Goal: Information Seeking & Learning: Learn about a topic

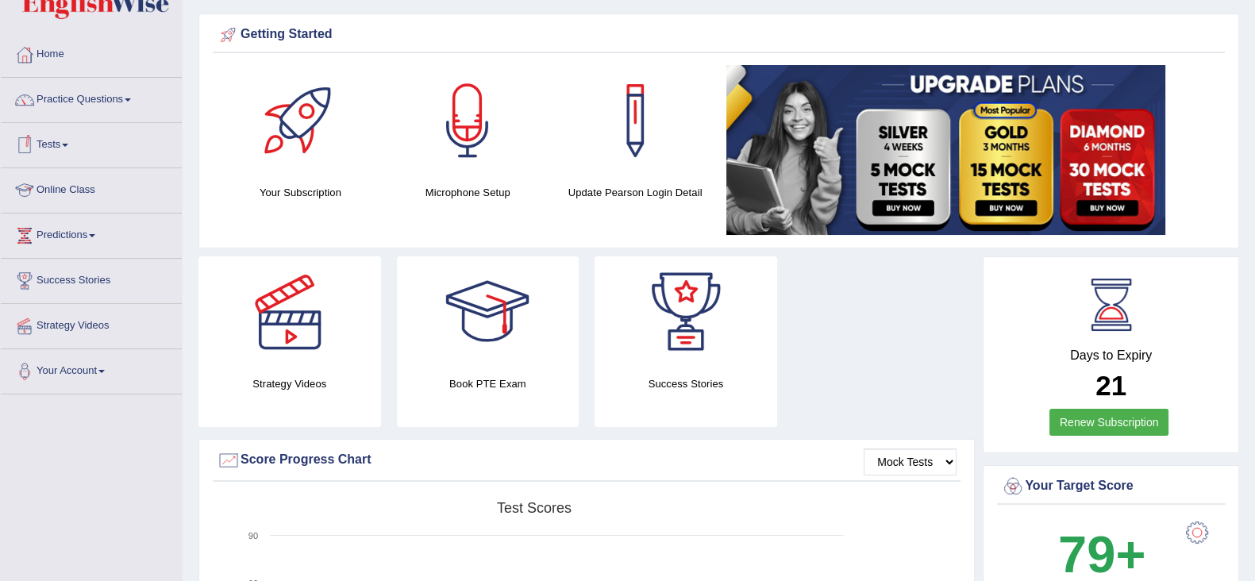
click at [72, 179] on link "Online Class" at bounding box center [91, 188] width 181 height 40
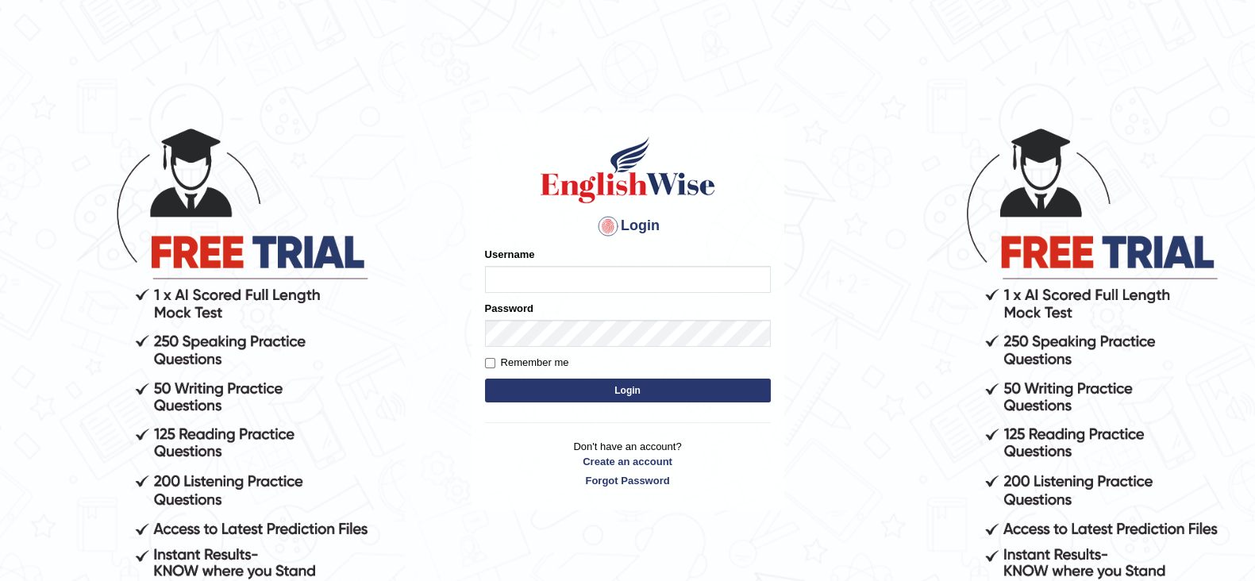
type input "maysi"
click at [570, 399] on button "Login" at bounding box center [628, 391] width 286 height 24
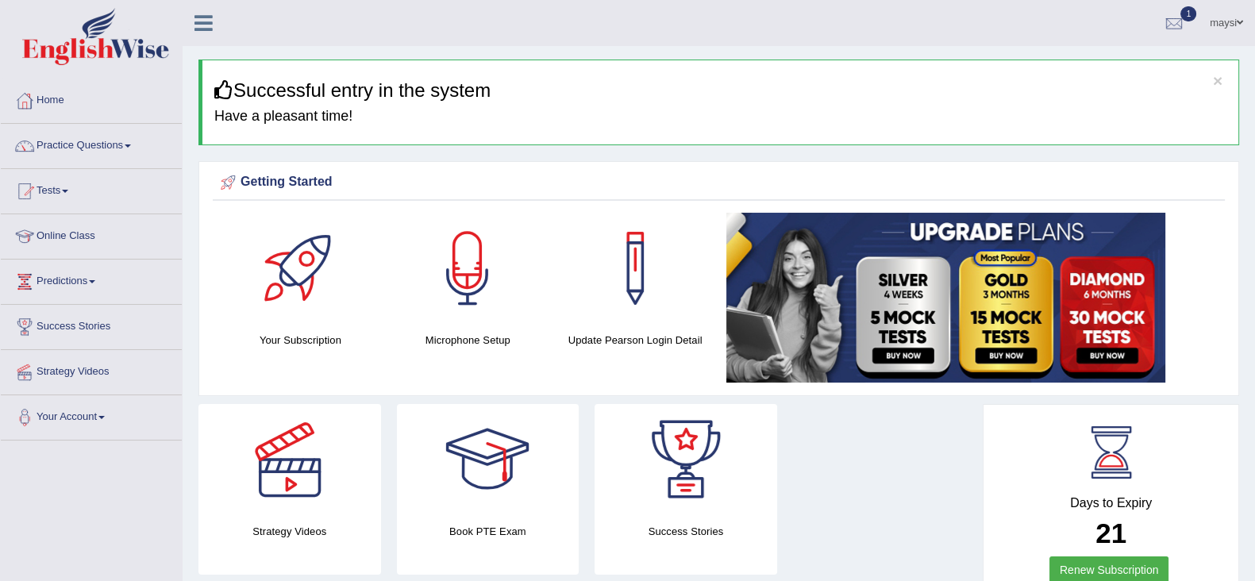
click at [54, 93] on link "Home" at bounding box center [91, 99] width 181 height 40
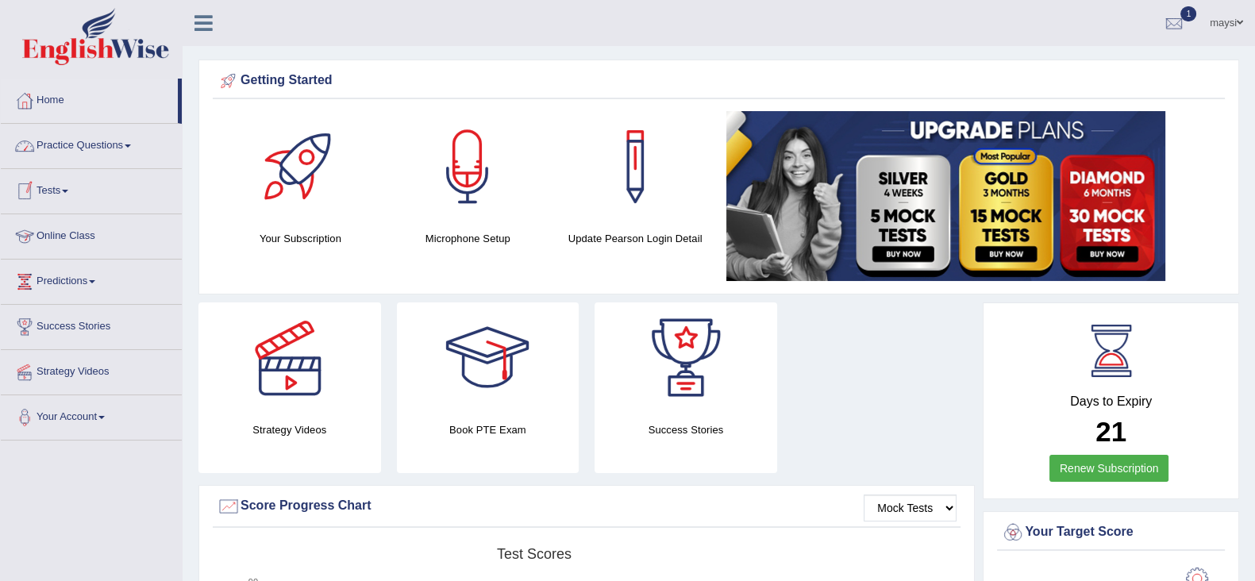
click at [74, 241] on link "Online Class" at bounding box center [91, 234] width 181 height 40
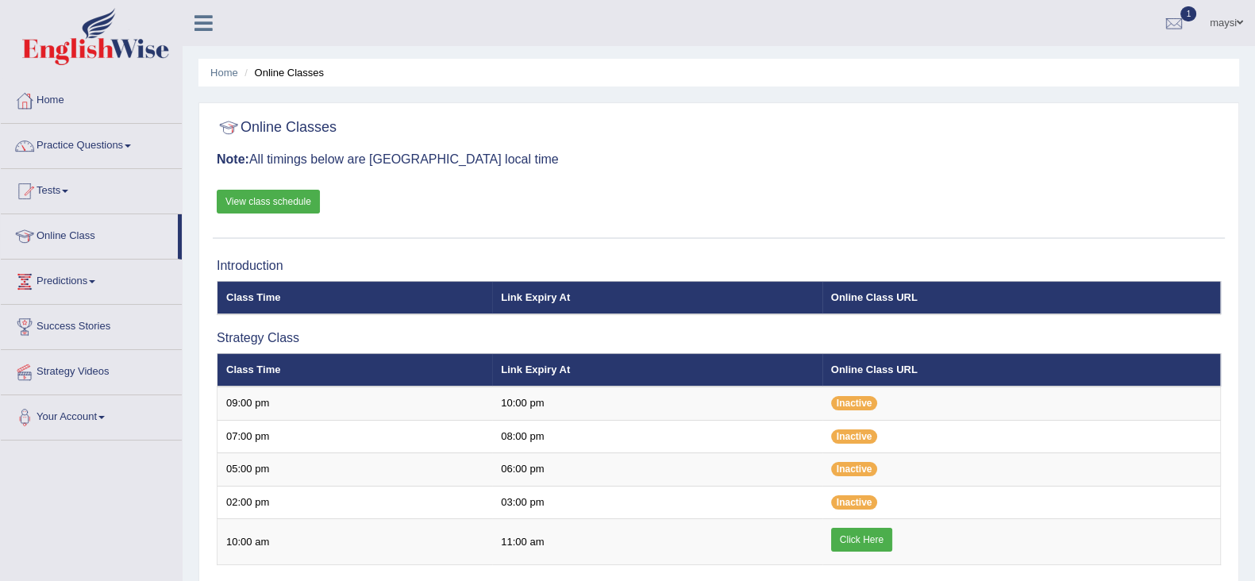
click at [272, 200] on link "View class schedule" at bounding box center [268, 202] width 103 height 24
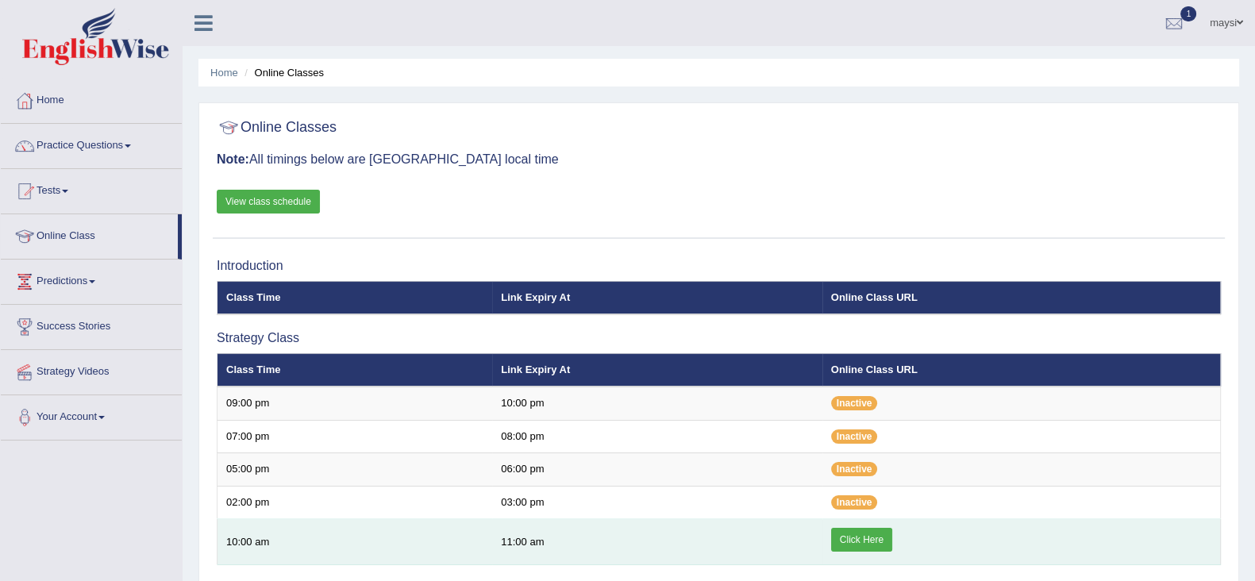
click at [854, 538] on link "Click Here" at bounding box center [861, 540] width 61 height 24
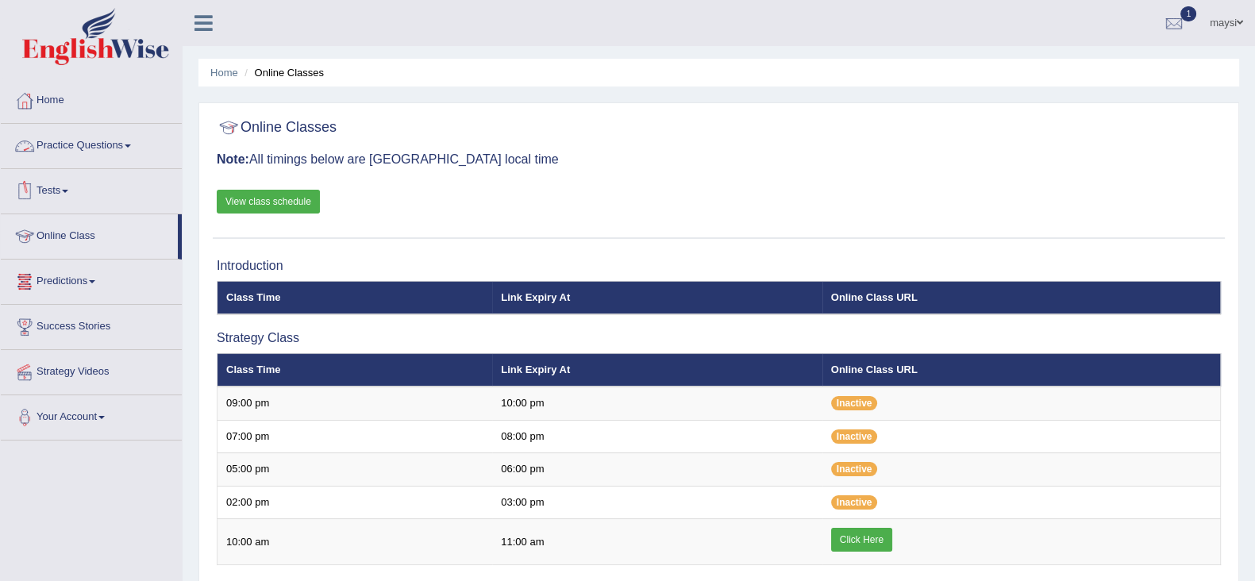
click at [128, 138] on link "Practice Questions" at bounding box center [91, 144] width 181 height 40
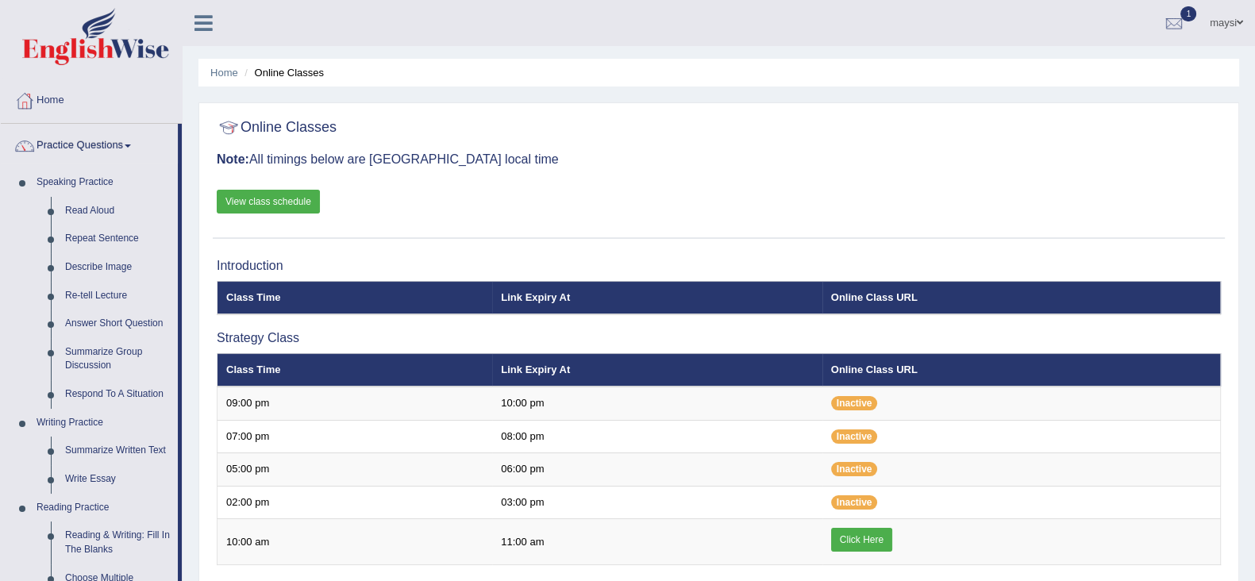
scroll to position [28, 0]
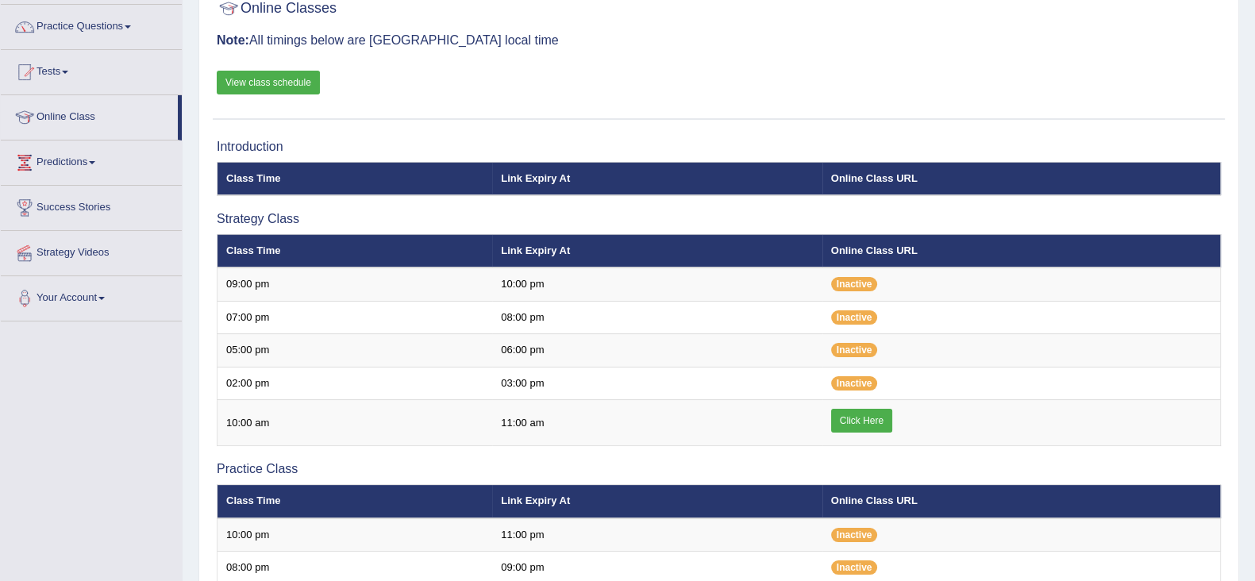
scroll to position [119, 0]
click at [131, 29] on link "Practice Questions" at bounding box center [91, 25] width 181 height 40
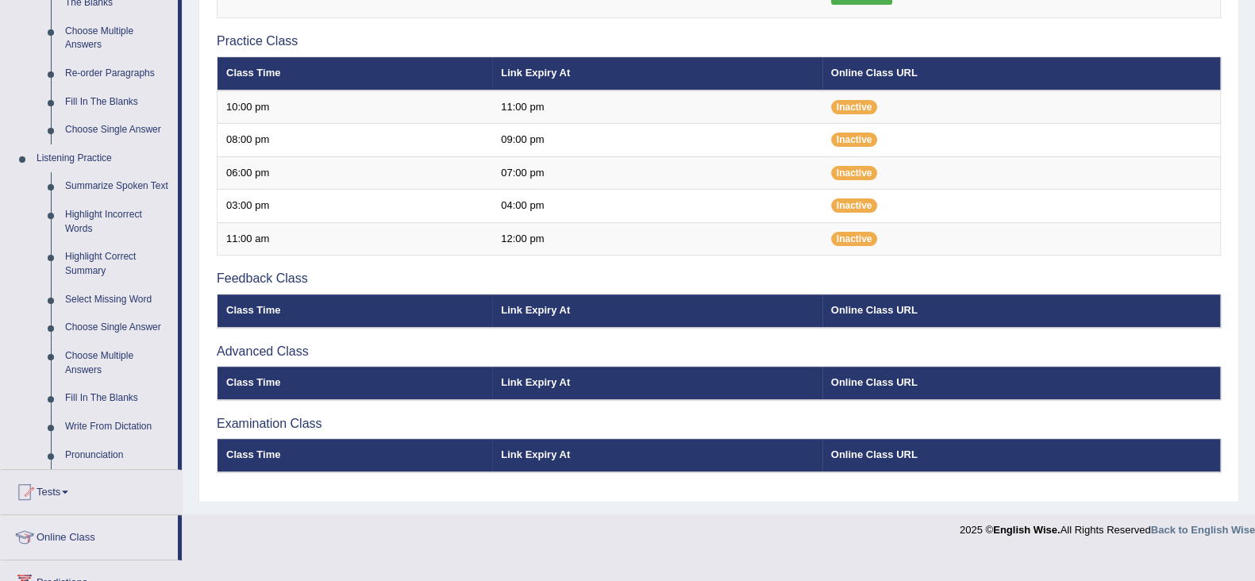
scroll to position [556, 0]
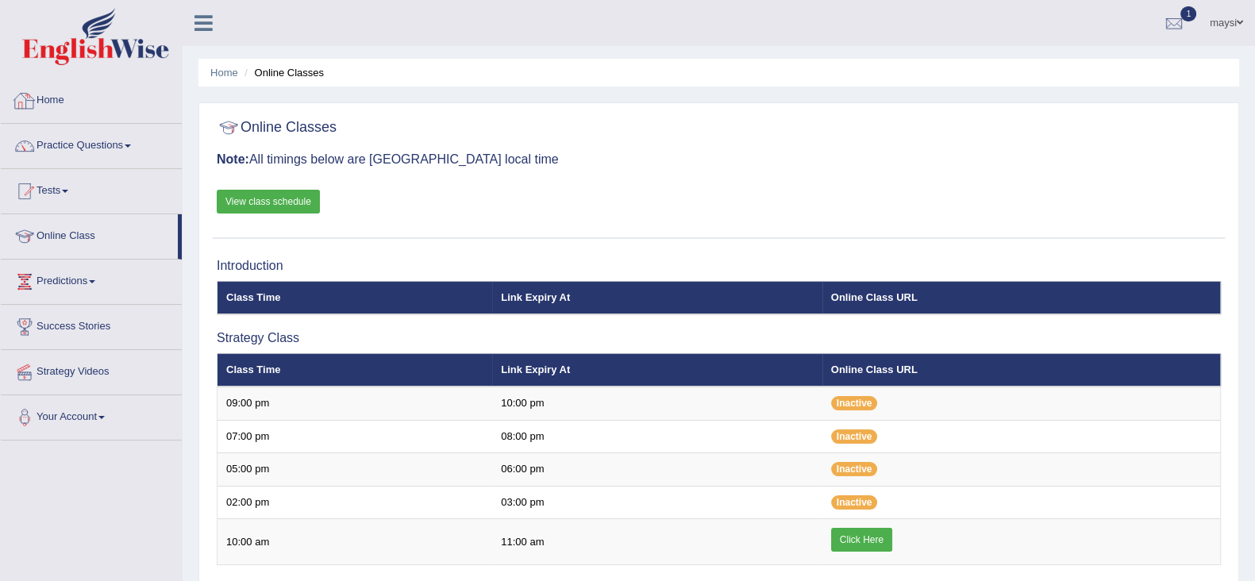
click at [65, 95] on link "Home" at bounding box center [91, 99] width 181 height 40
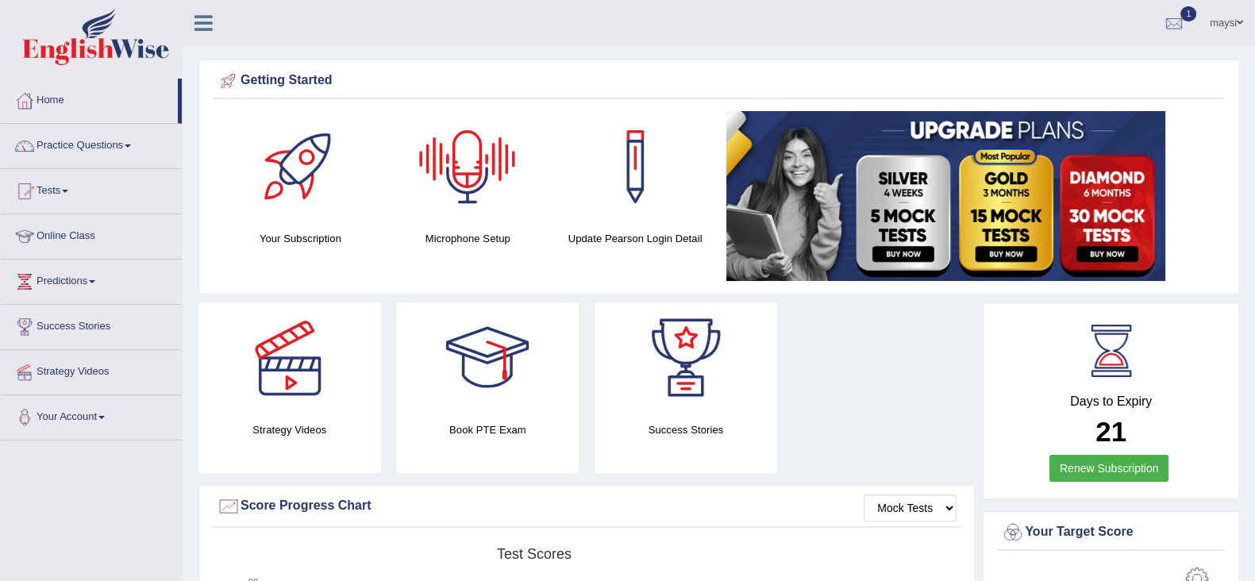
click at [476, 172] on div at bounding box center [467, 166] width 111 height 111
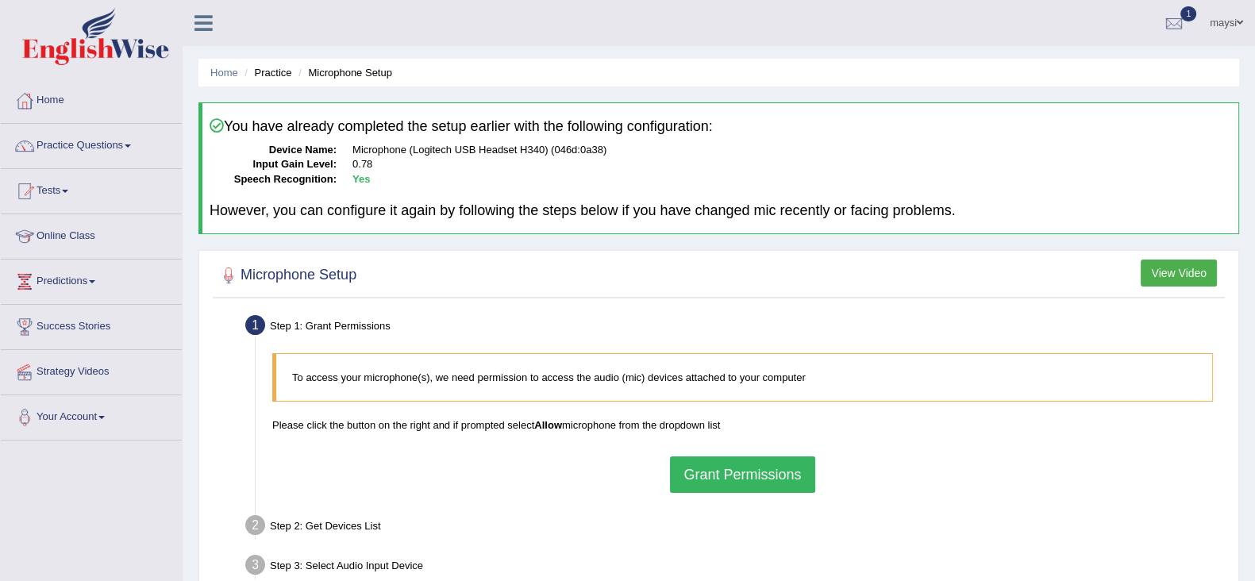
click at [738, 474] on button "Grant Permissions" at bounding box center [742, 475] width 145 height 37
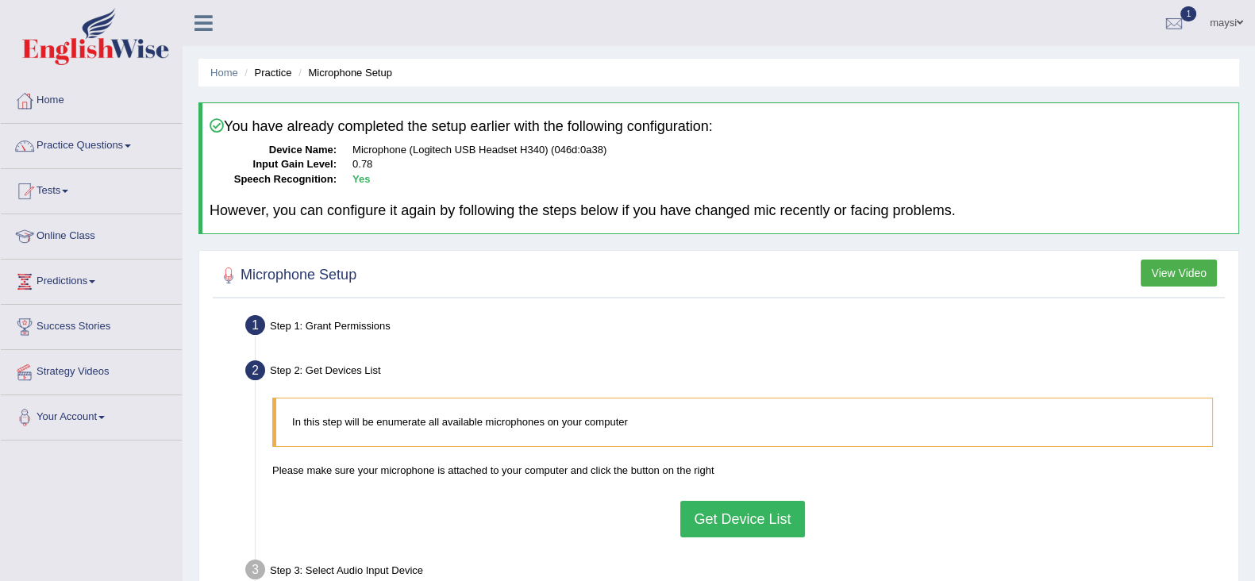
click at [773, 515] on button "Get Device List" at bounding box center [742, 519] width 124 height 37
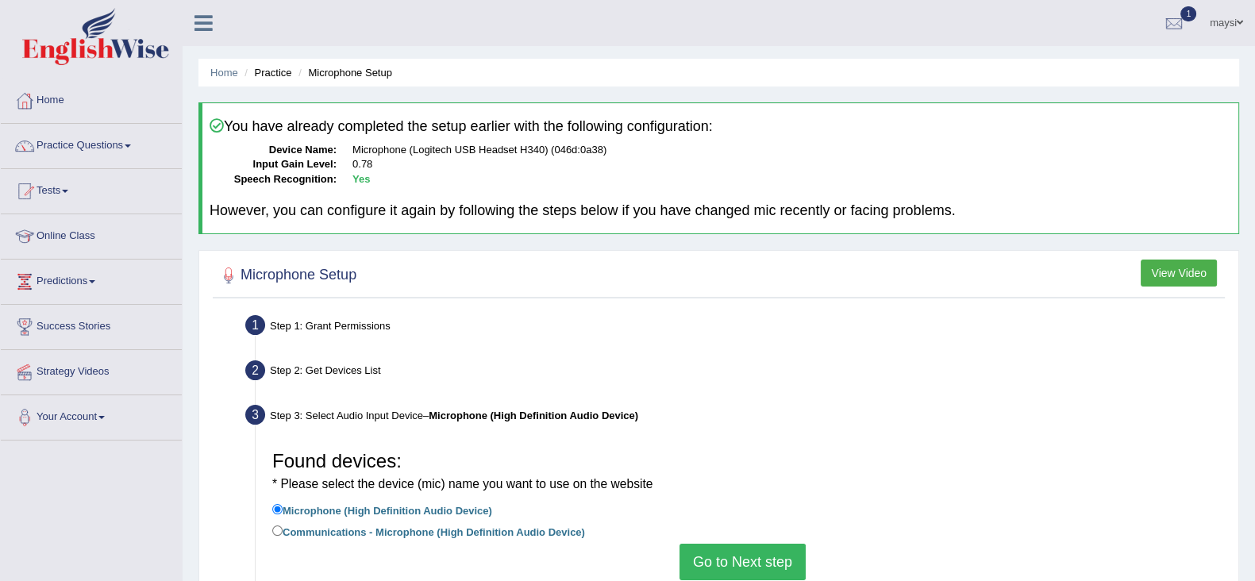
drag, startPoint x: 1255, startPoint y: 272, endPoint x: 1258, endPoint y: 422, distance: 150.9
click at [1255, 422] on html "Toggle navigation Home Practice Questions Speaking Practice Read Aloud Repeat S…" at bounding box center [627, 290] width 1255 height 581
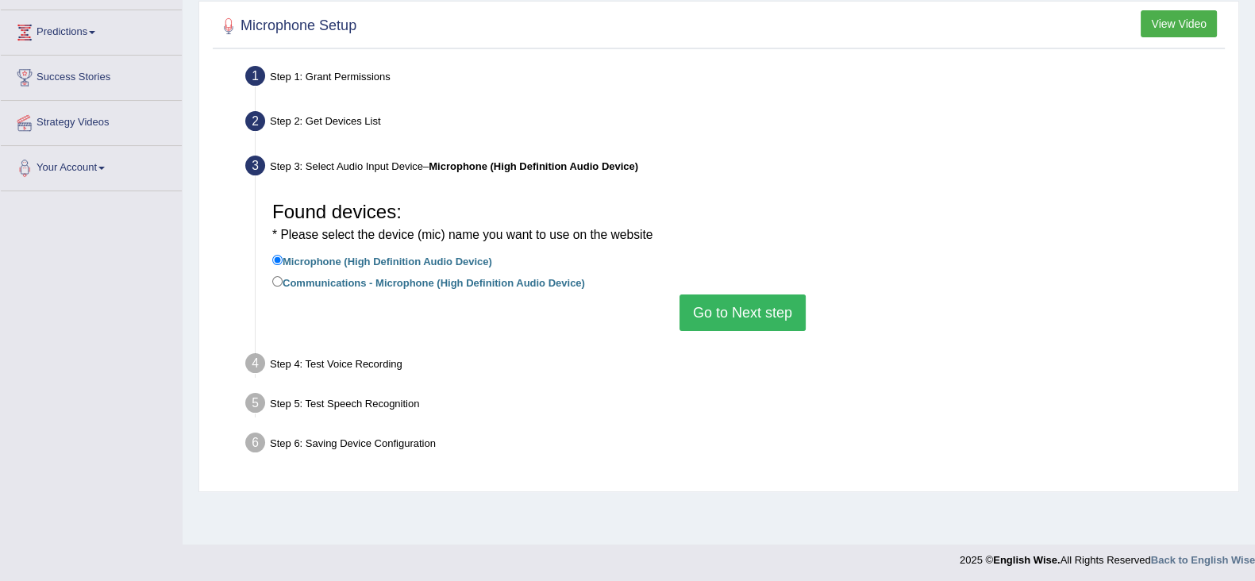
scroll to position [245, 0]
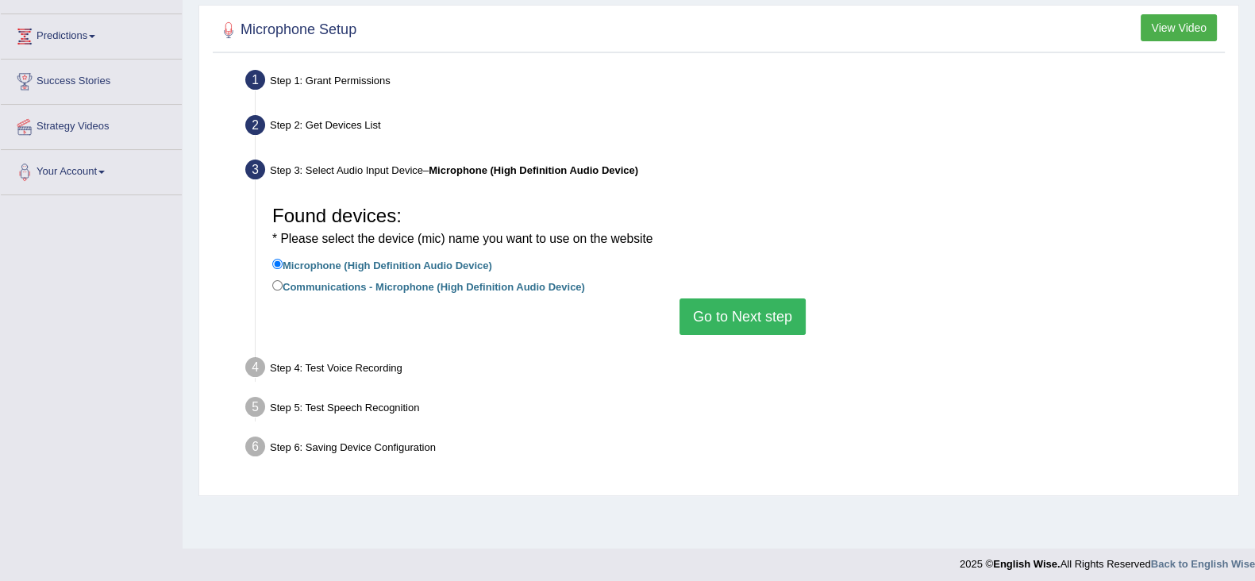
click at [754, 306] on button "Go to Next step" at bounding box center [743, 317] width 126 height 37
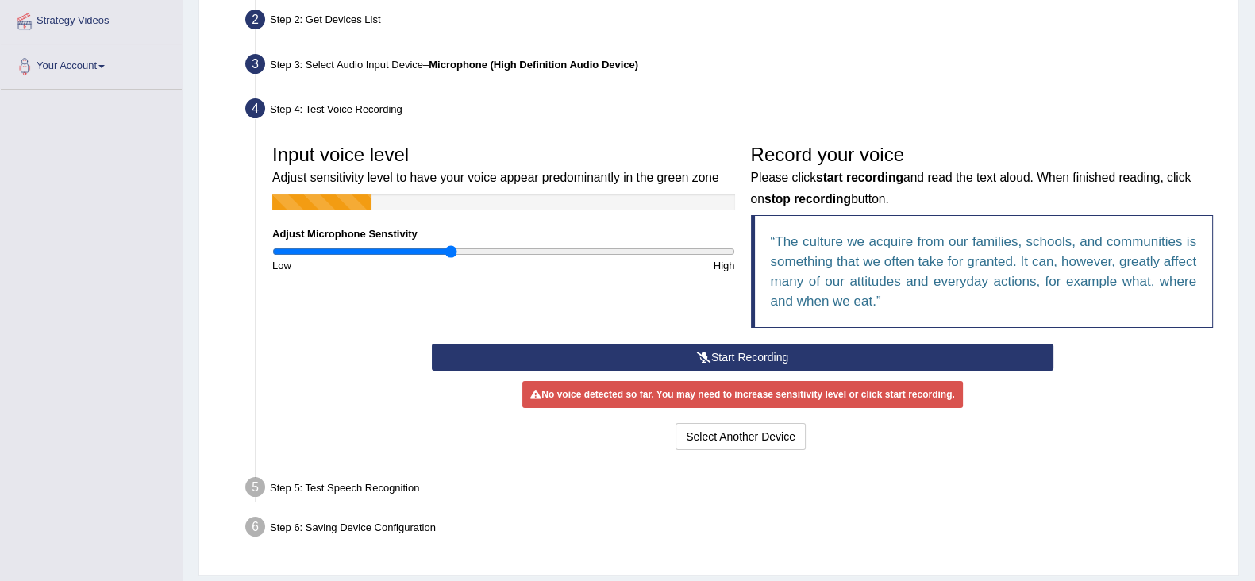
scroll to position [396, 0]
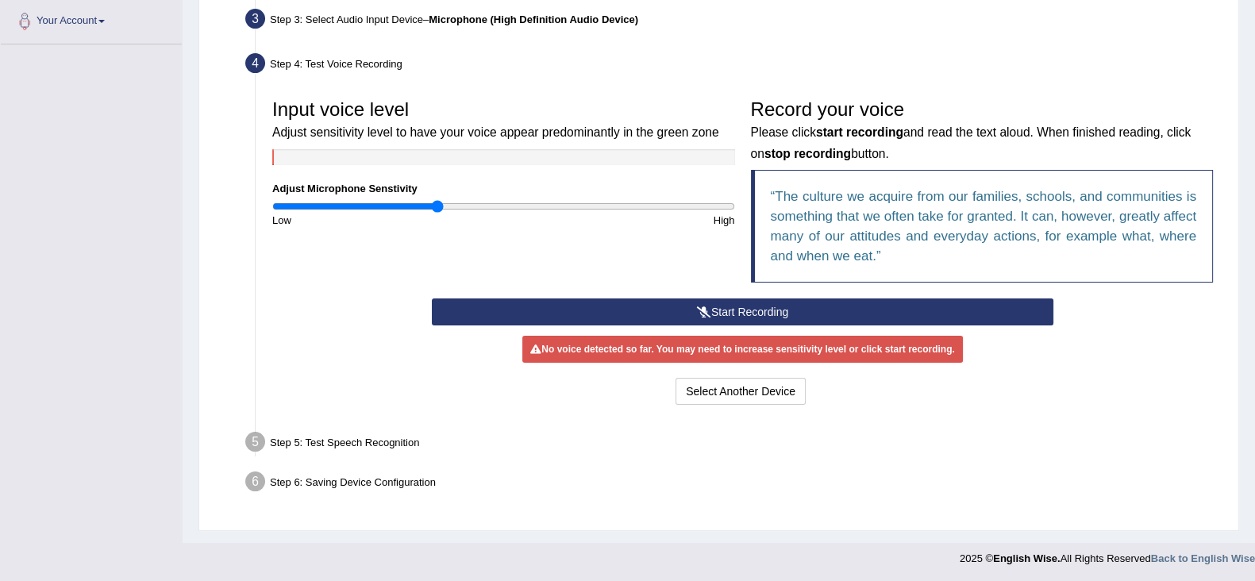
click at [437, 204] on input "range" at bounding box center [503, 206] width 463 height 13
click at [599, 303] on button "Start Recording" at bounding box center [743, 312] width 622 height 27
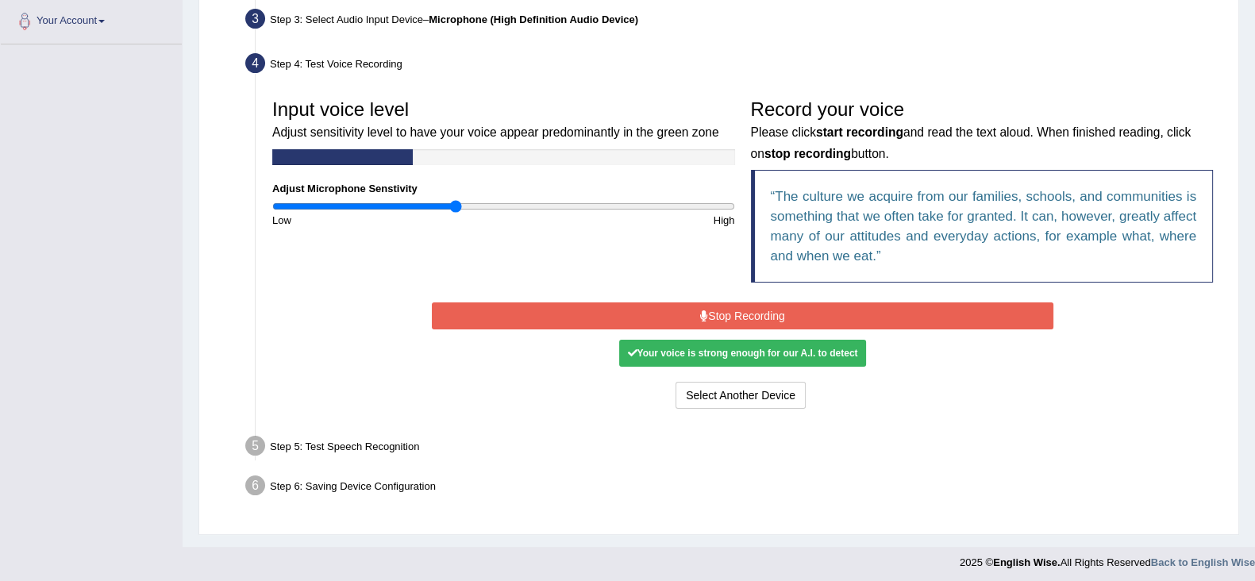
type input "0.8"
click at [456, 202] on input "range" at bounding box center [503, 206] width 463 height 13
click at [663, 303] on button "Stop Recording" at bounding box center [743, 316] width 622 height 27
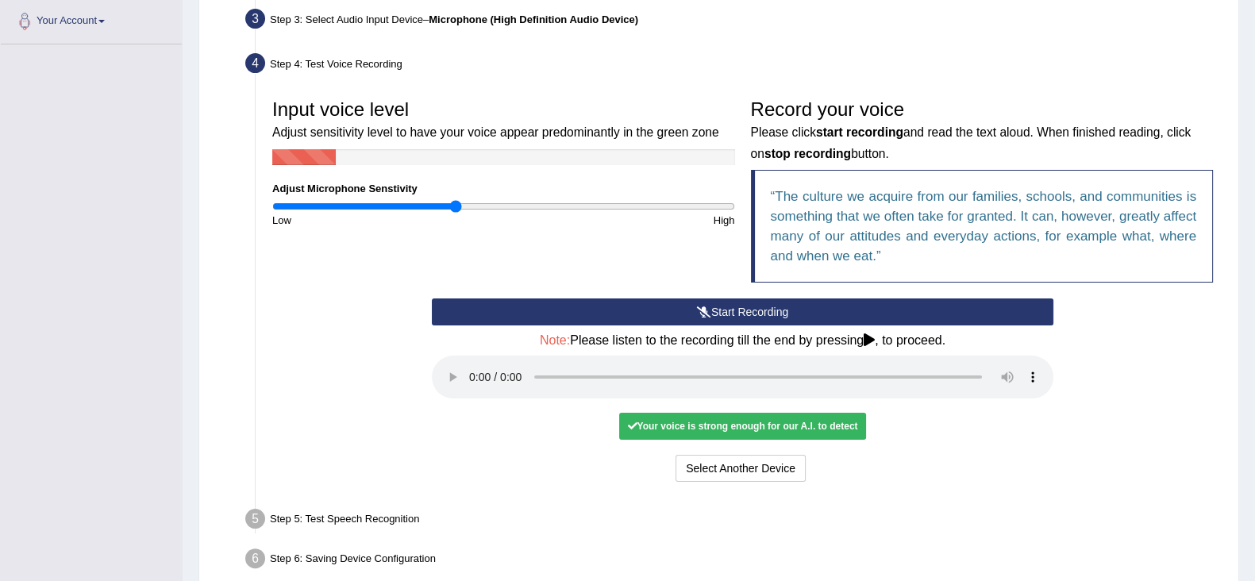
click at [663, 303] on button "Start Recording" at bounding box center [743, 312] width 622 height 27
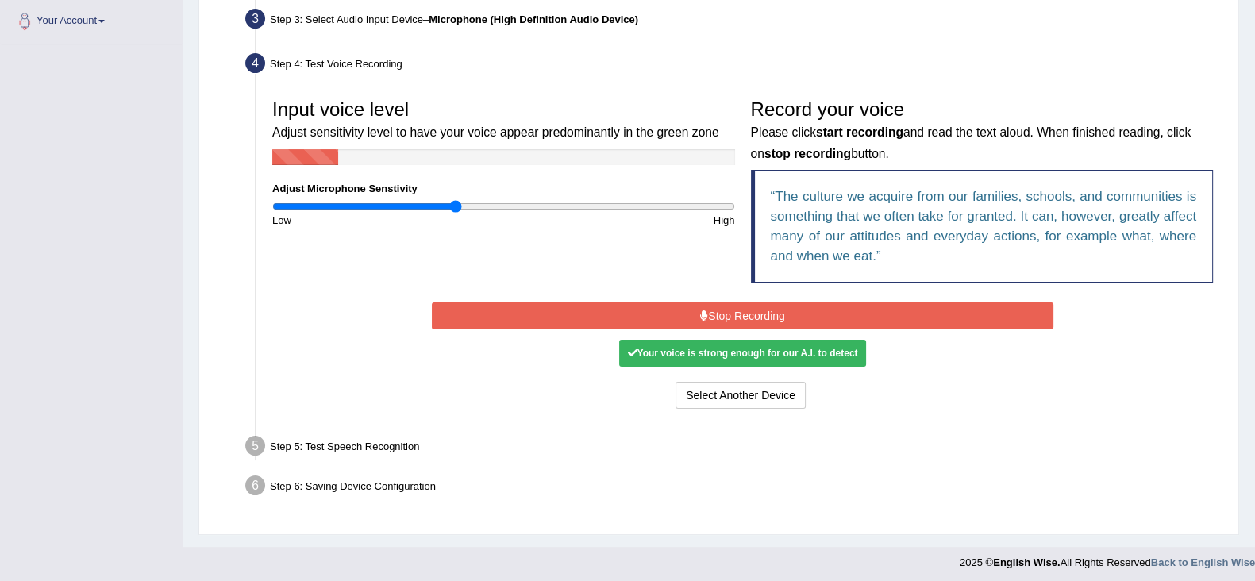
click at [663, 303] on button "Stop Recording" at bounding box center [743, 316] width 622 height 27
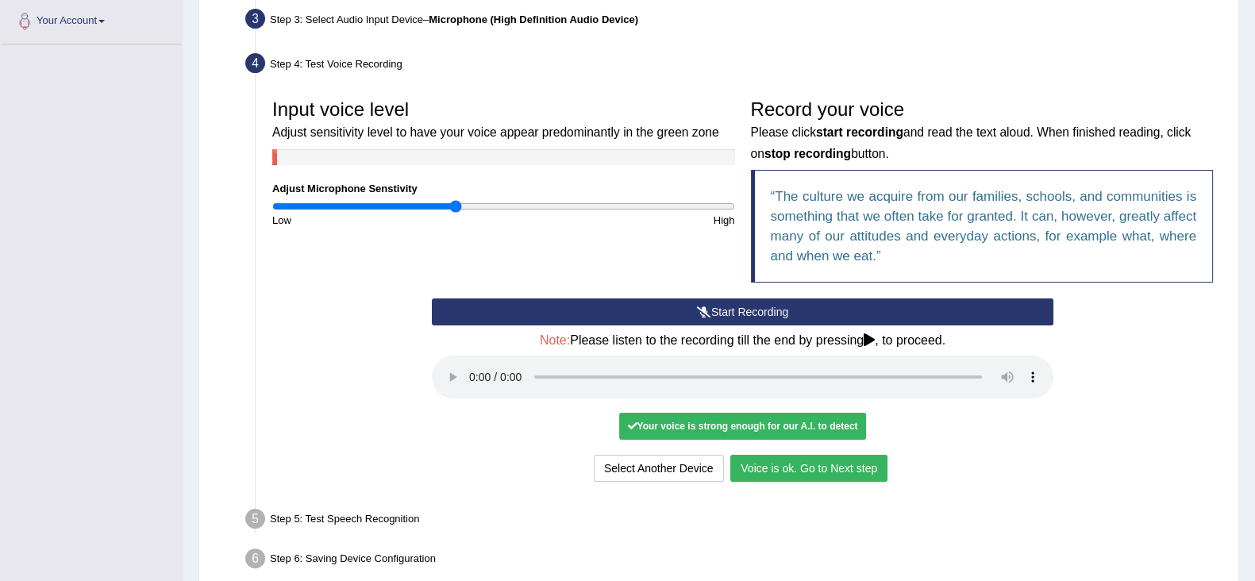
click at [770, 472] on button "Voice is ok. Go to Next step" at bounding box center [808, 468] width 157 height 27
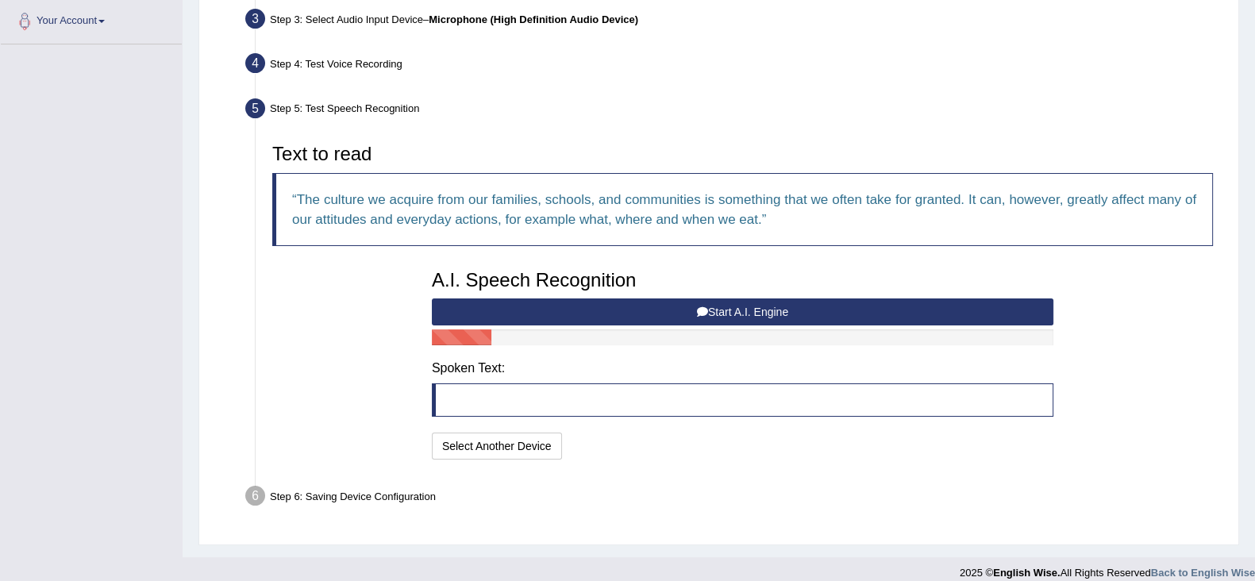
click at [770, 301] on button "Start A.I. Engine" at bounding box center [743, 312] width 622 height 27
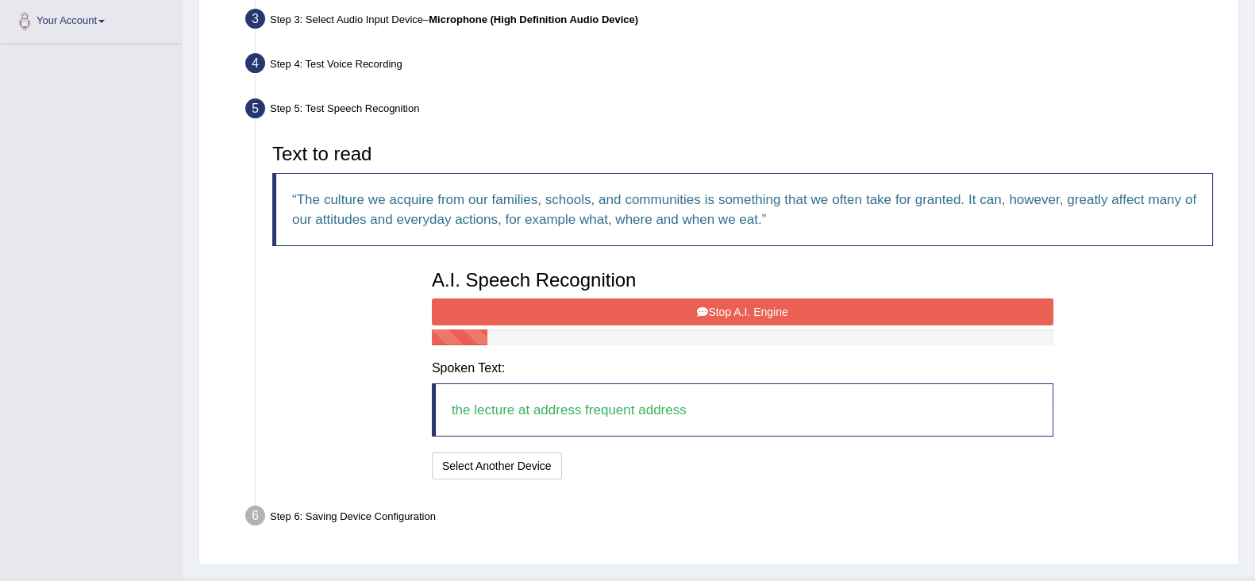
click at [870, 305] on button "Stop A.I. Engine" at bounding box center [743, 312] width 622 height 27
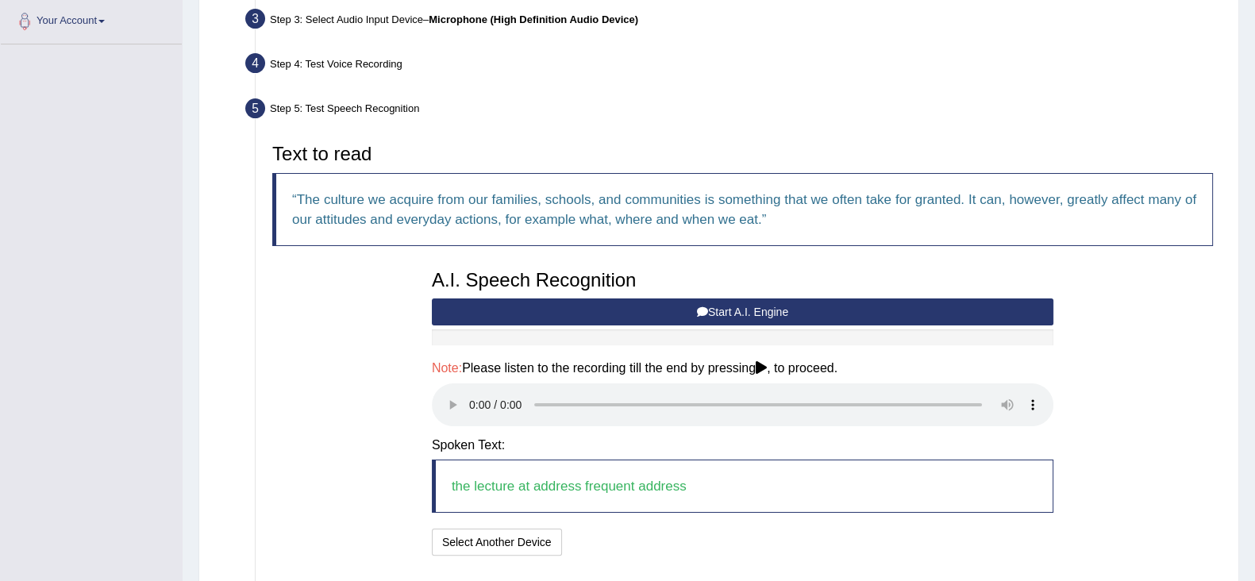
scroll to position [507, 0]
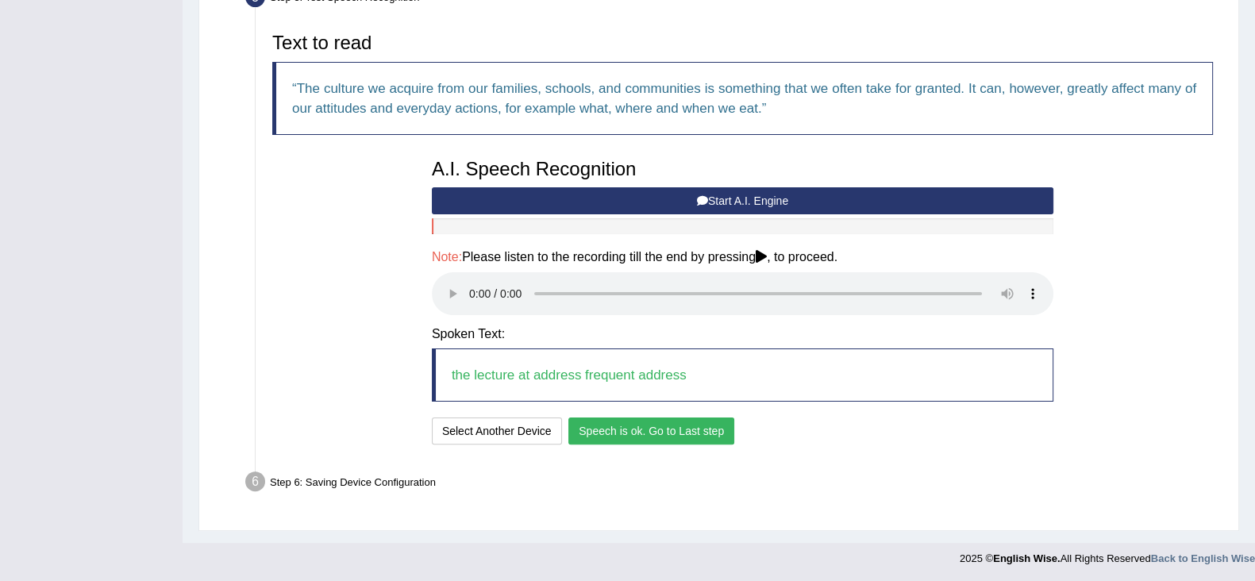
click at [663, 423] on button "Speech is ok. Go to Last step" at bounding box center [652, 431] width 166 height 27
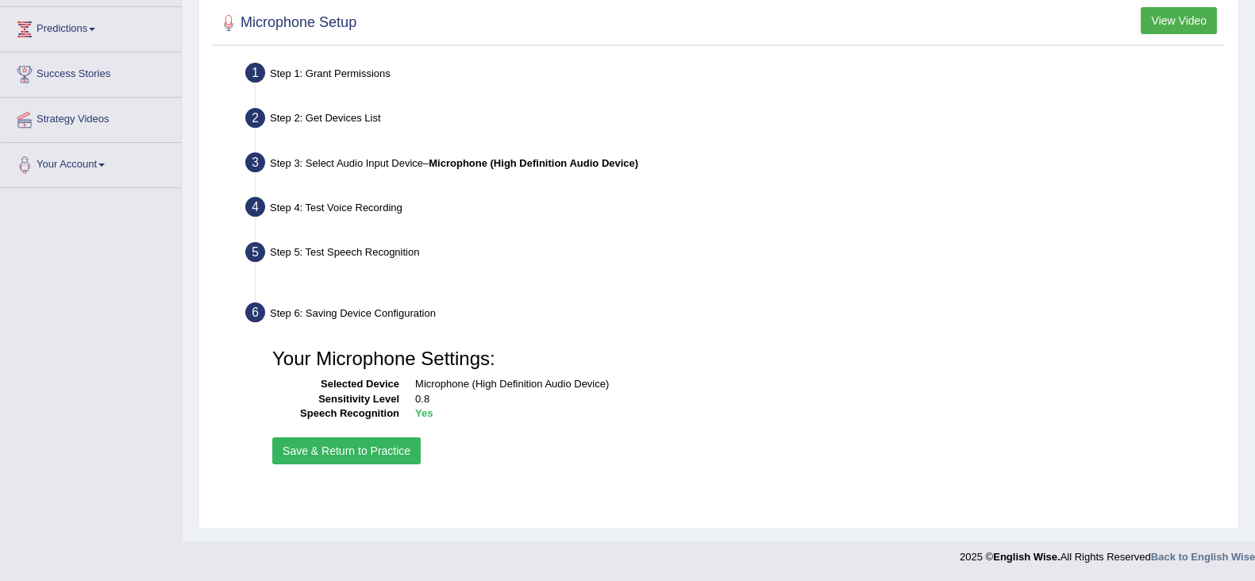
scroll to position [252, 0]
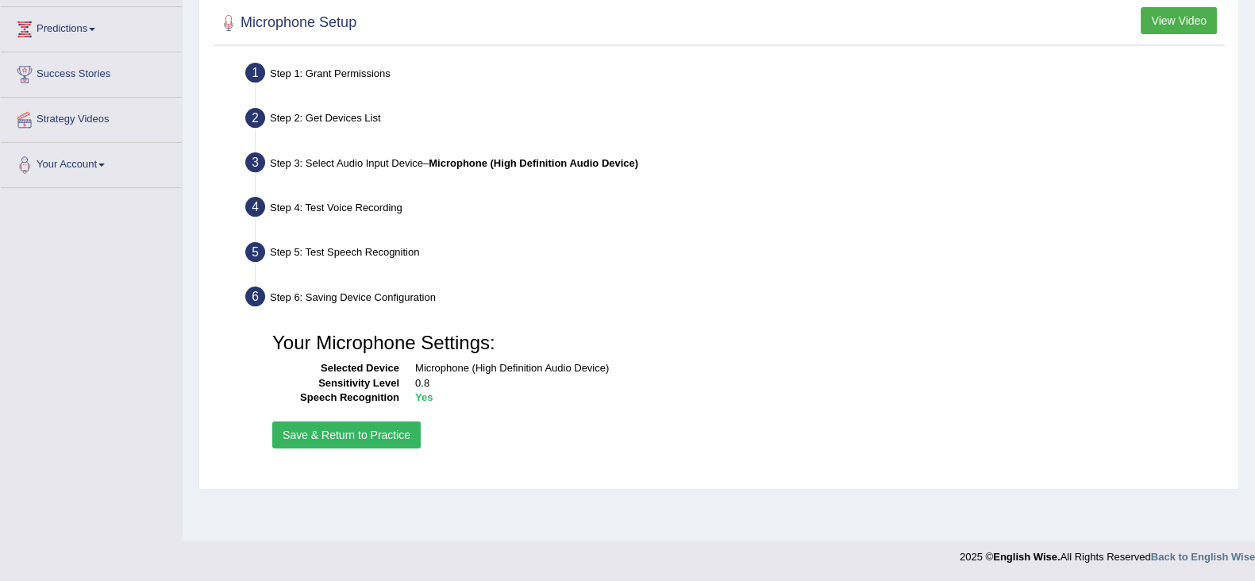
click at [358, 424] on button "Save & Return to Practice" at bounding box center [346, 435] width 148 height 27
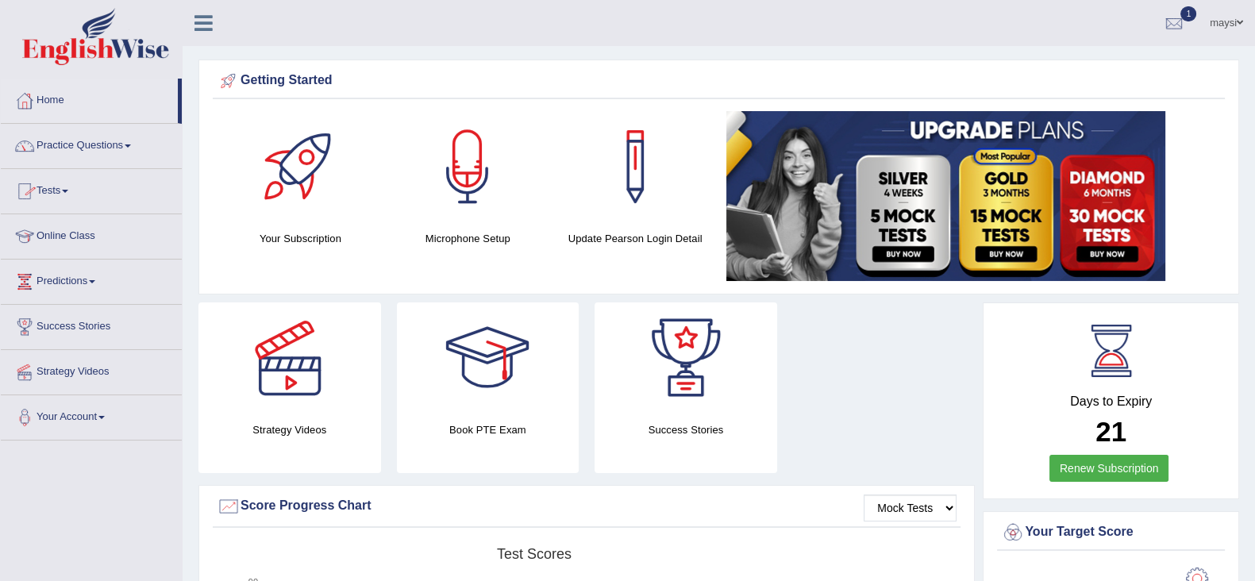
click at [131, 145] on span at bounding box center [128, 146] width 6 height 3
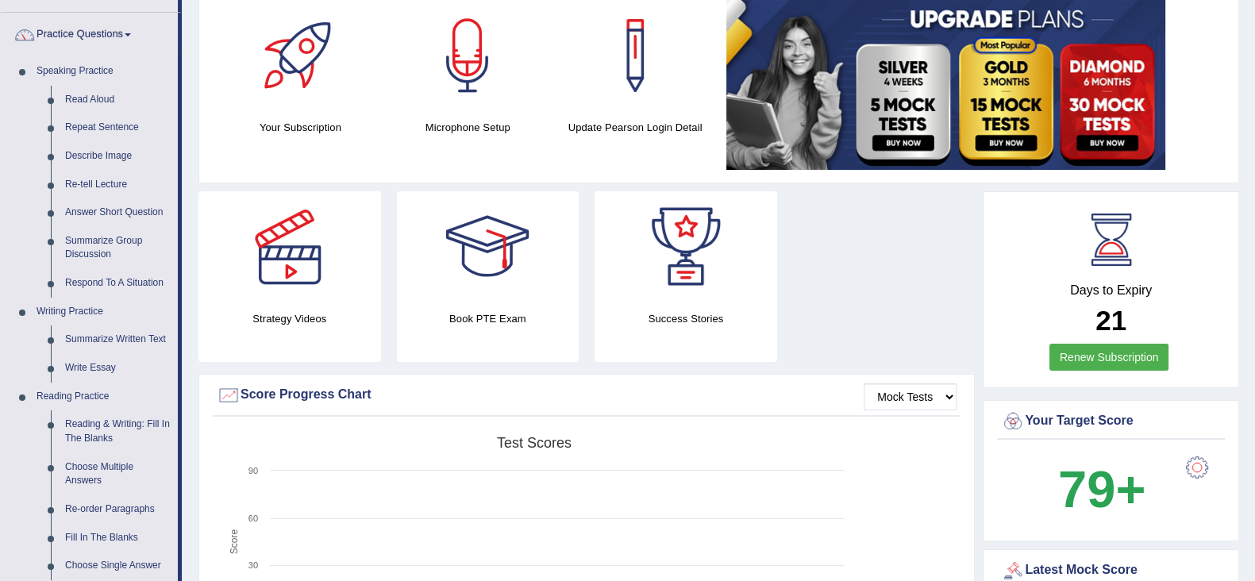
scroll to position [145, 0]
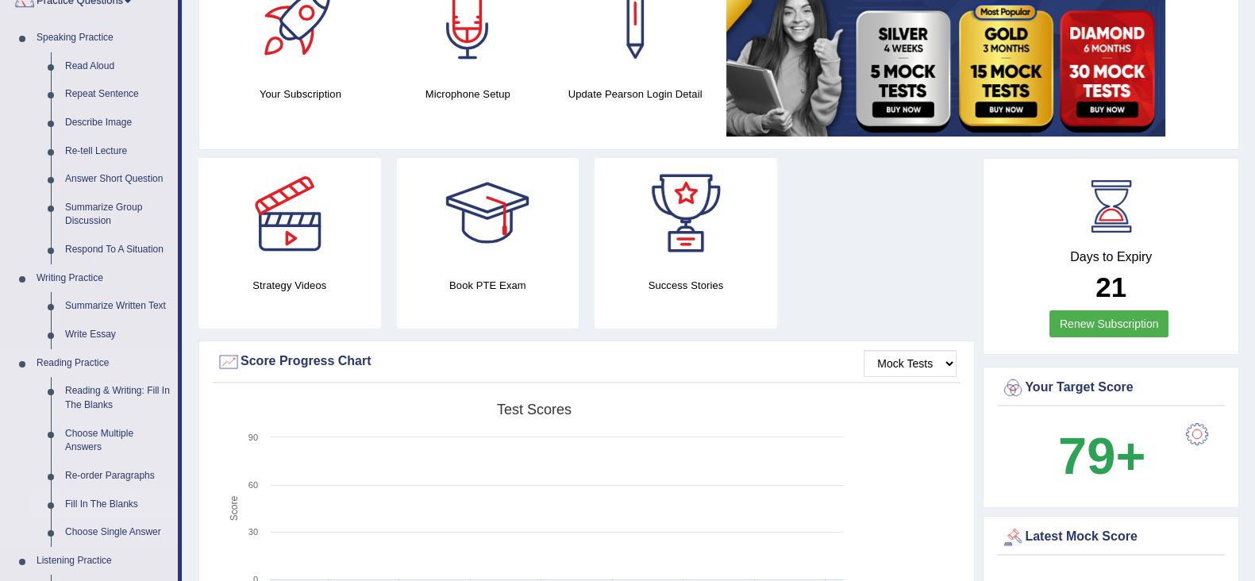
click at [99, 502] on link "Fill In The Blanks" at bounding box center [118, 505] width 120 height 29
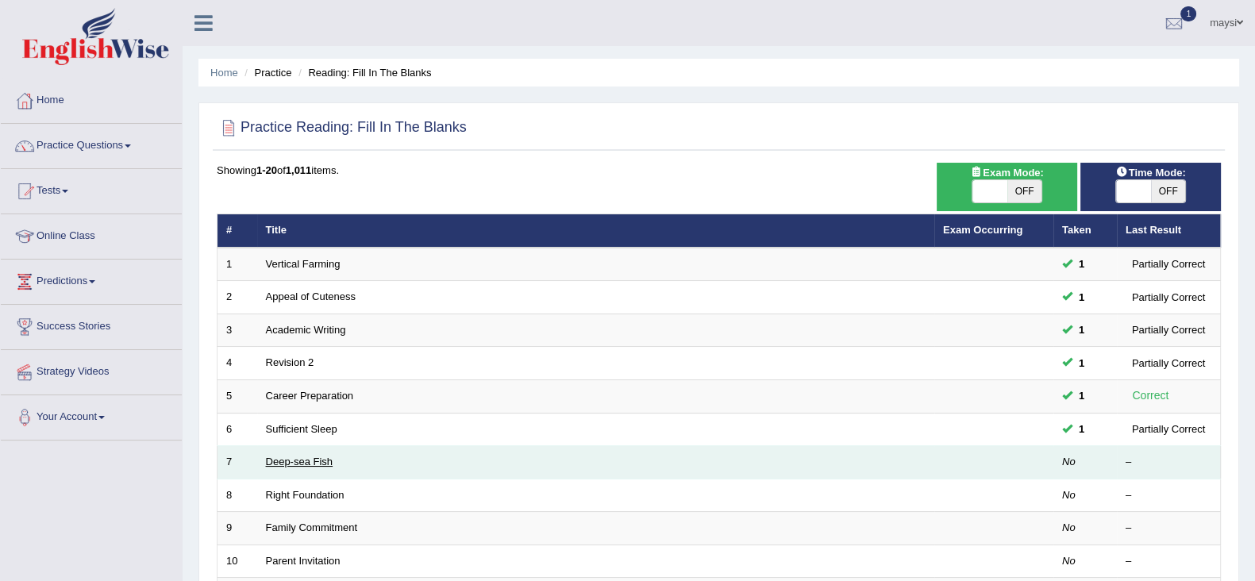
click at [294, 458] on link "Deep-sea Fish" at bounding box center [299, 462] width 67 height 12
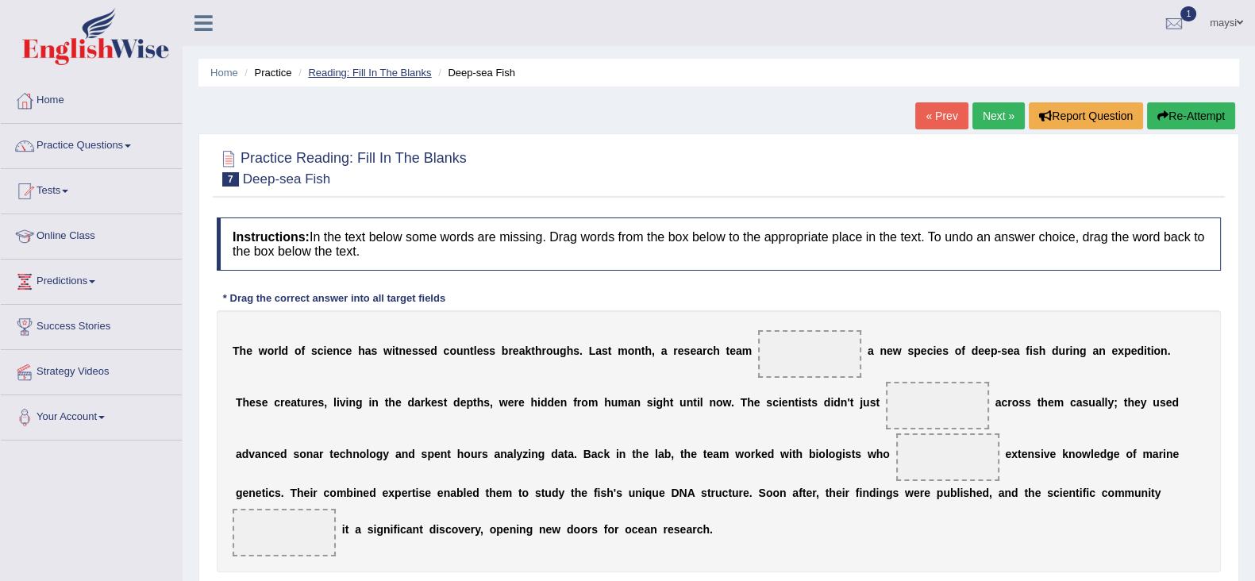
click at [401, 72] on link "Reading: Fill In The Blanks" at bounding box center [369, 73] width 123 height 12
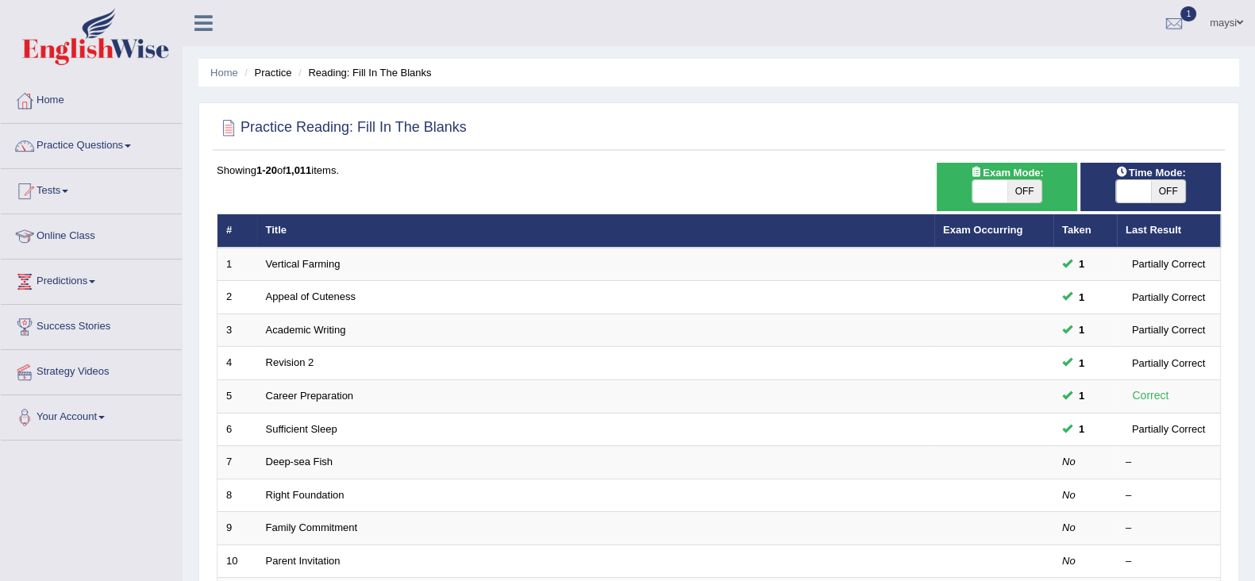
click at [1159, 199] on span "OFF" at bounding box center [1168, 191] width 35 height 22
checkbox input "true"
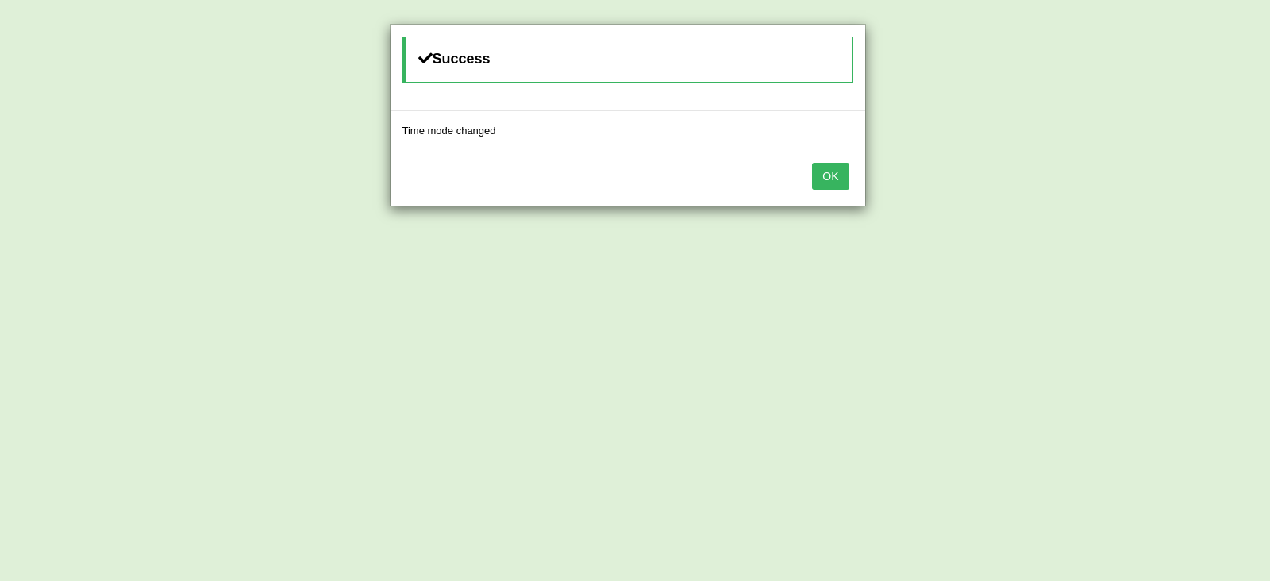
click at [830, 176] on button "OK" at bounding box center [830, 176] width 37 height 27
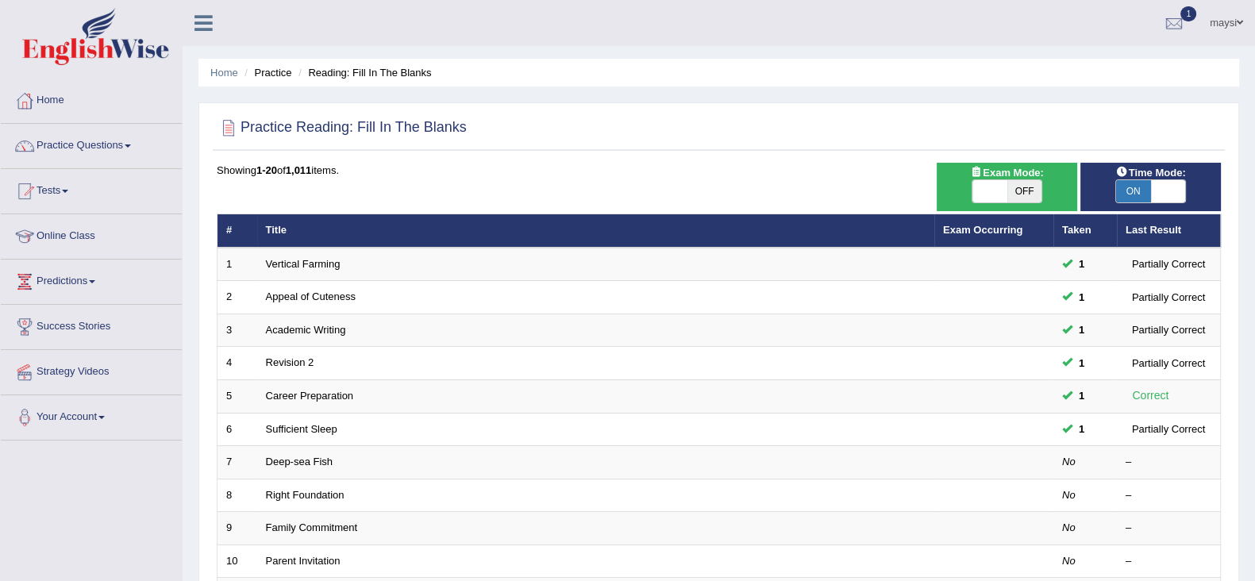
click at [1026, 184] on span "OFF" at bounding box center [1025, 191] width 35 height 22
checkbox input "true"
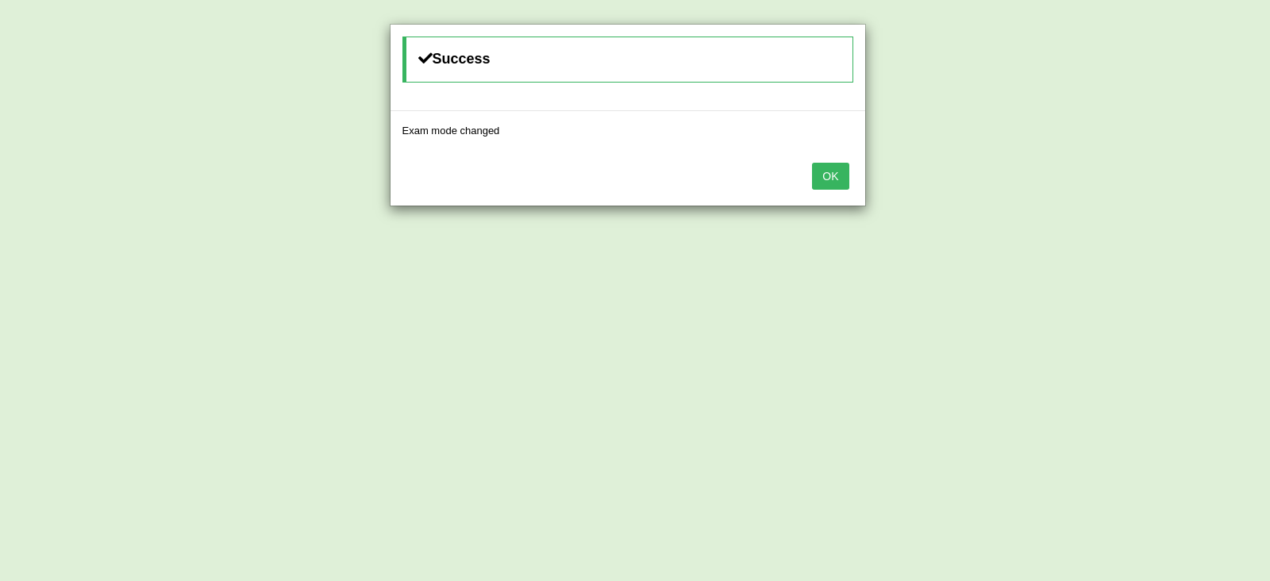
click at [838, 176] on button "OK" at bounding box center [830, 176] width 37 height 27
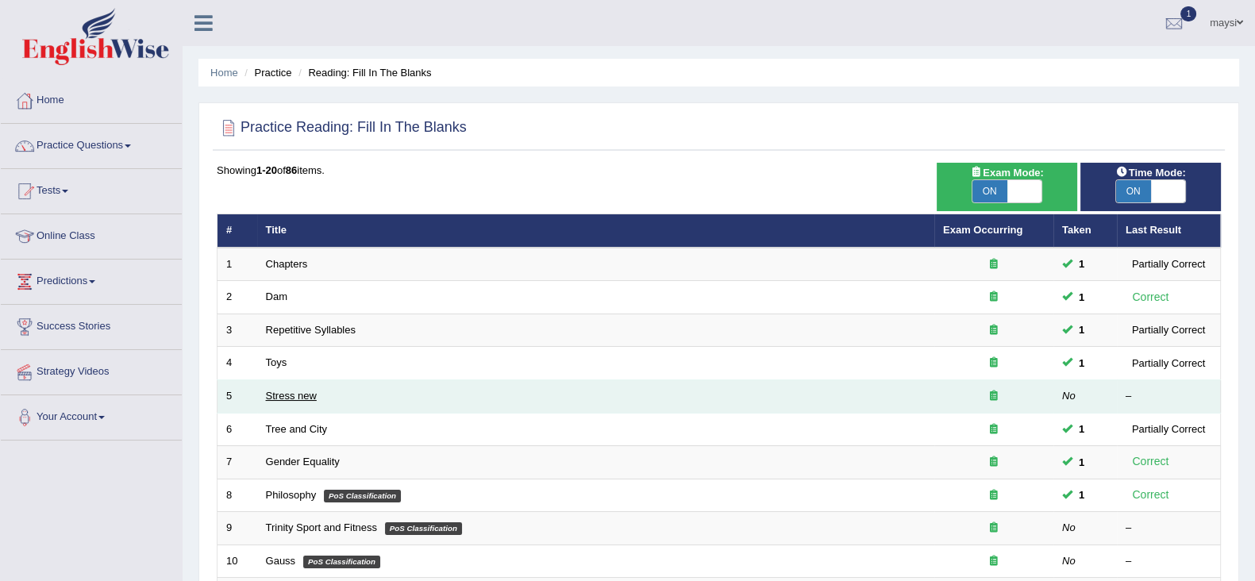
click at [272, 395] on link "Stress new" at bounding box center [291, 396] width 51 height 12
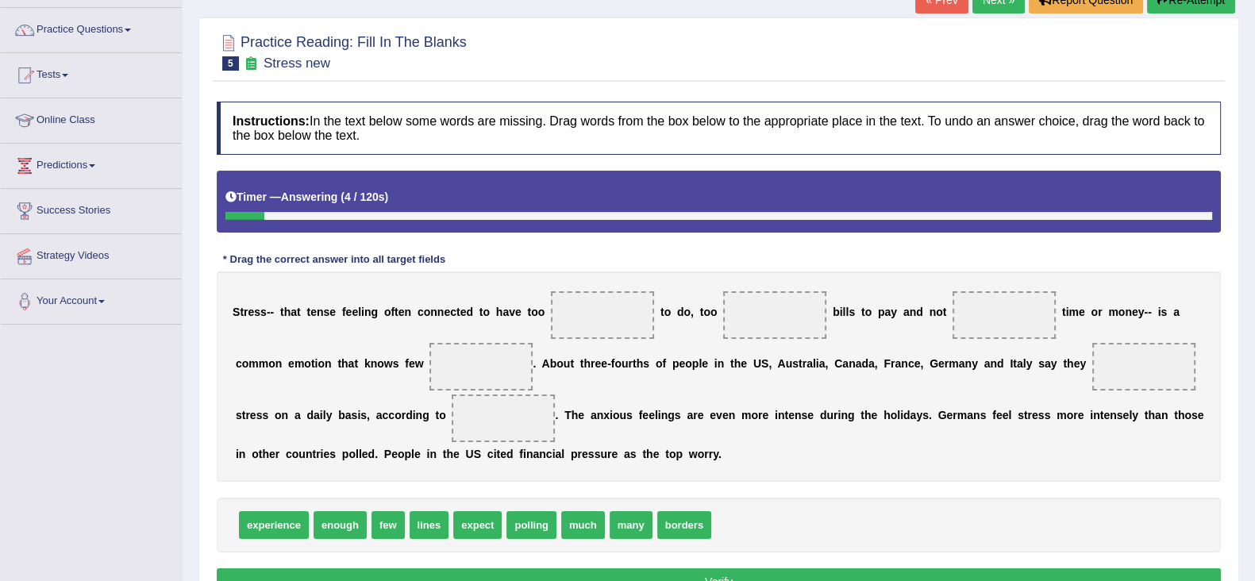
scroll to position [119, 0]
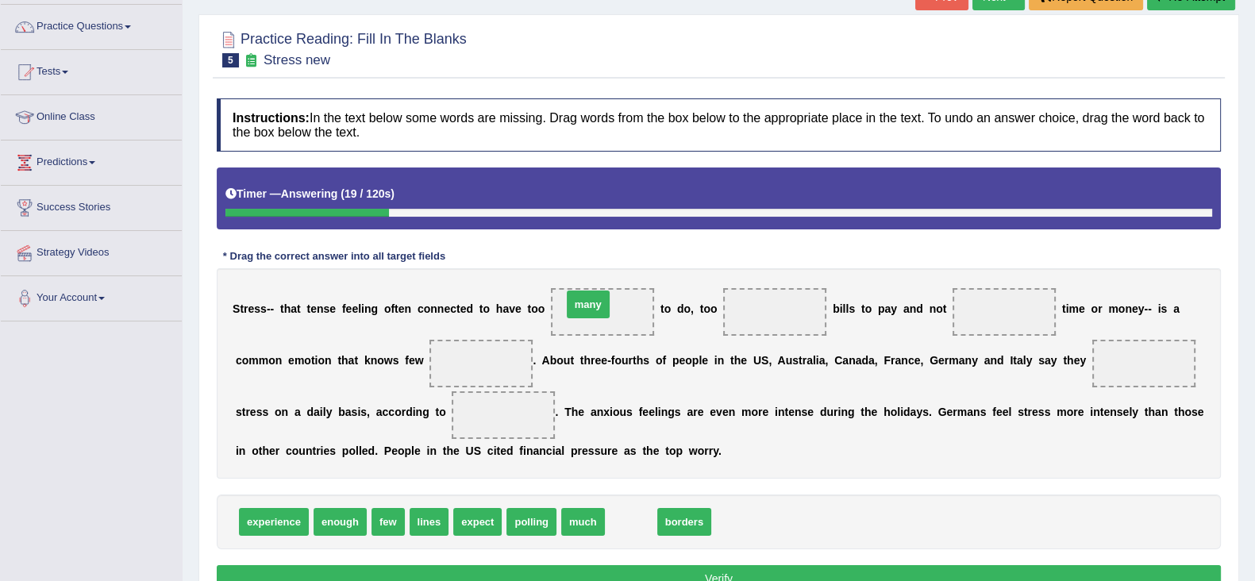
drag, startPoint x: 619, startPoint y: 521, endPoint x: 576, endPoint y: 303, distance: 221.7
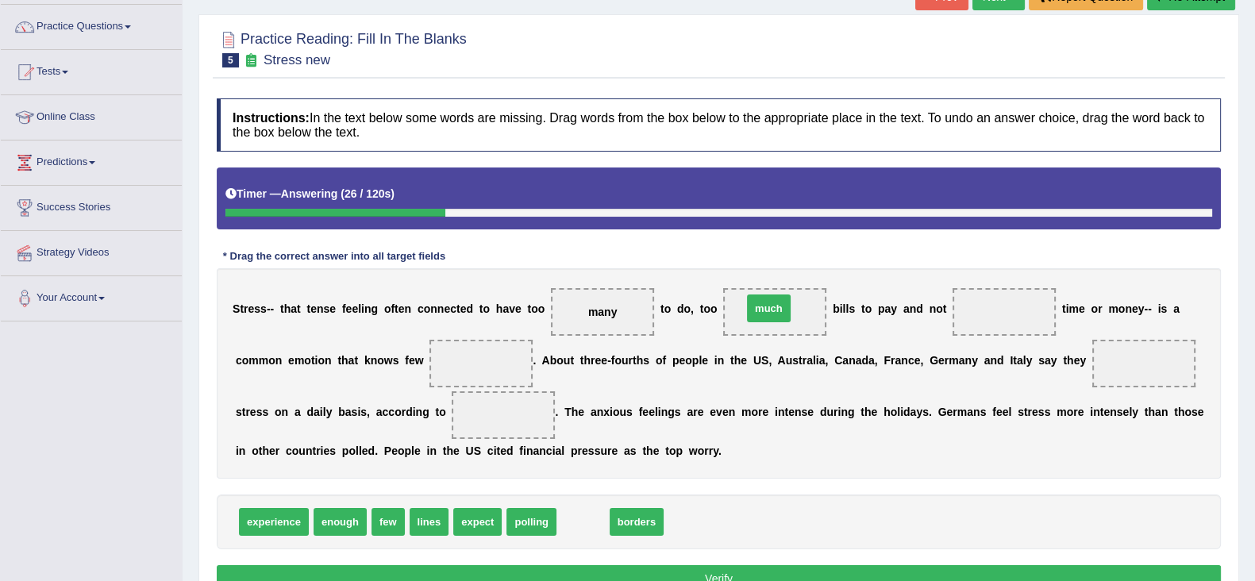
drag, startPoint x: 576, startPoint y: 519, endPoint x: 761, endPoint y: 306, distance: 283.1
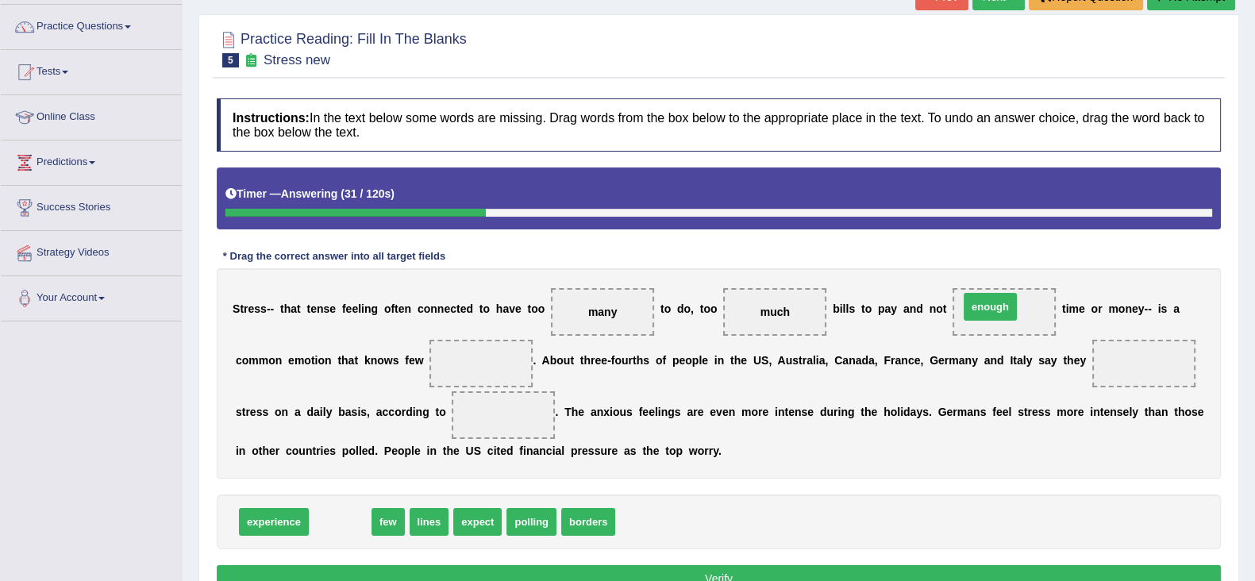
drag, startPoint x: 334, startPoint y: 522, endPoint x: 985, endPoint y: 306, distance: 685.0
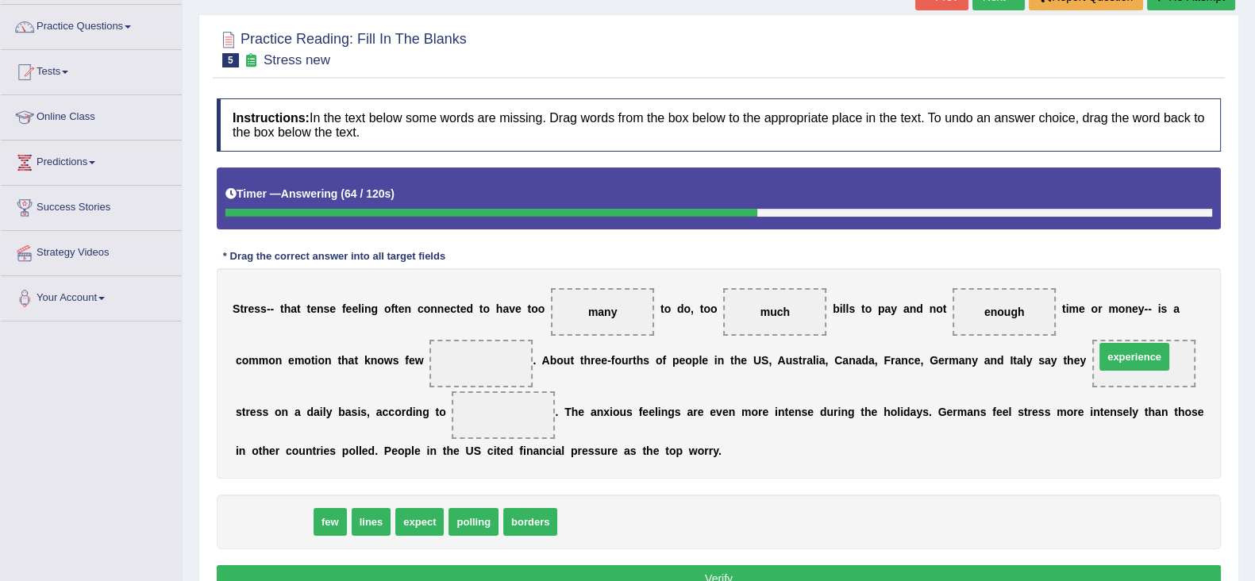
drag, startPoint x: 270, startPoint y: 513, endPoint x: 1131, endPoint y: 349, distance: 876.2
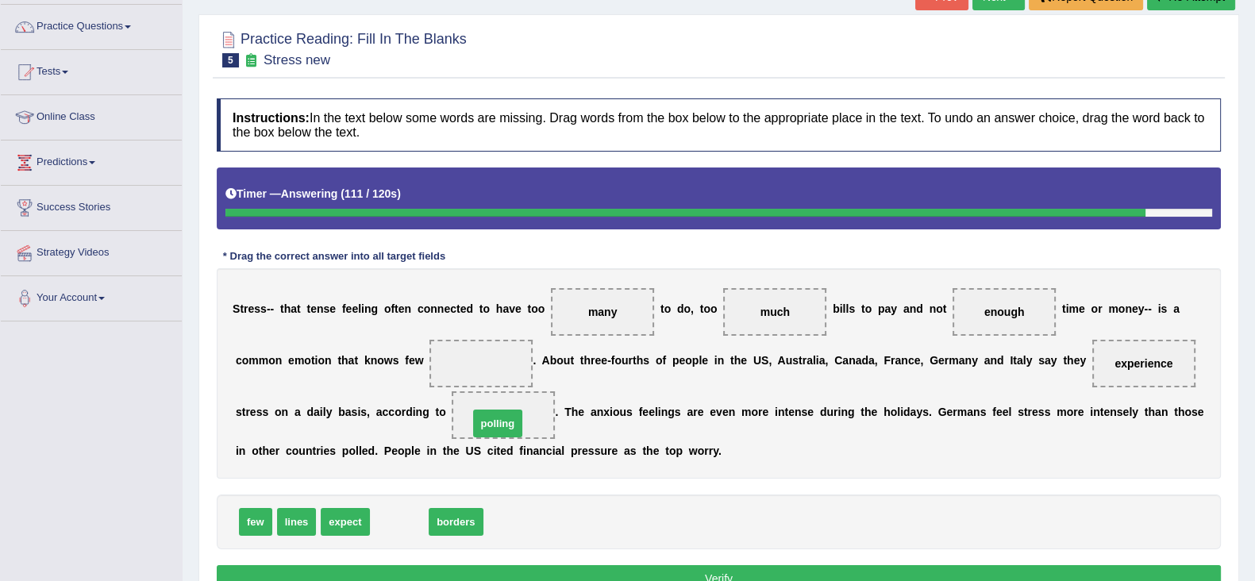
drag, startPoint x: 405, startPoint y: 525, endPoint x: 503, endPoint y: 426, distance: 139.2
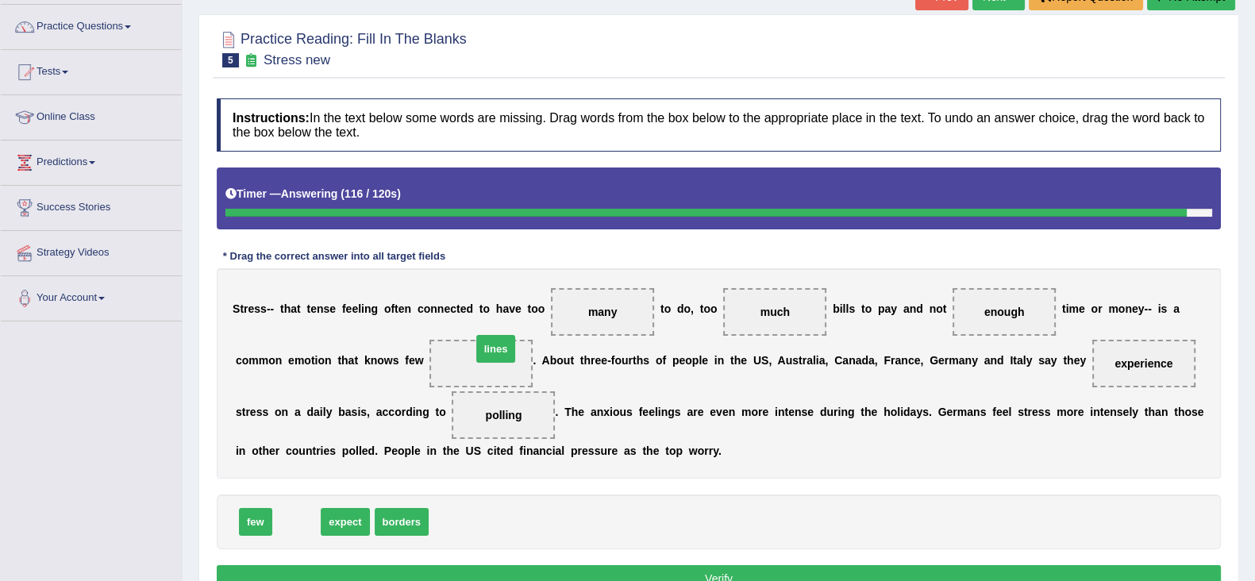
drag, startPoint x: 286, startPoint y: 520, endPoint x: 488, endPoint y: 347, distance: 266.4
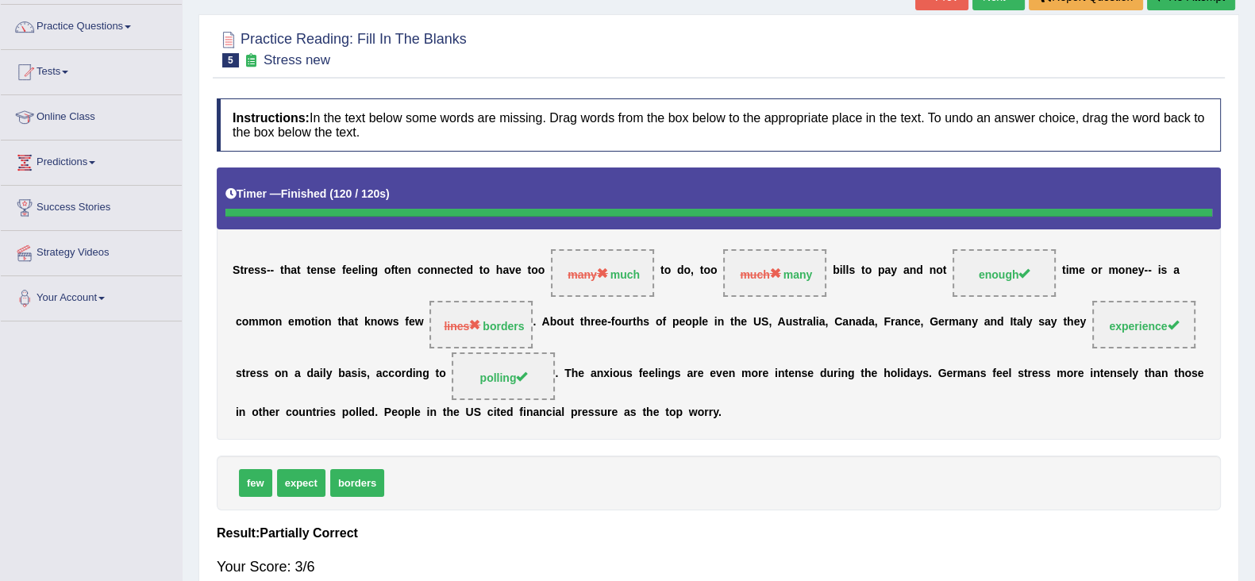
scroll to position [29, 0]
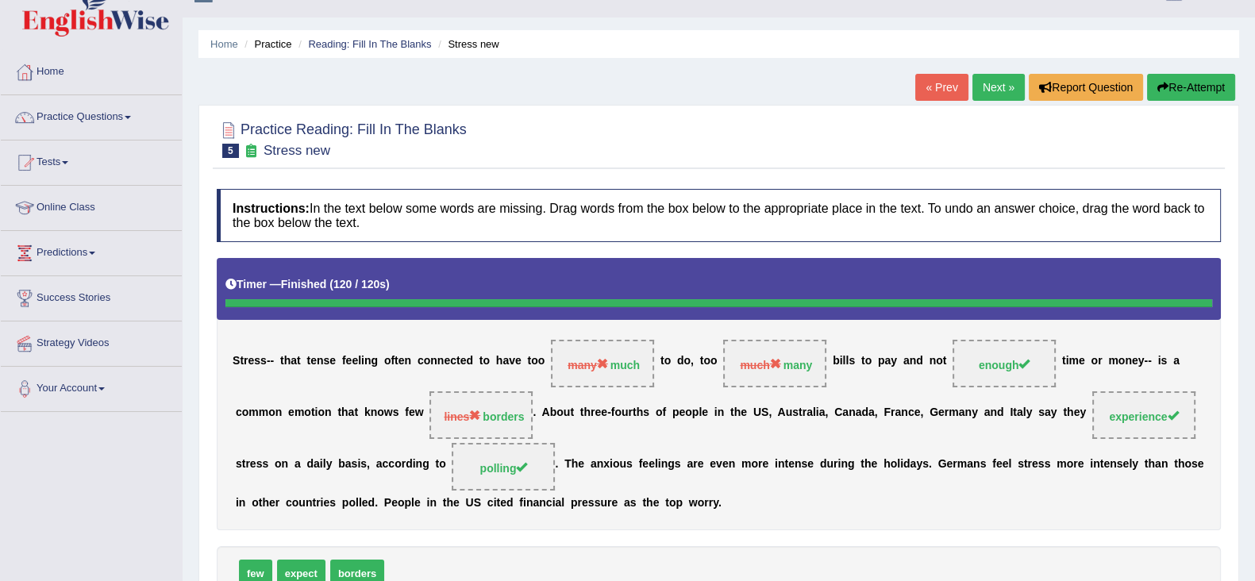
click at [993, 85] on link "Next »" at bounding box center [999, 87] width 52 height 27
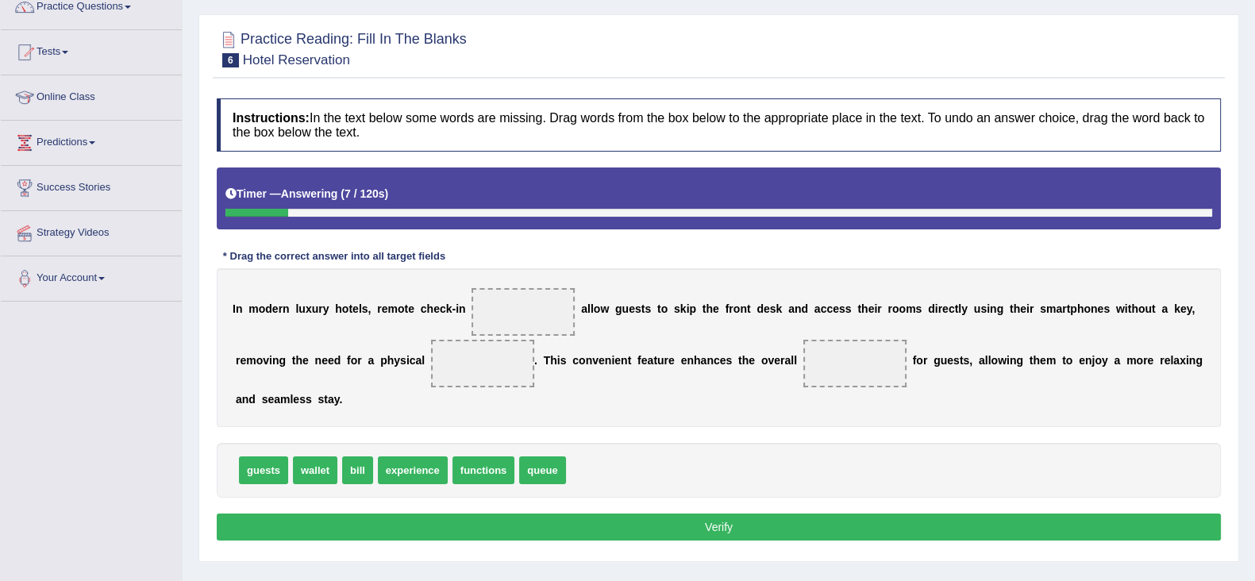
scroll to position [140, 0]
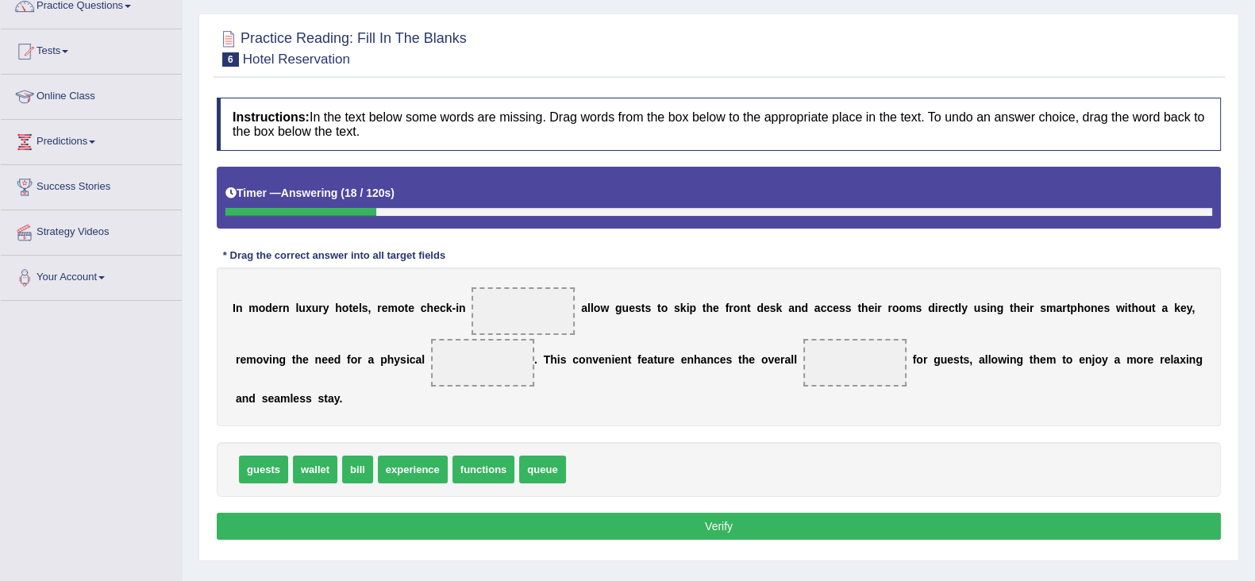
click at [421, 466] on span "experience" at bounding box center [413, 470] width 70 height 28
drag, startPoint x: 464, startPoint y: 469, endPoint x: 490, endPoint y: 307, distance: 164.0
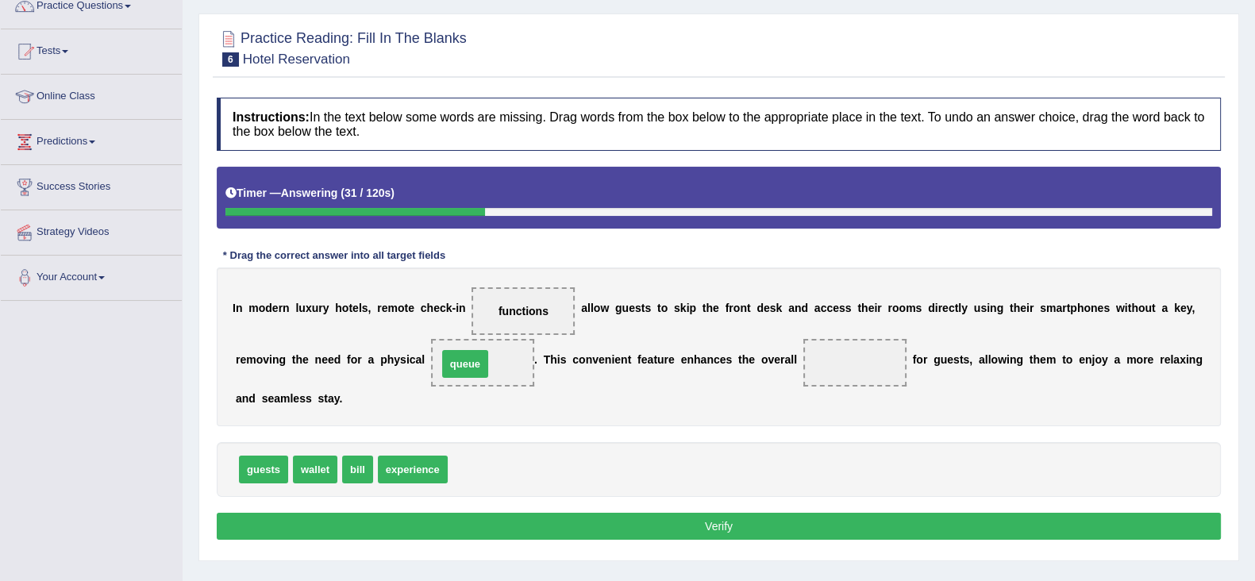
drag, startPoint x: 471, startPoint y: 472, endPoint x: 461, endPoint y: 367, distance: 106.1
drag, startPoint x: 430, startPoint y: 454, endPoint x: 865, endPoint y: 347, distance: 448.1
click at [713, 523] on button "Verify" at bounding box center [719, 526] width 1004 height 27
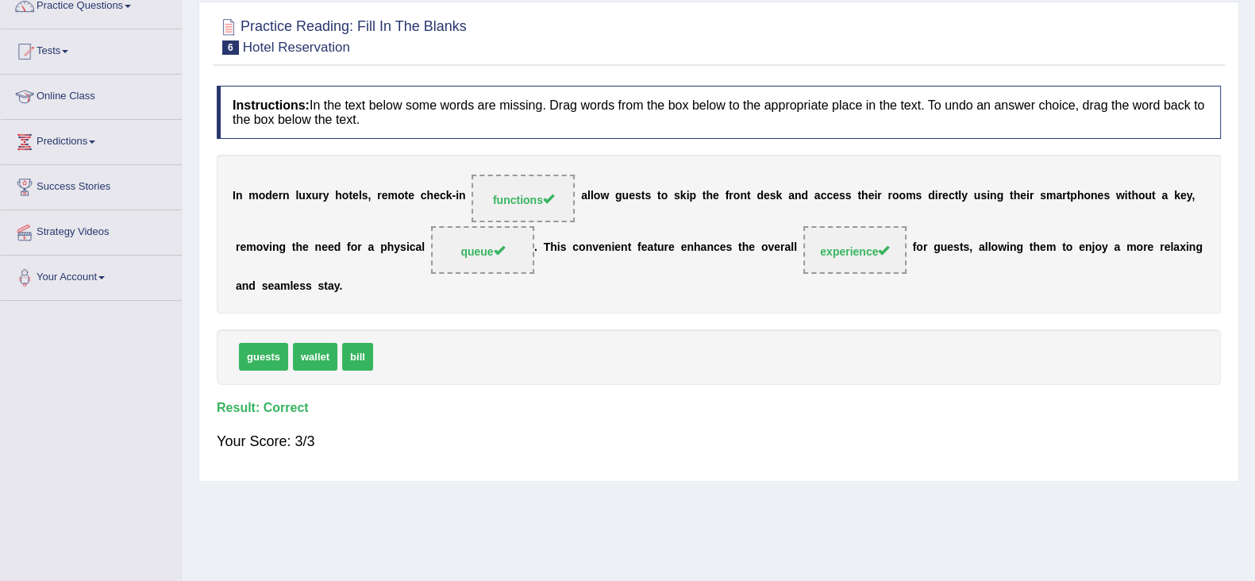
scroll to position [0, 0]
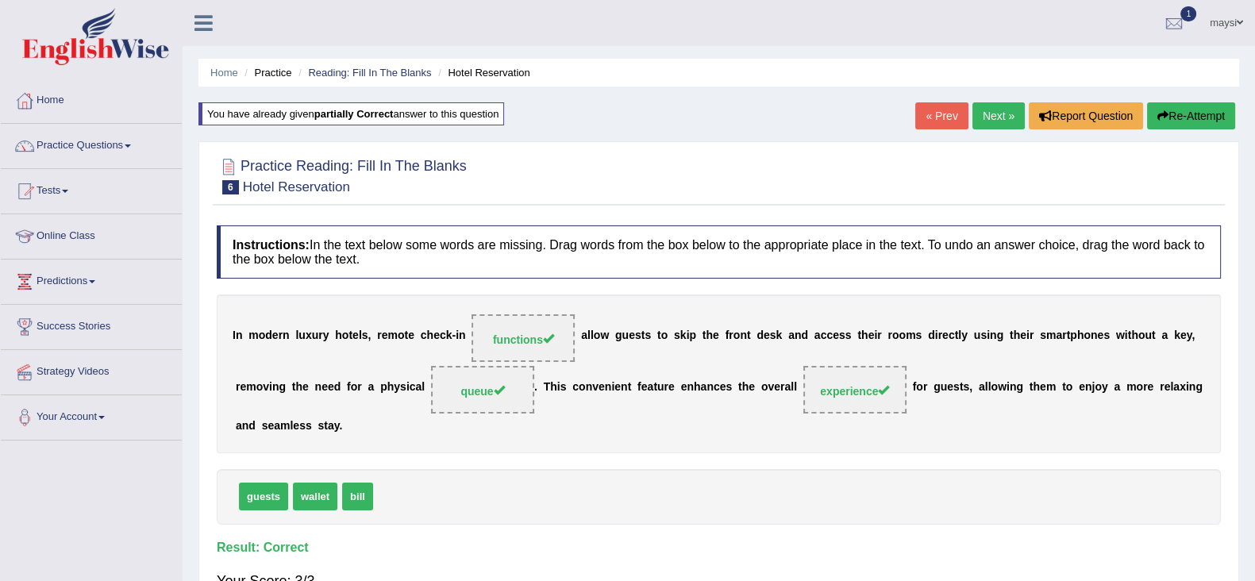
click at [992, 114] on link "Next »" at bounding box center [999, 115] width 52 height 27
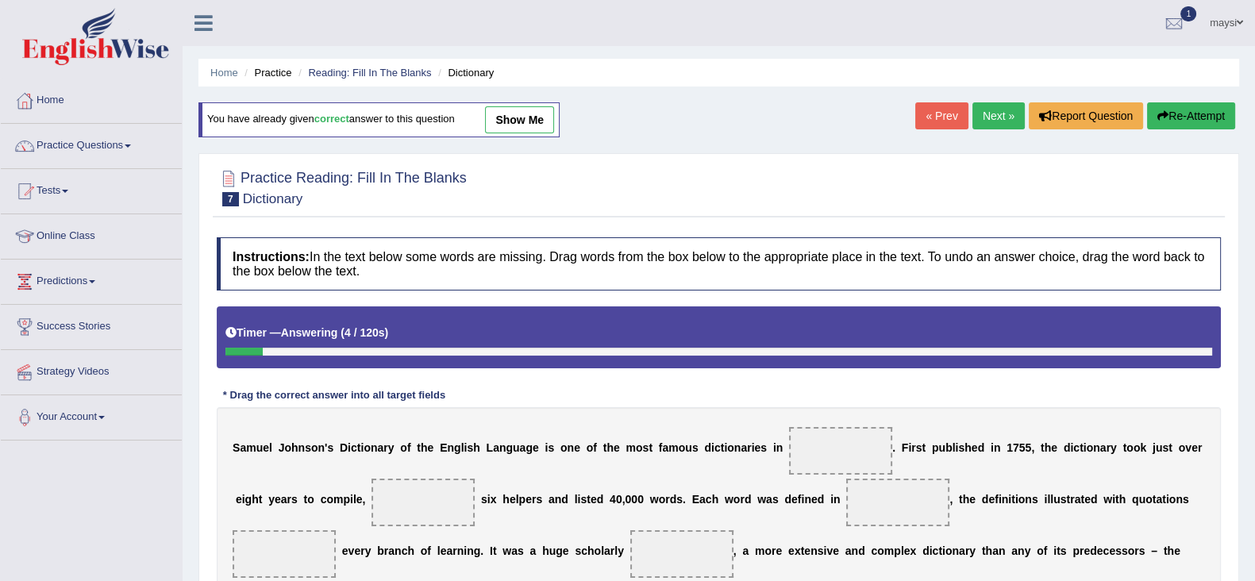
click at [992, 114] on link "Next »" at bounding box center [999, 115] width 52 height 27
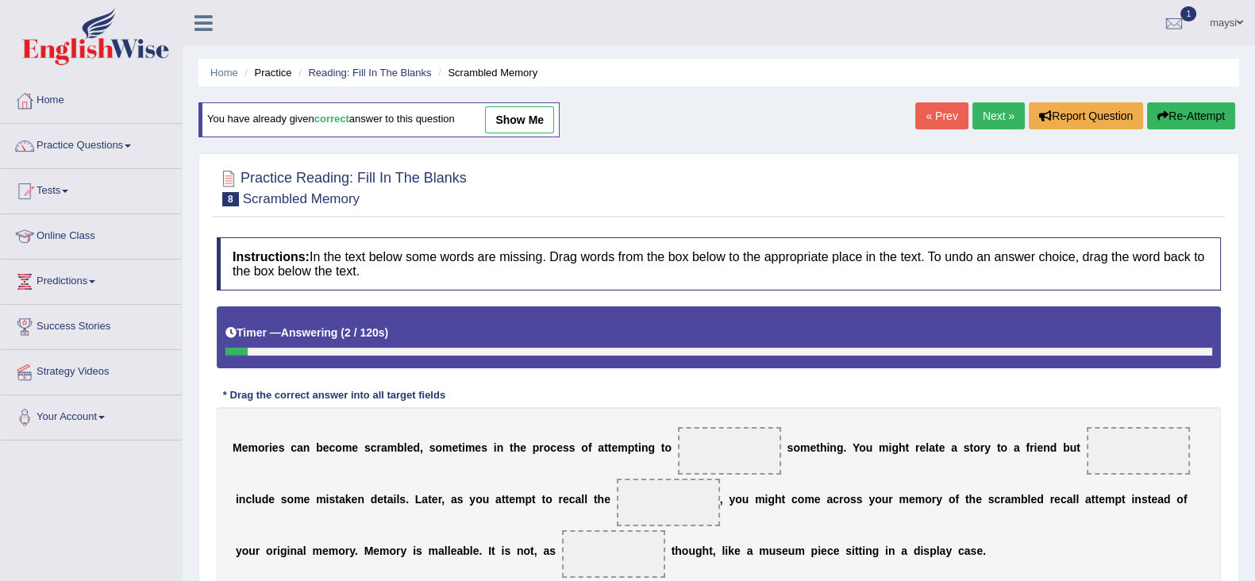
click at [992, 114] on link "Next »" at bounding box center [999, 115] width 52 height 27
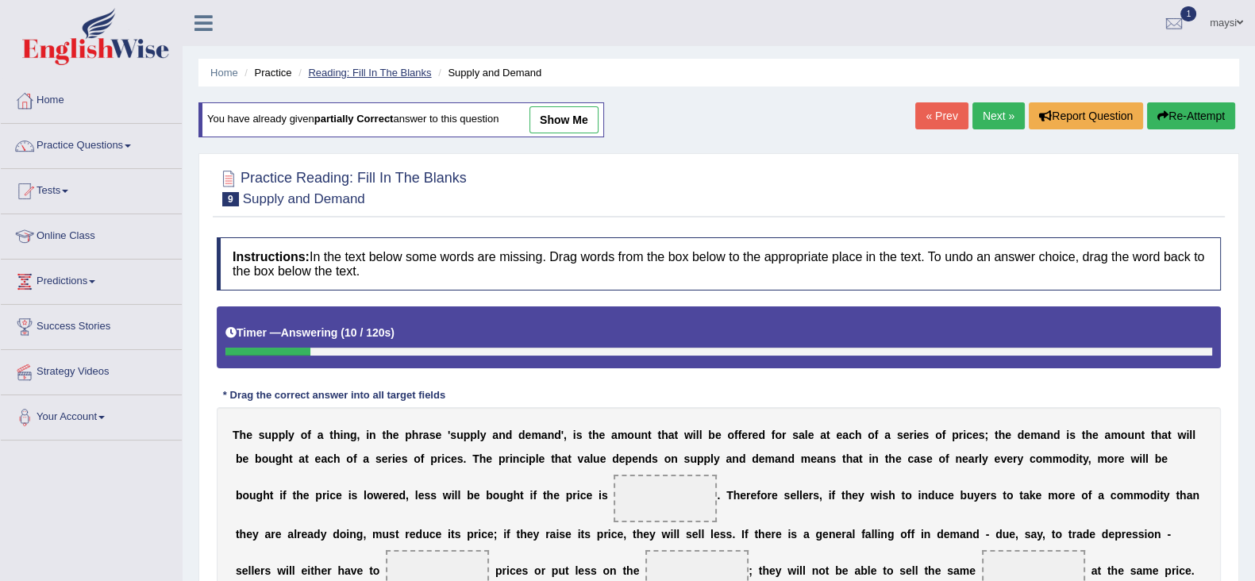
click at [393, 67] on link "Reading: Fill In The Blanks" at bounding box center [369, 73] width 123 height 12
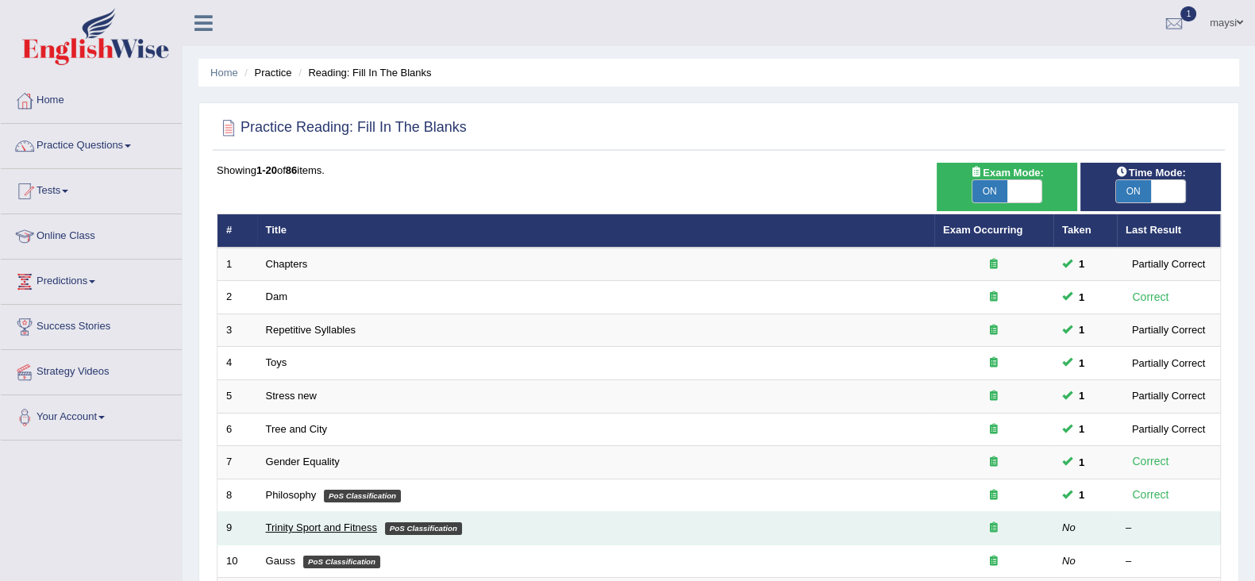
click at [314, 527] on link "Trinity Sport and Fitness" at bounding box center [321, 528] width 111 height 12
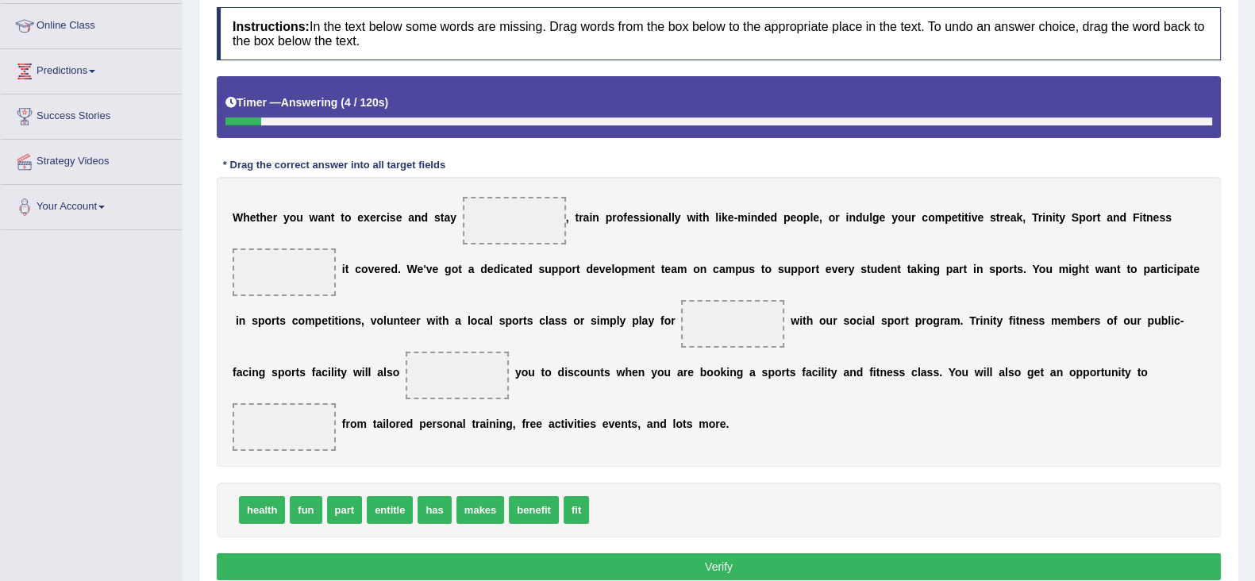
scroll to position [266, 0]
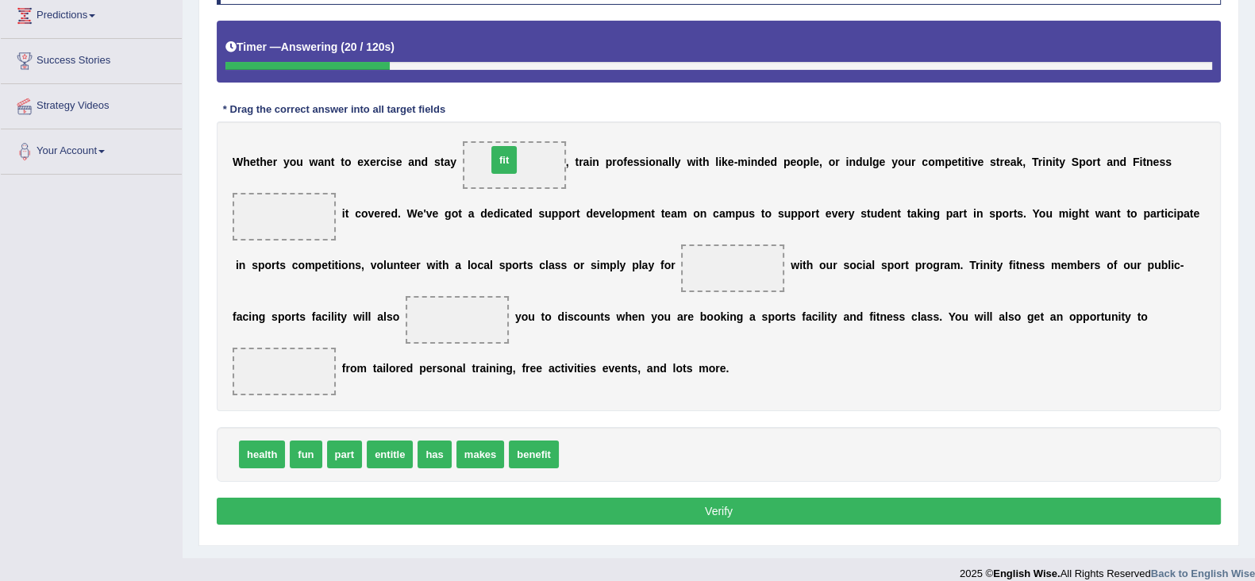
drag, startPoint x: 575, startPoint y: 455, endPoint x: 503, endPoint y: 160, distance: 303.3
click at [526, 461] on span "benefit" at bounding box center [534, 455] width 50 height 28
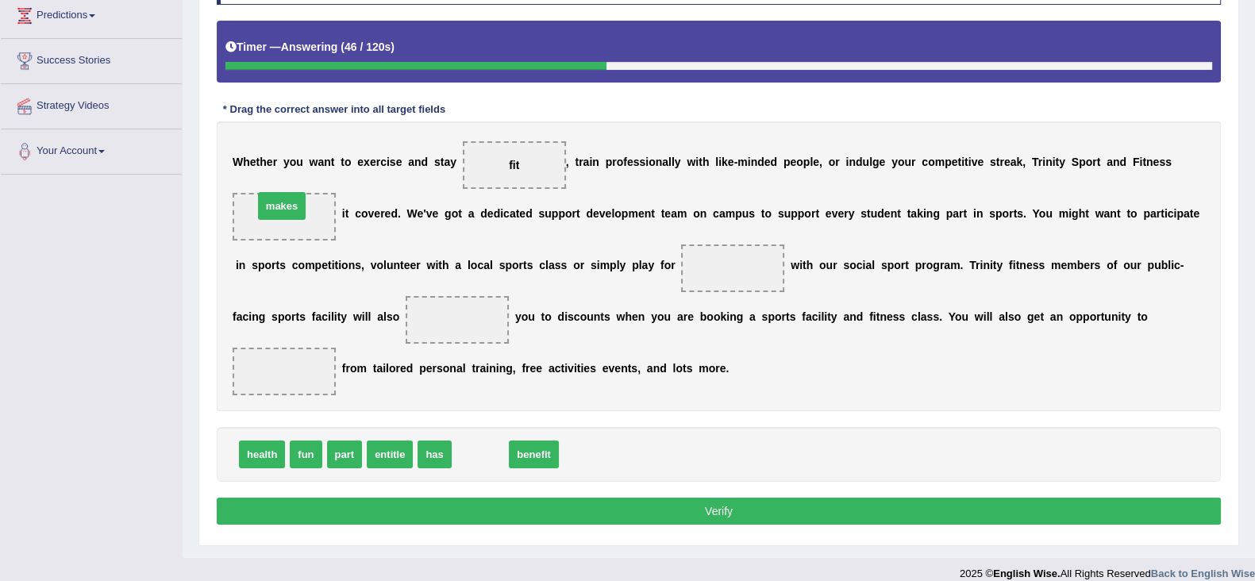
drag, startPoint x: 482, startPoint y: 445, endPoint x: 283, endPoint y: 196, distance: 318.1
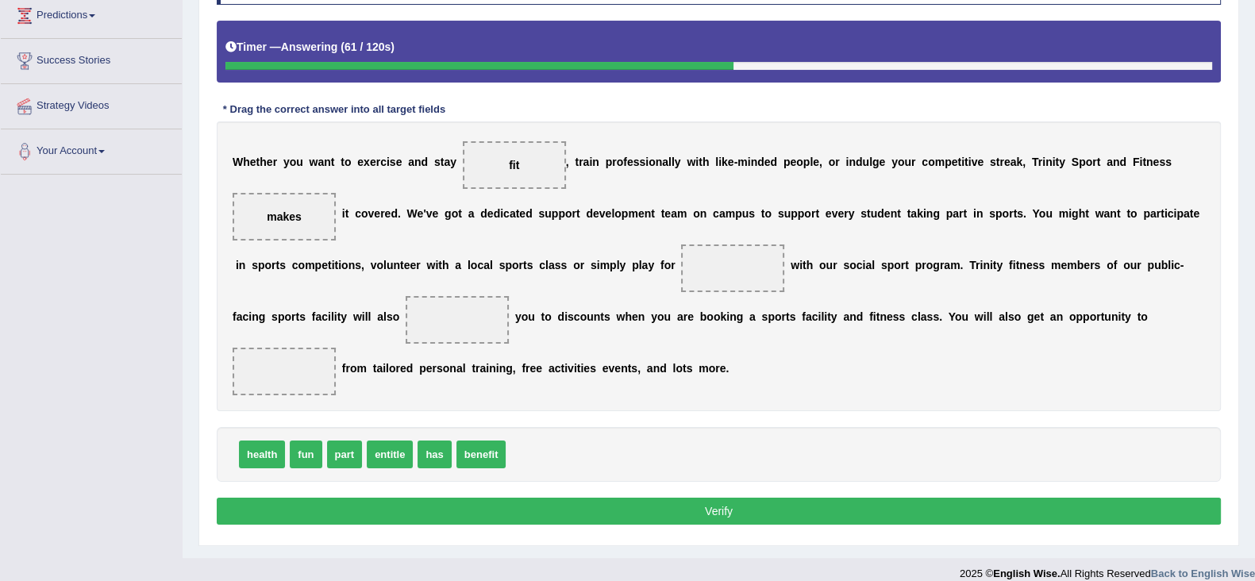
click at [626, 469] on div "health fun part entitle has benefit" at bounding box center [719, 454] width 1004 height 55
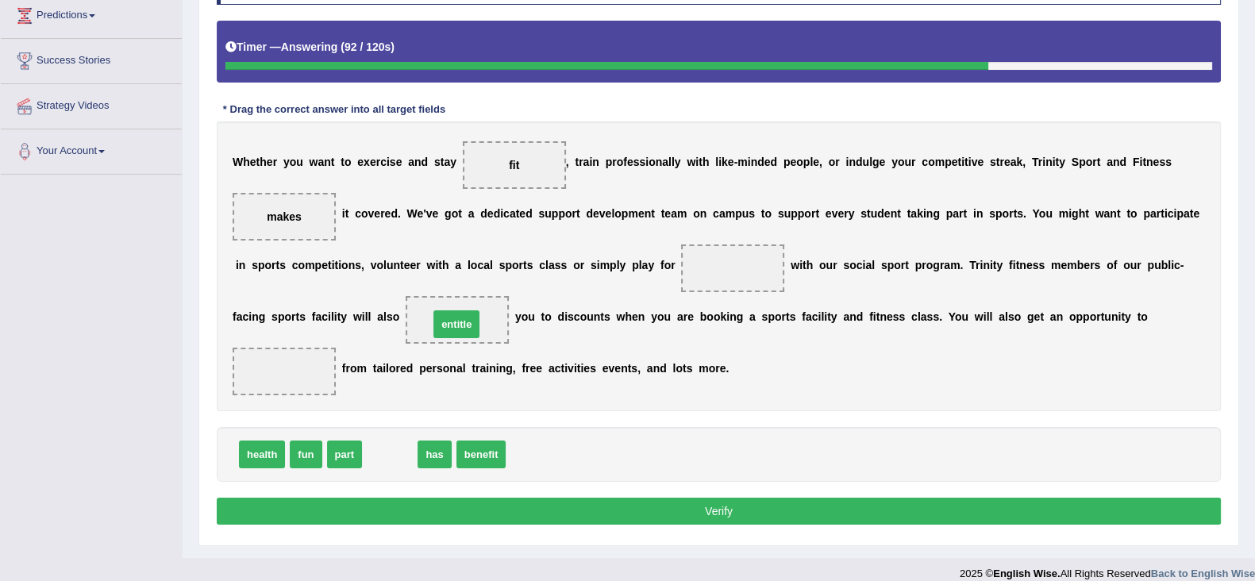
drag, startPoint x: 397, startPoint y: 457, endPoint x: 464, endPoint y: 327, distance: 146.3
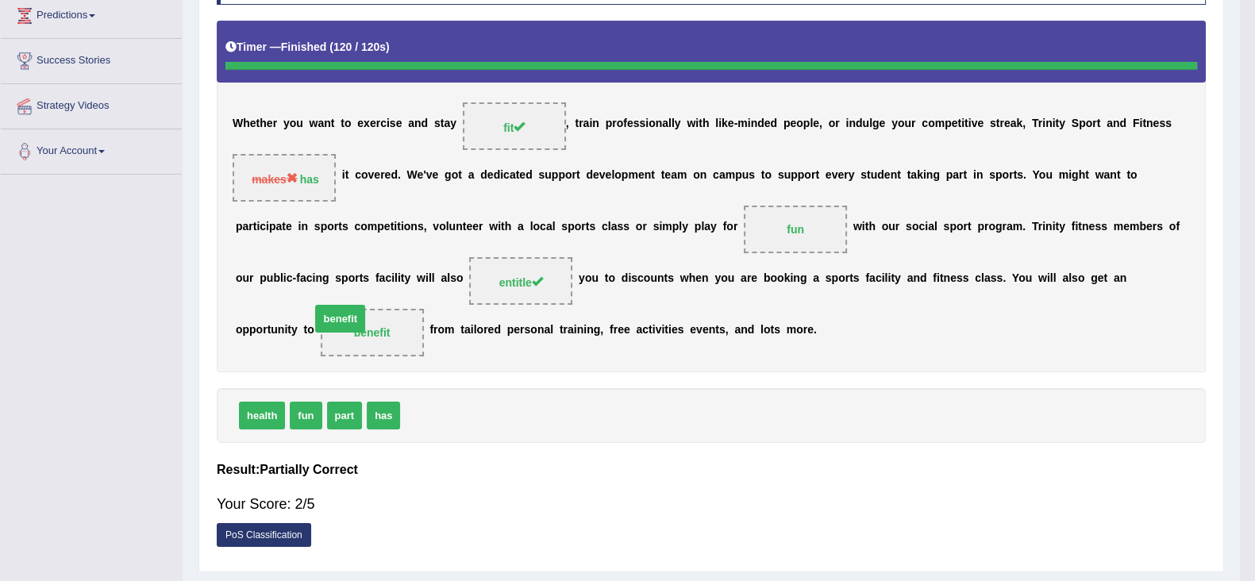
scroll to position [252, 0]
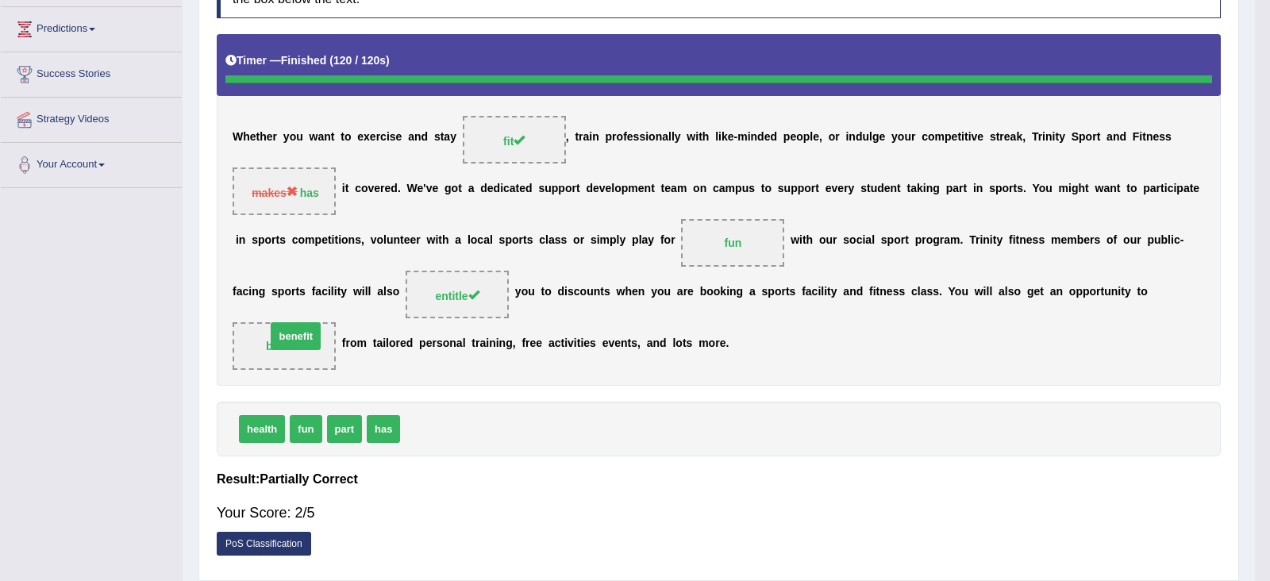
drag, startPoint x: 419, startPoint y: 449, endPoint x: 285, endPoint y: 371, distance: 155.5
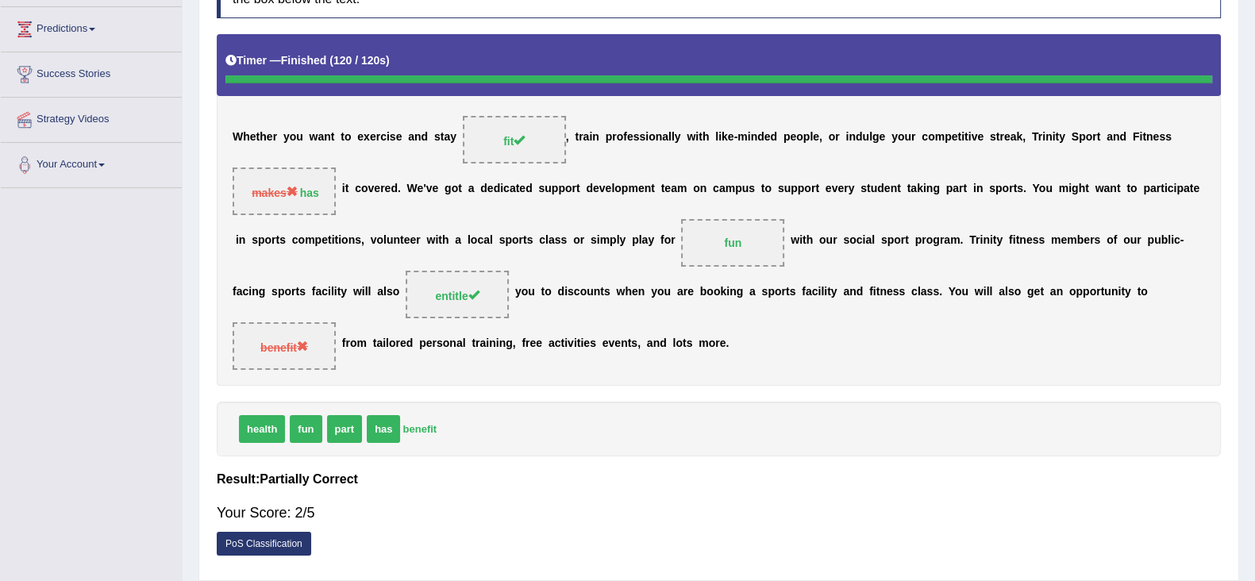
click at [480, 426] on div "health fun part has benefit" at bounding box center [719, 429] width 1004 height 55
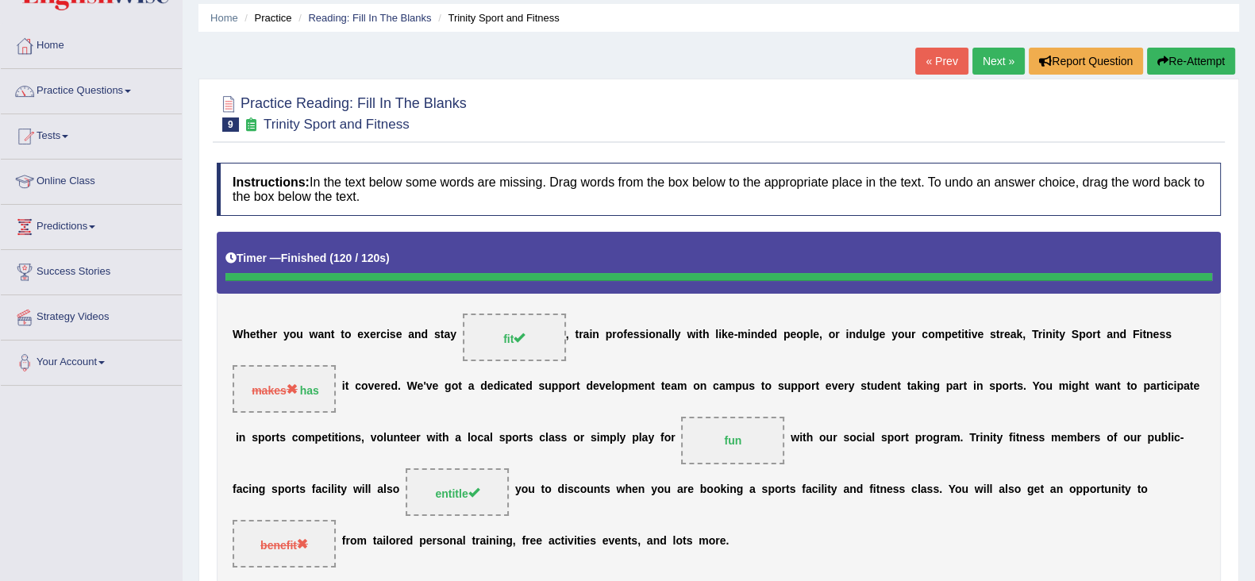
scroll to position [49, 0]
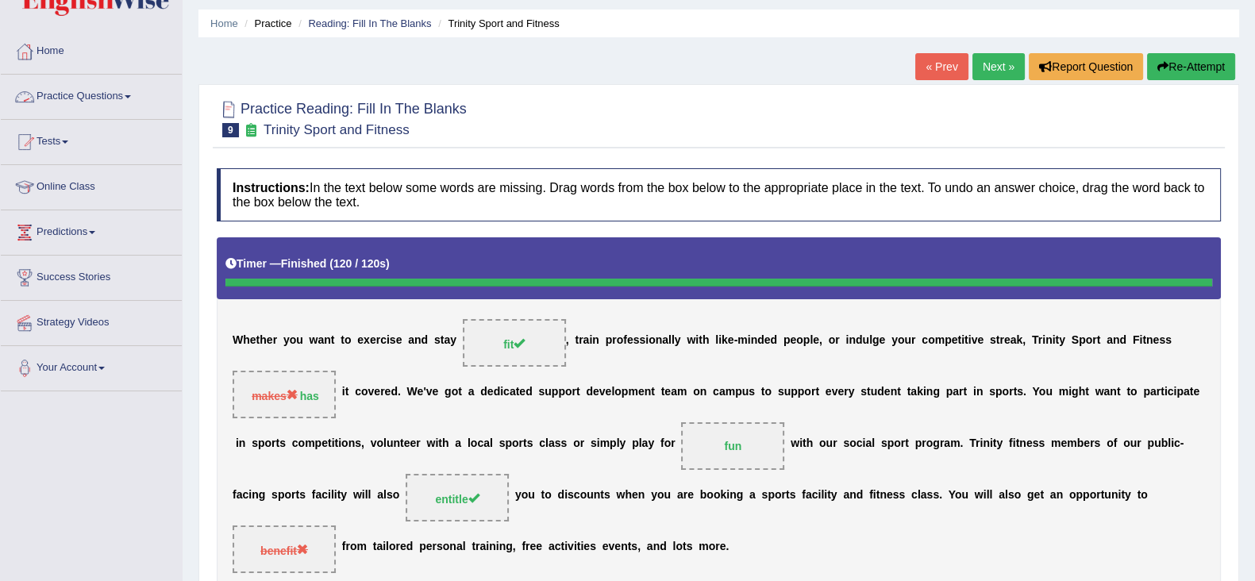
click at [133, 102] on link "Practice Questions" at bounding box center [91, 95] width 181 height 40
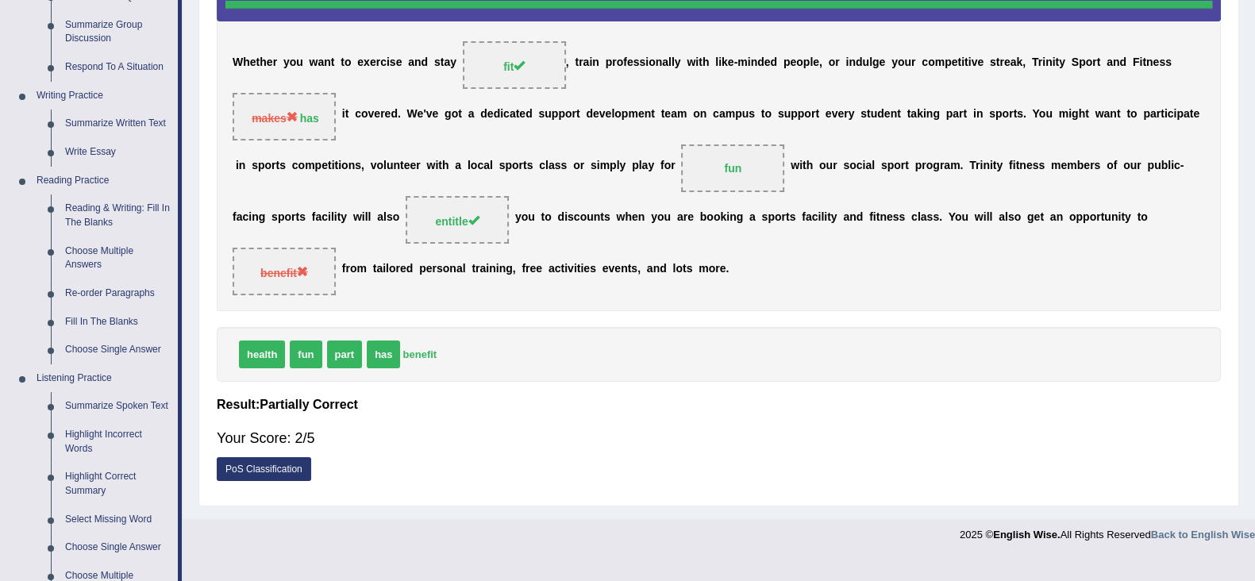
scroll to position [367, 0]
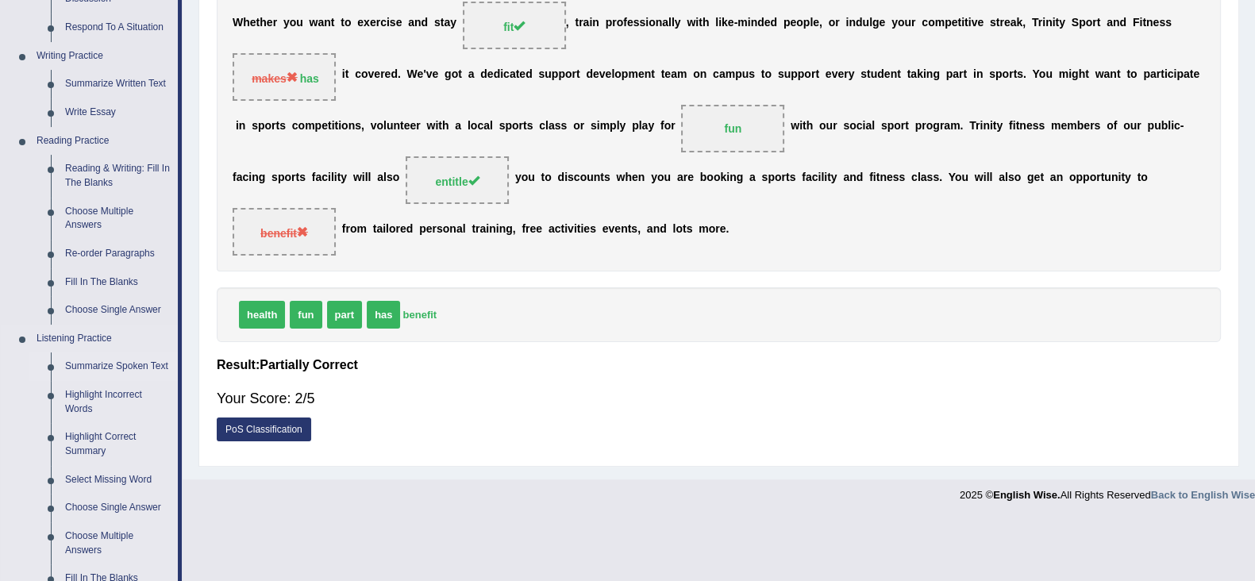
click at [98, 369] on link "Summarize Spoken Text" at bounding box center [118, 367] width 120 height 29
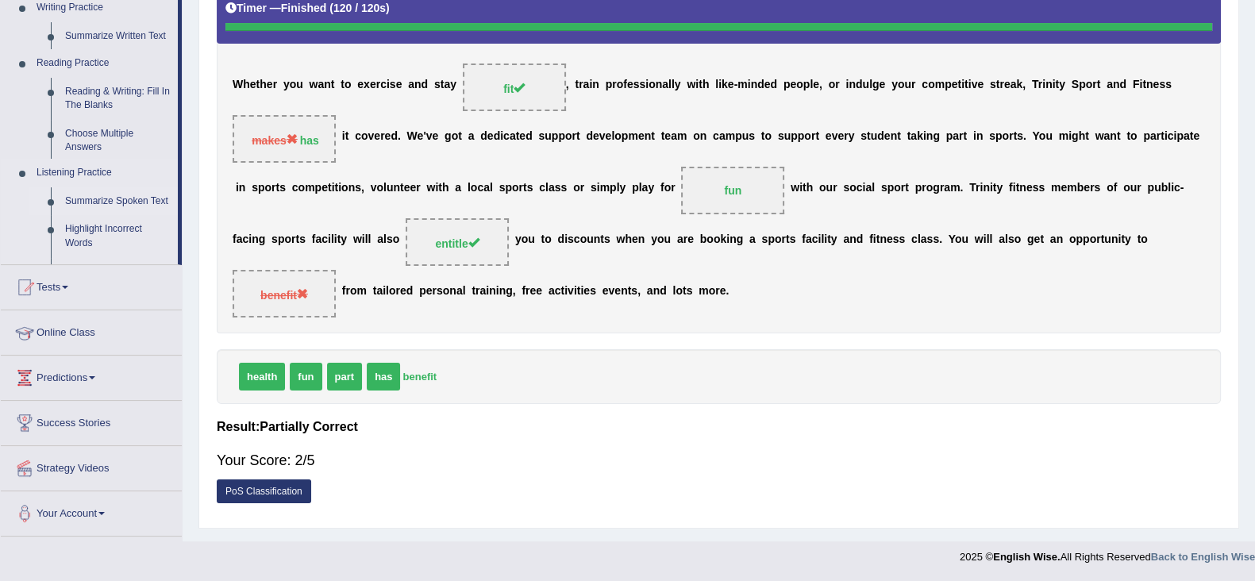
scroll to position [175, 0]
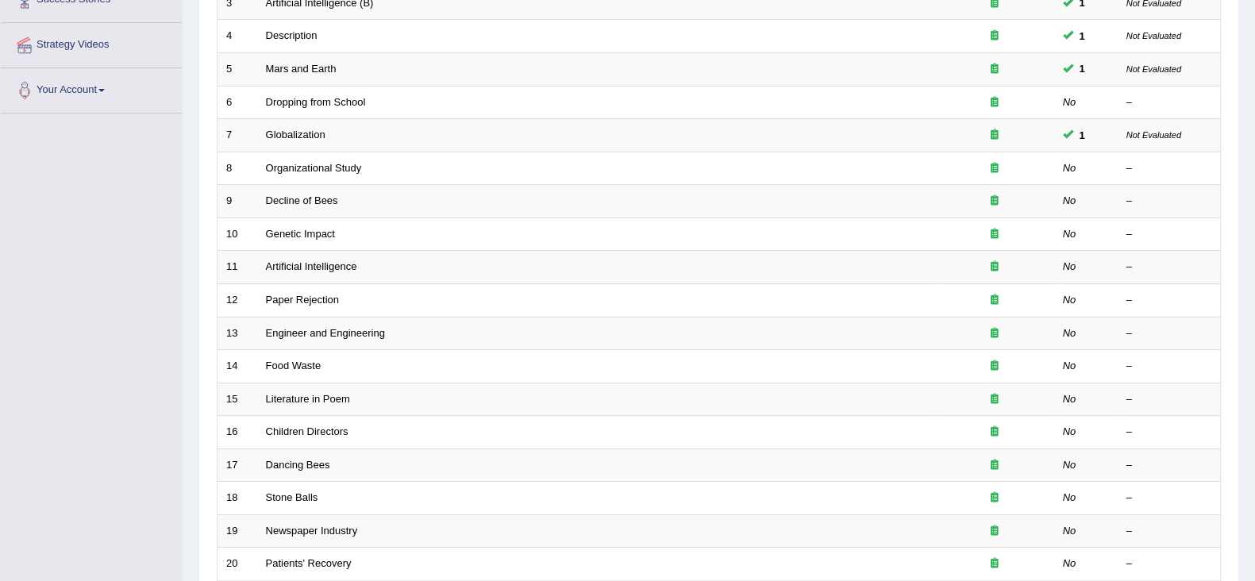
scroll to position [364, 0]
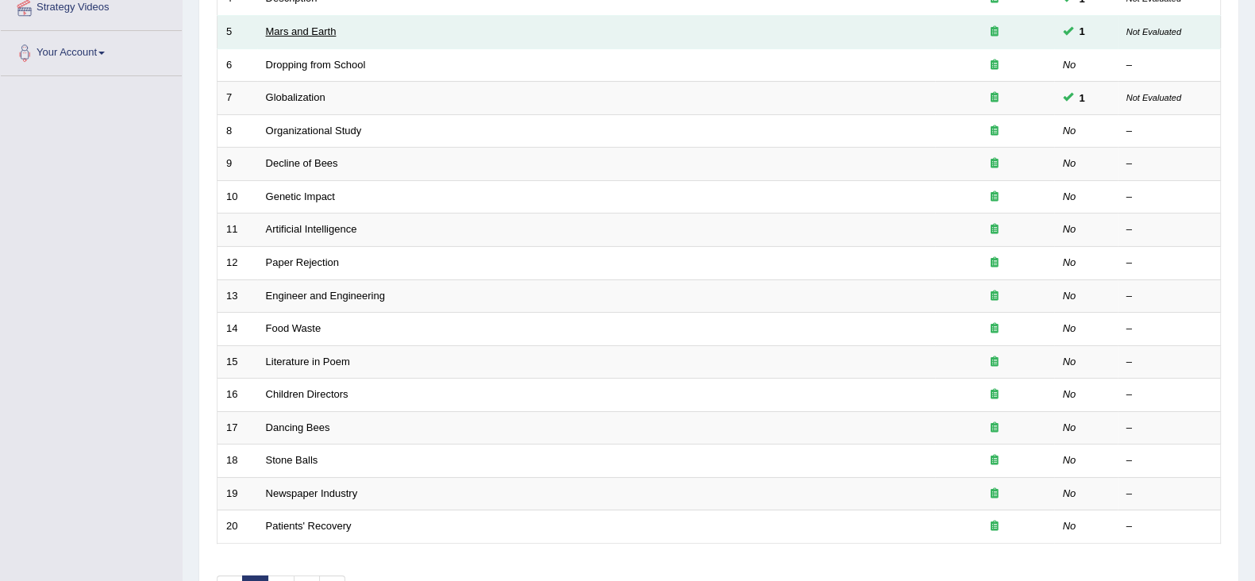
click at [310, 25] on link "Mars and Earth" at bounding box center [301, 31] width 71 height 12
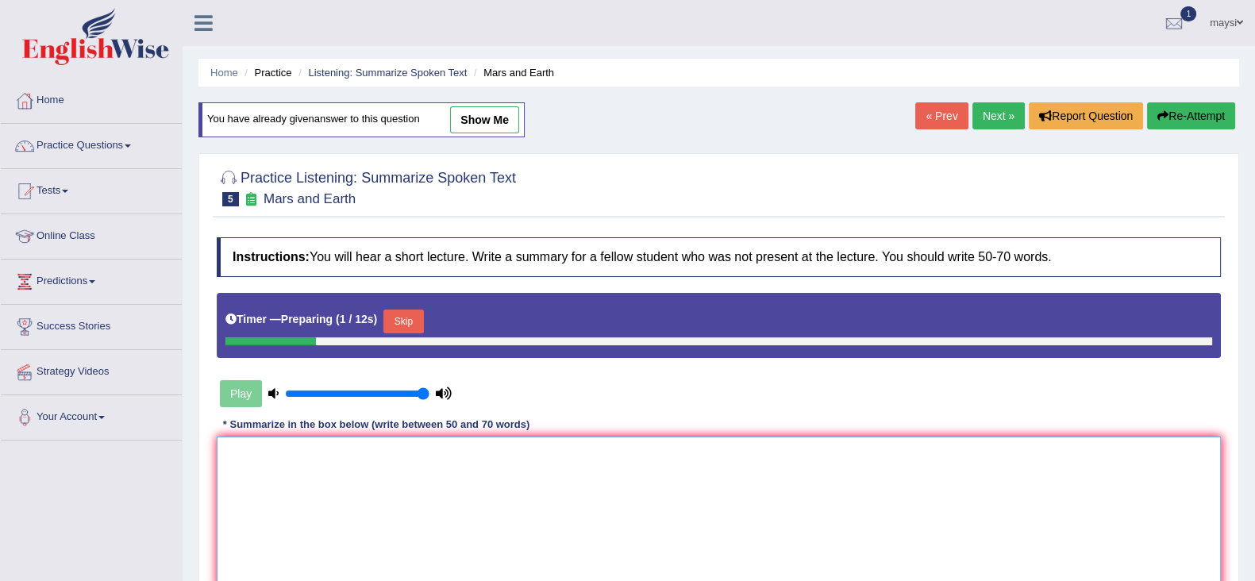
click at [362, 449] on textarea at bounding box center [719, 514] width 1004 height 154
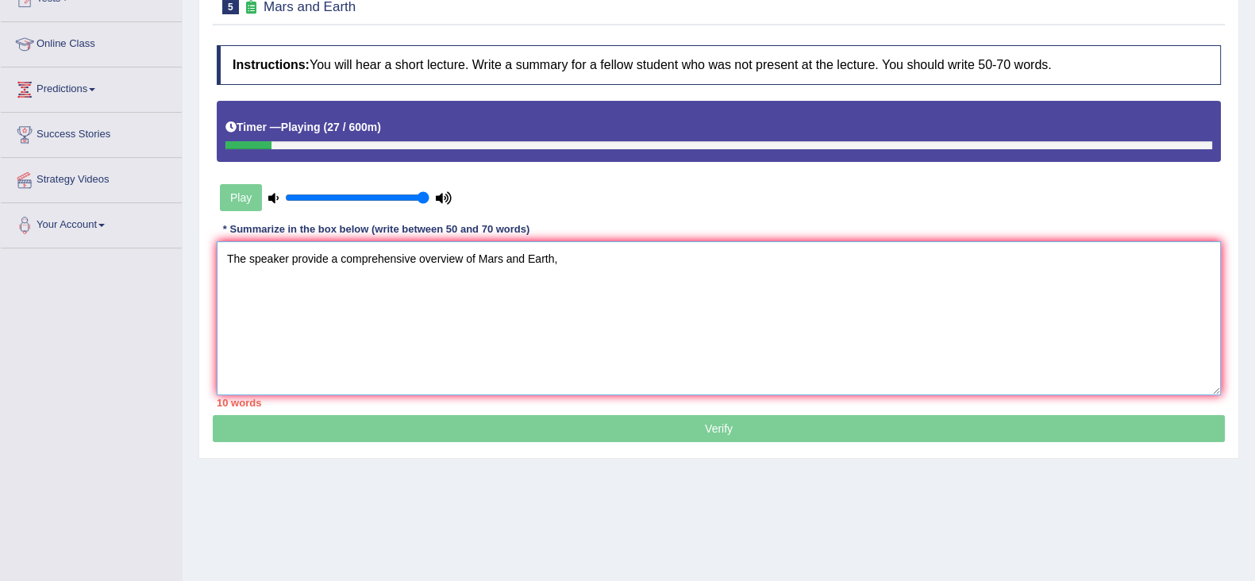
scroll to position [194, 0]
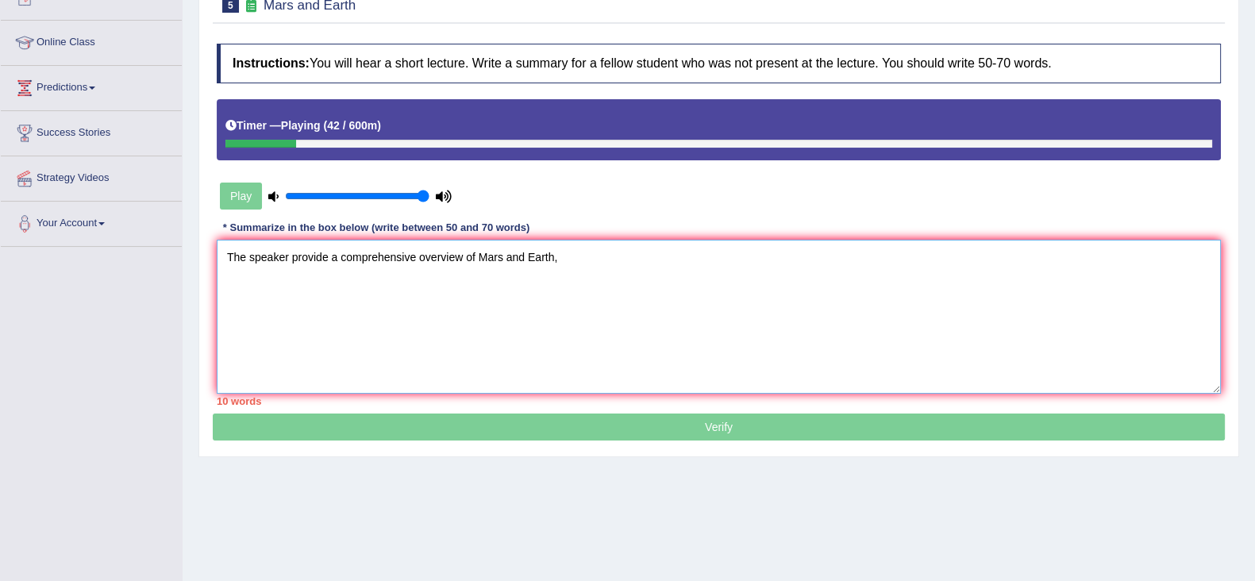
click at [631, 310] on textarea "The speaker provide a comprehensive overview of Mars and Earth," at bounding box center [719, 317] width 1004 height 154
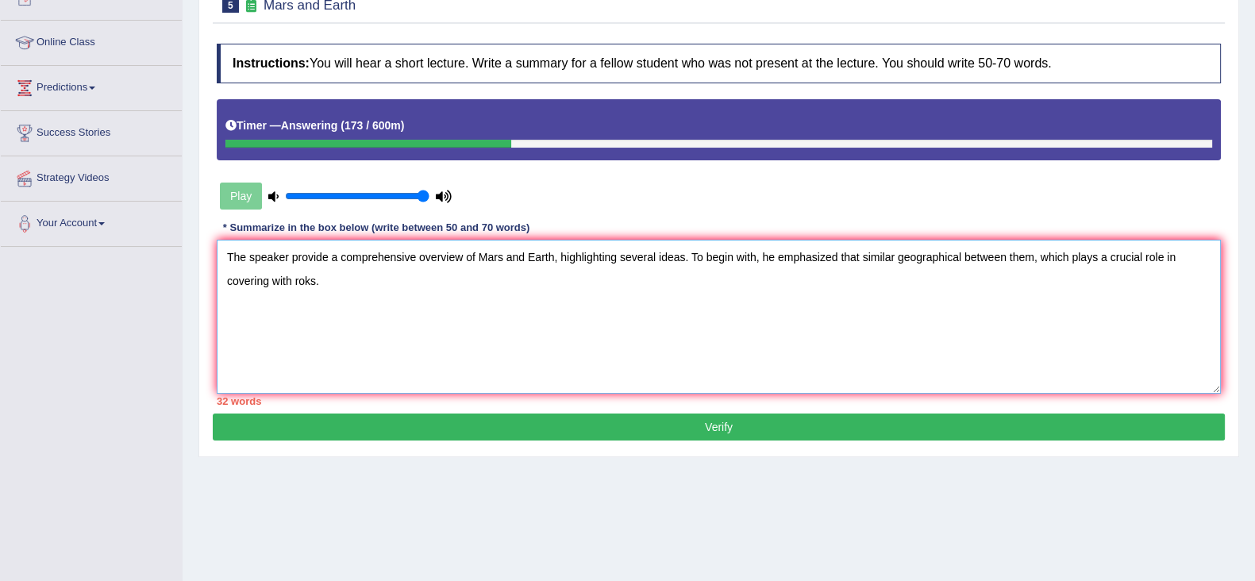
paste textarea "n addition, they discussed about covering with rocks, illustrating this through…"
click at [322, 272] on textarea "The speaker provide a comprehensive overview of Mars and Earth, highlighting se…" at bounding box center [719, 317] width 1004 height 154
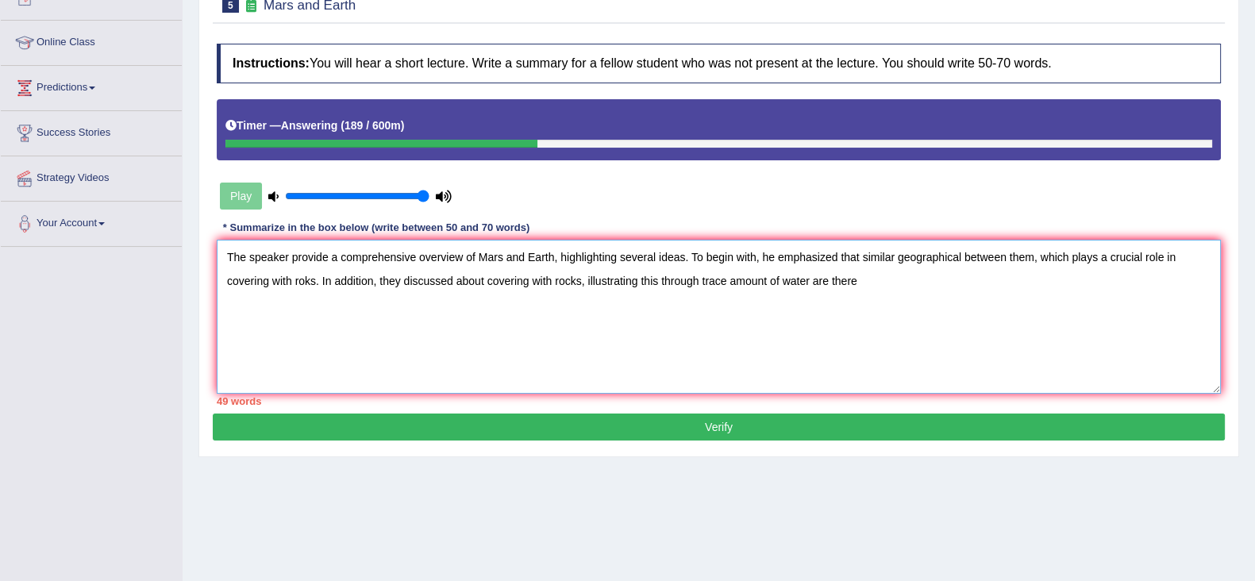
click at [580, 279] on textarea "The speaker provide a comprehensive overview of Mars and Earth, highlighting se…" at bounding box center [719, 317] width 1004 height 154
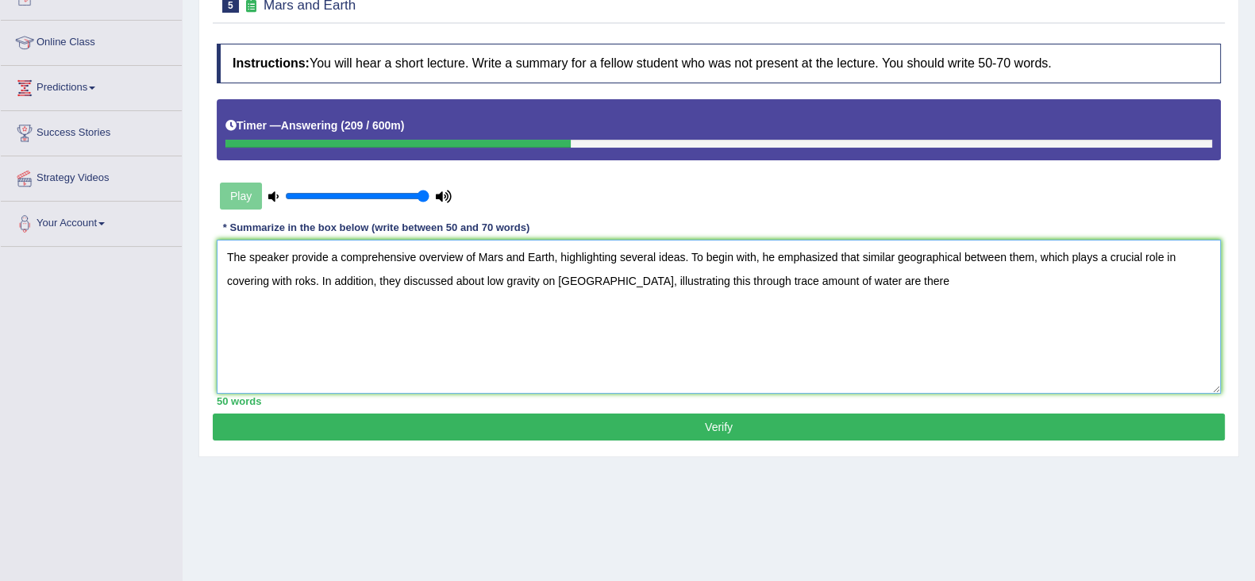
click at [858, 283] on textarea "The speaker provide a comprehensive overview of Mars and Earth, highlighting se…" at bounding box center [719, 317] width 1004 height 154
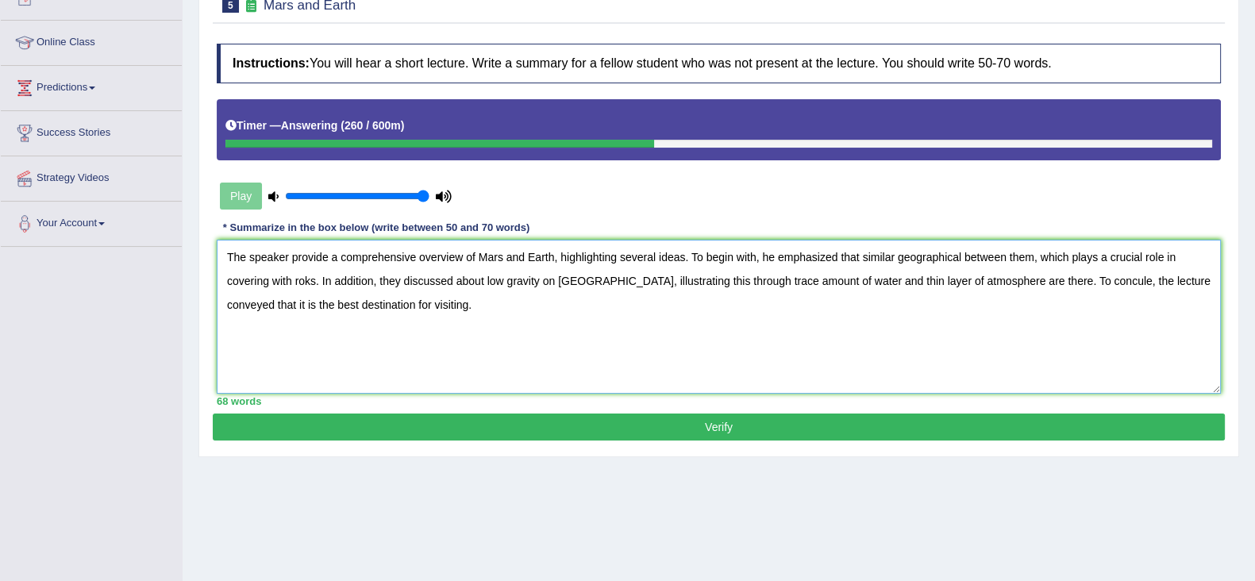
type textarea "The speaker provide a comprehensive overview of Mars and Earth, highlighting se…"
click at [784, 424] on button "Verify" at bounding box center [719, 427] width 1012 height 27
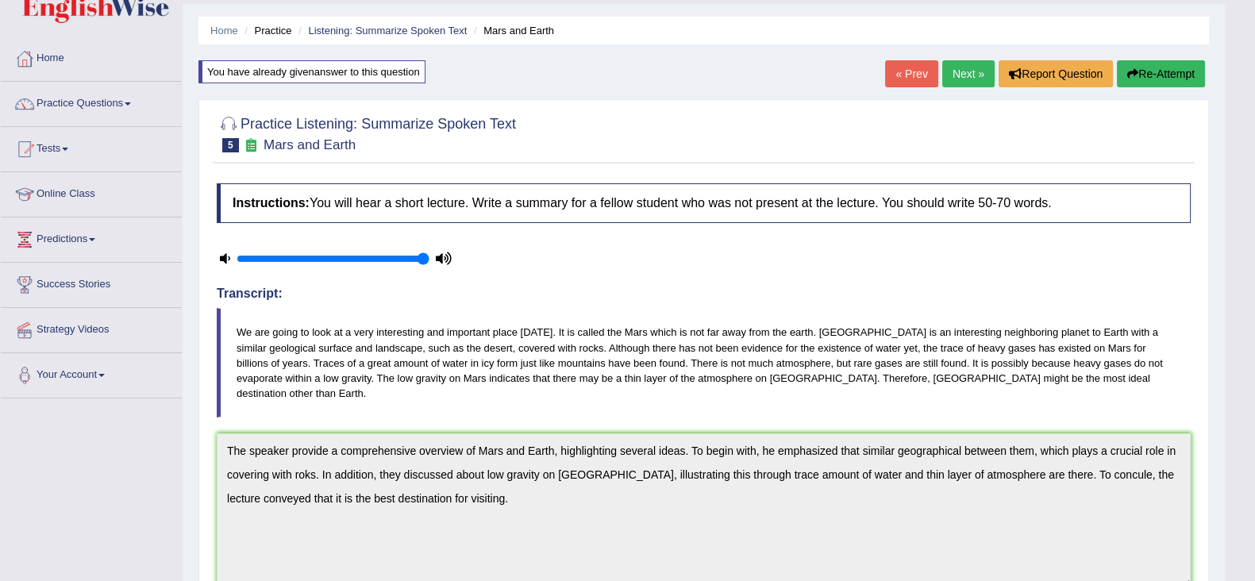
scroll to position [0, 0]
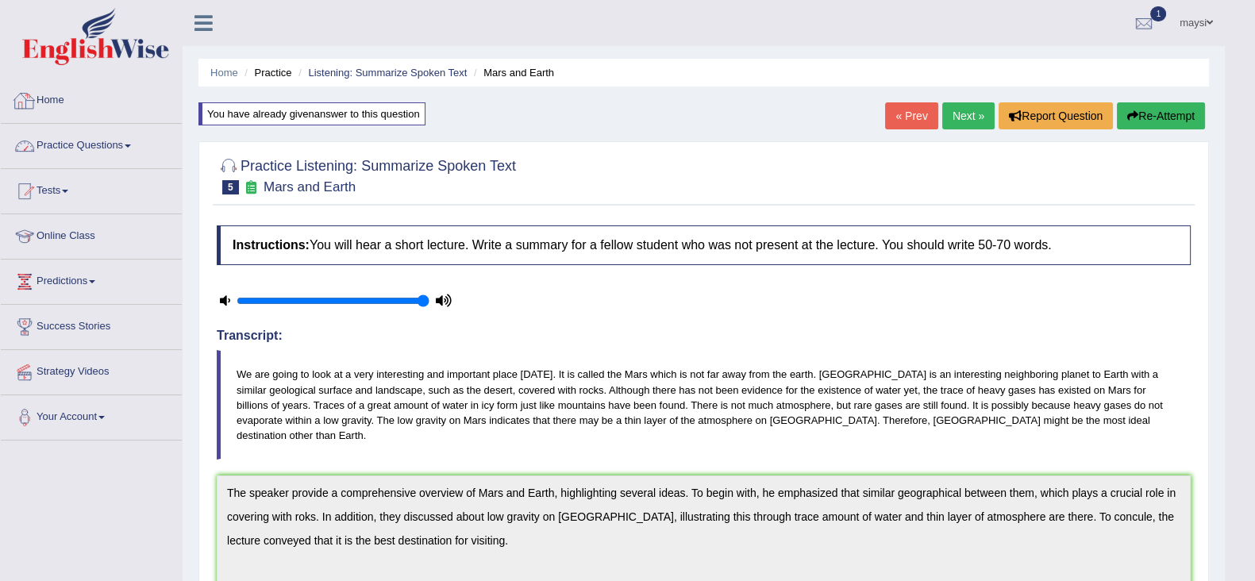
click at [83, 110] on link "Home" at bounding box center [91, 99] width 181 height 40
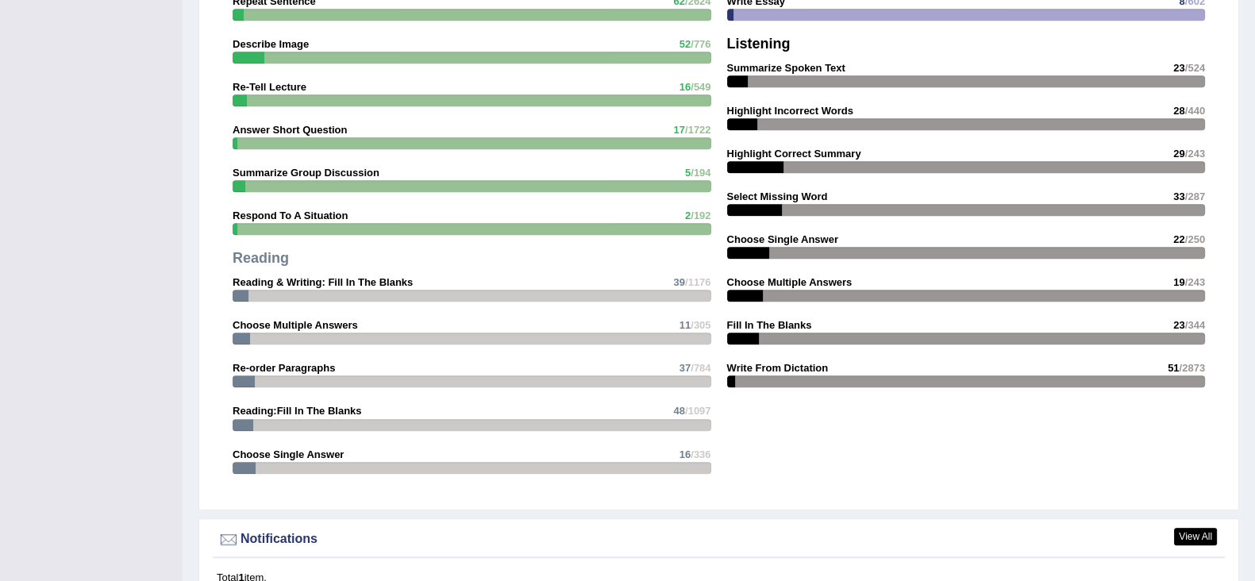
scroll to position [1572, 0]
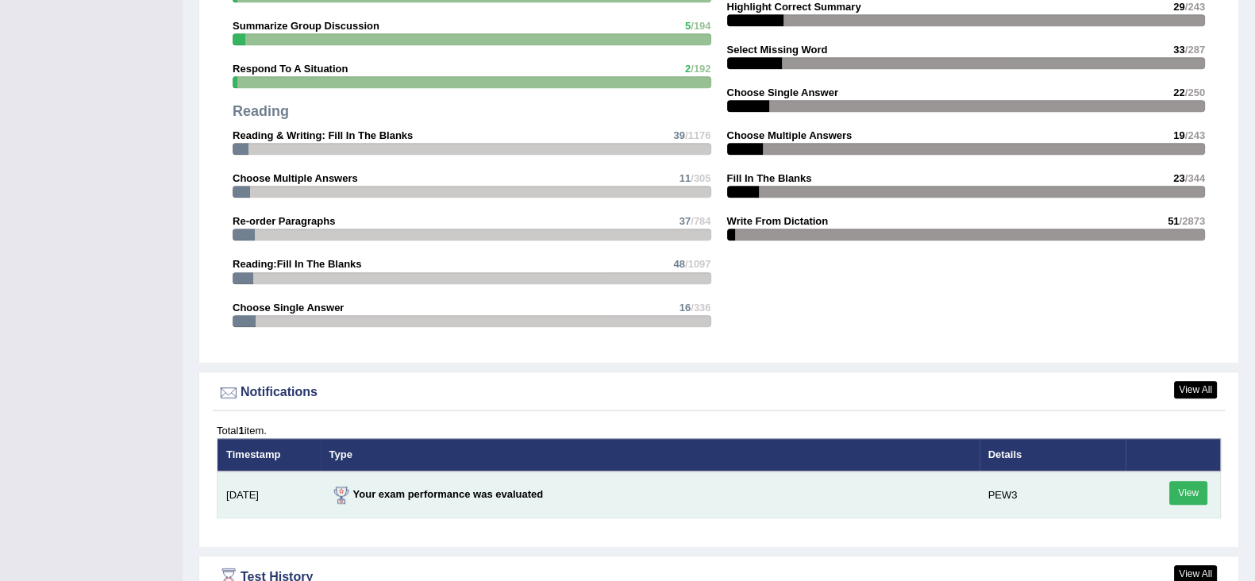
click at [1189, 489] on link "View" at bounding box center [1189, 493] width 38 height 24
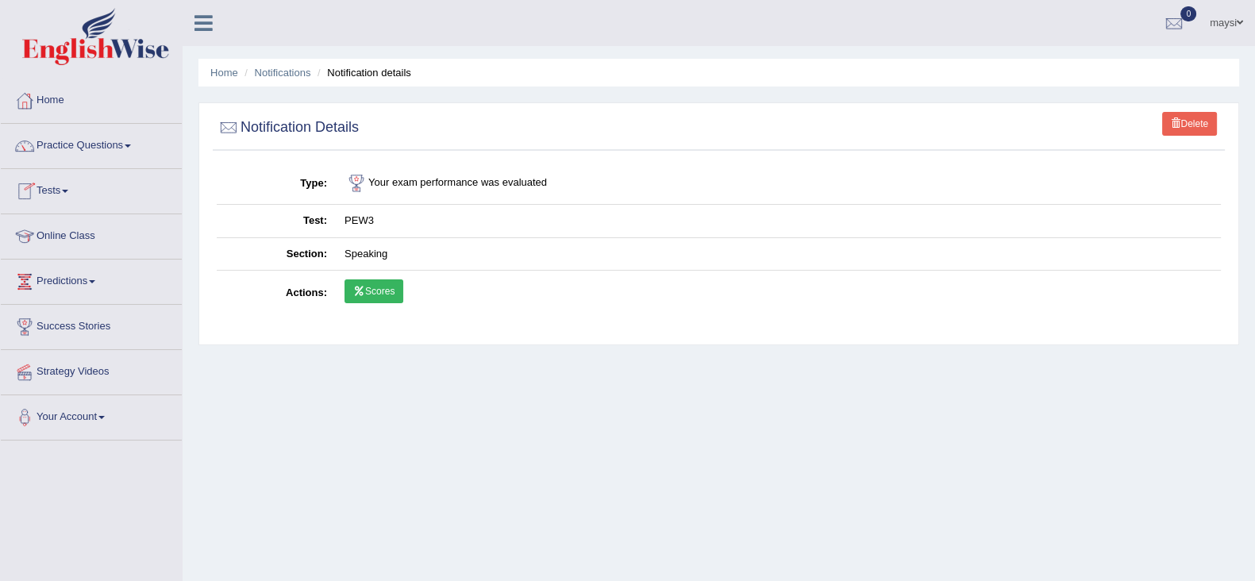
click at [380, 291] on link "Scores" at bounding box center [374, 291] width 59 height 24
click at [225, 71] on link "Home" at bounding box center [224, 73] width 28 height 12
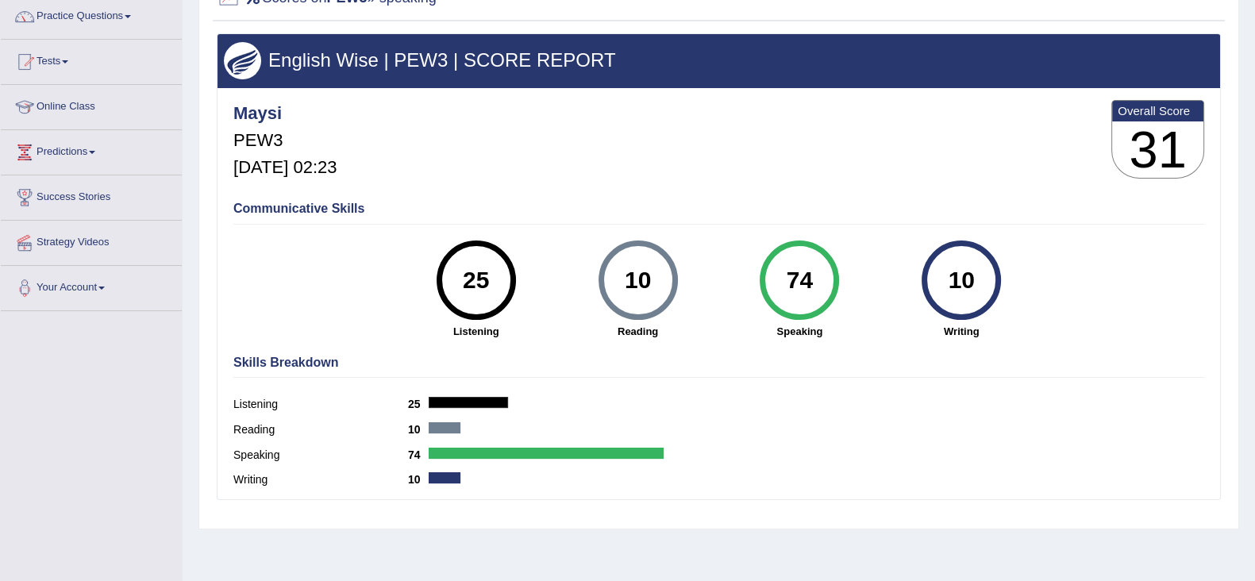
scroll to position [139, 0]
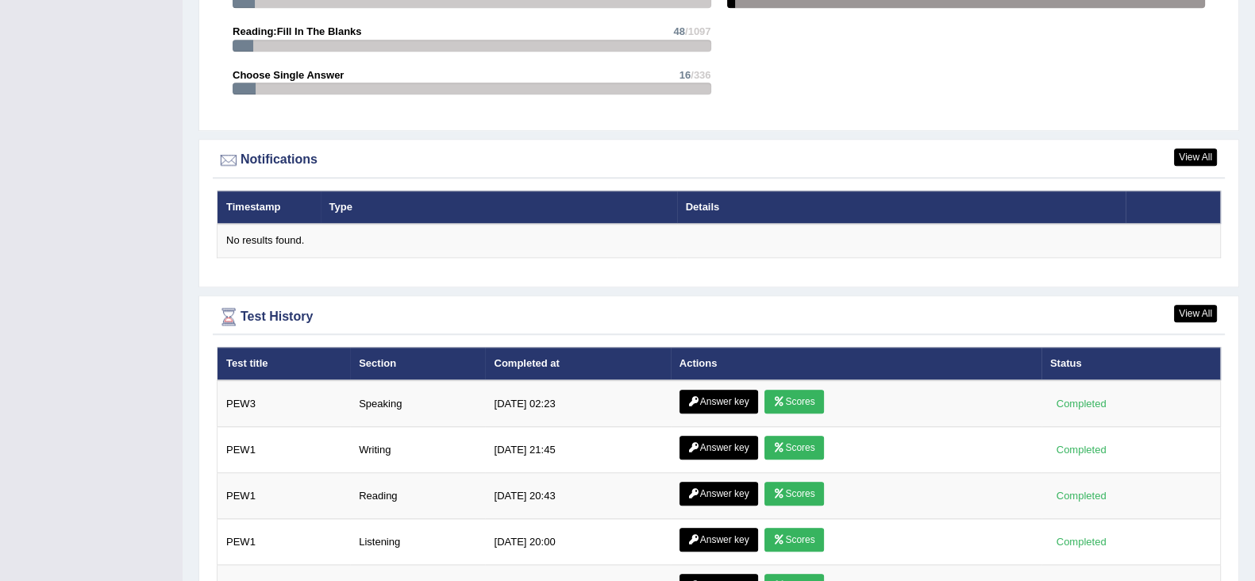
scroll to position [1906, 0]
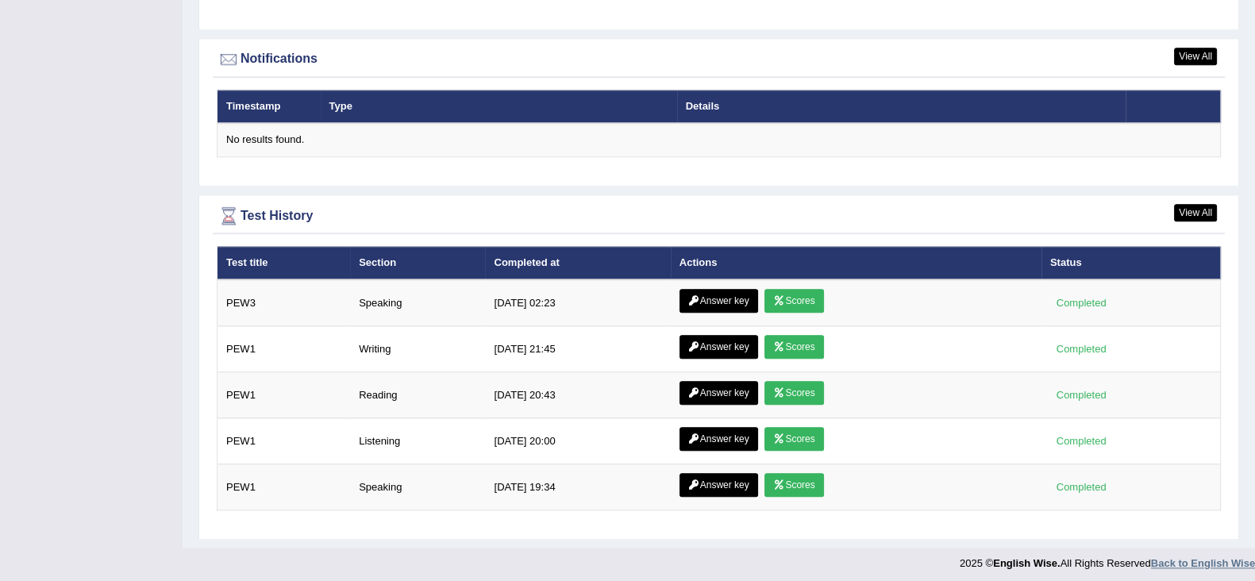
drag, startPoint x: 0, startPoint y: 0, endPoint x: 1247, endPoint y: 552, distance: 1364.0
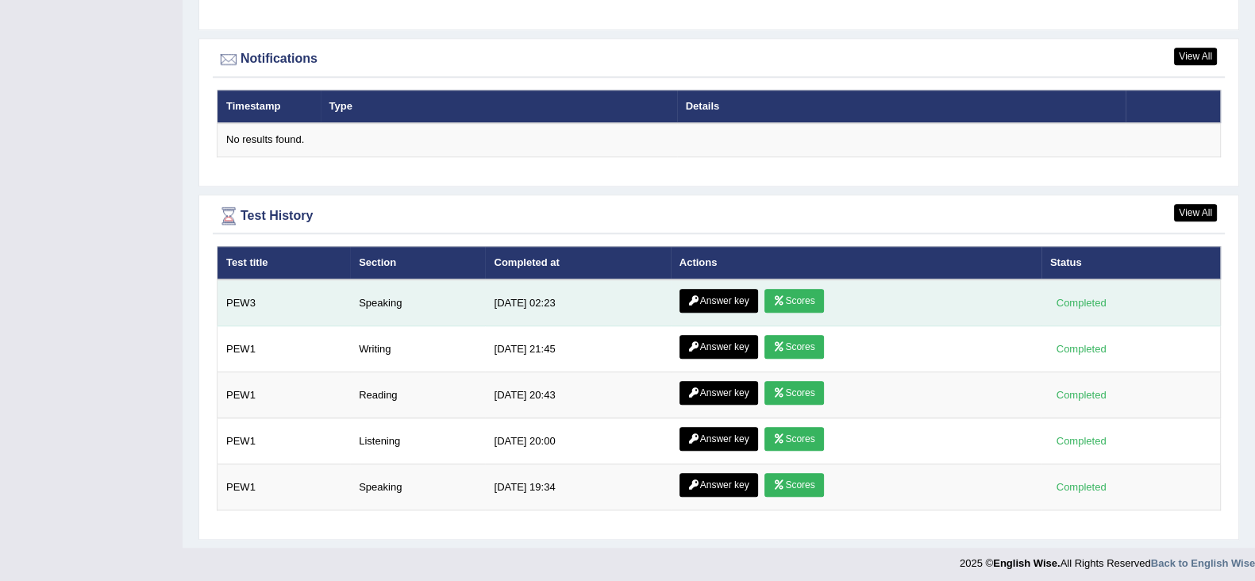
click at [712, 296] on link "Answer key" at bounding box center [719, 301] width 79 height 24
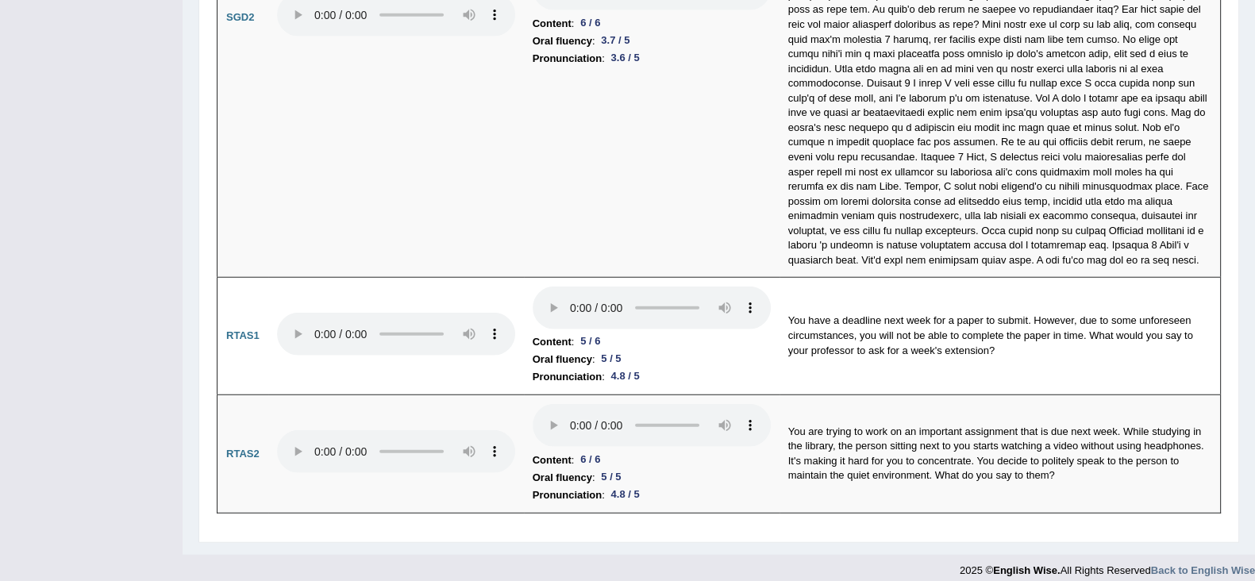
scroll to position [5242, 0]
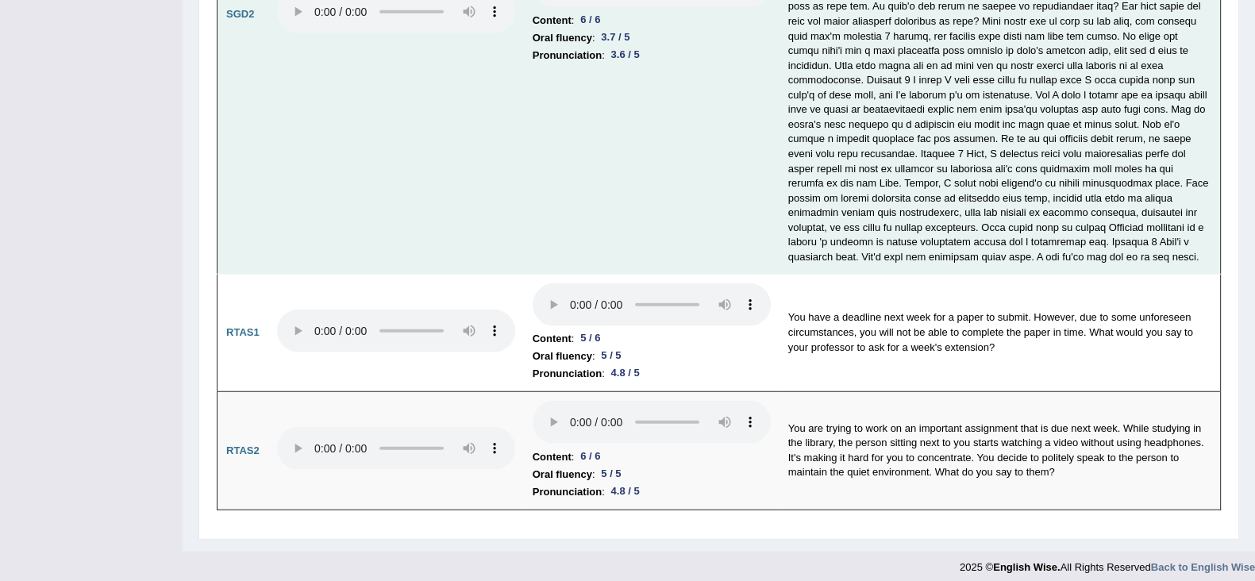
click at [648, 178] on td "Content : 6 / 6 Oral fluency : 3.7 / 5 Pronunciation : 3.6 / 5" at bounding box center [652, 14] width 256 height 519
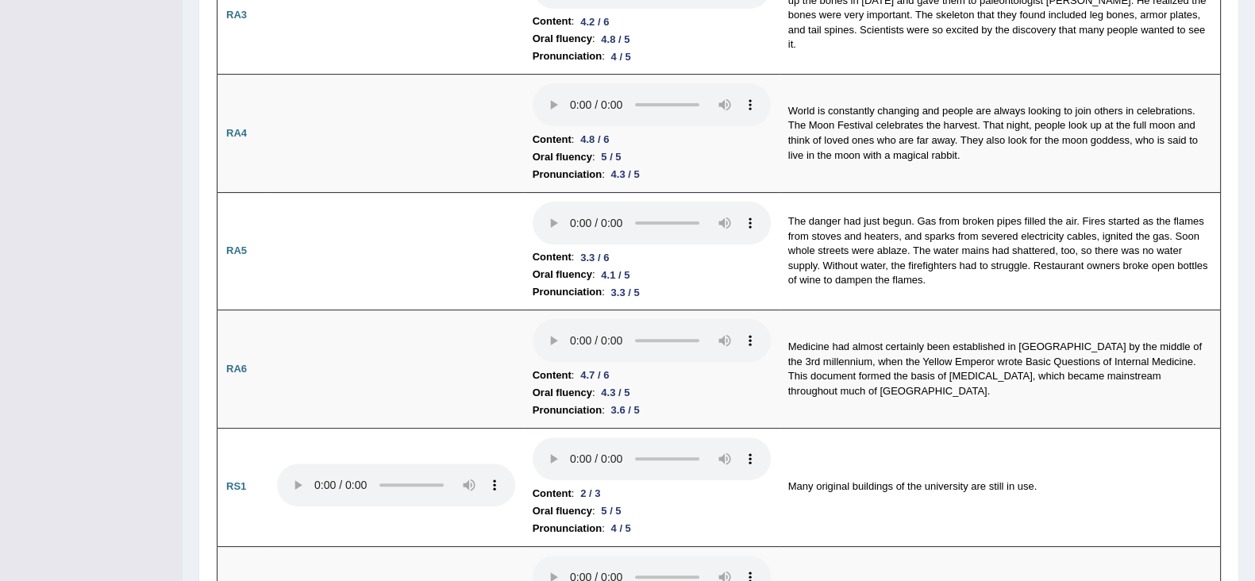
scroll to position [0, 0]
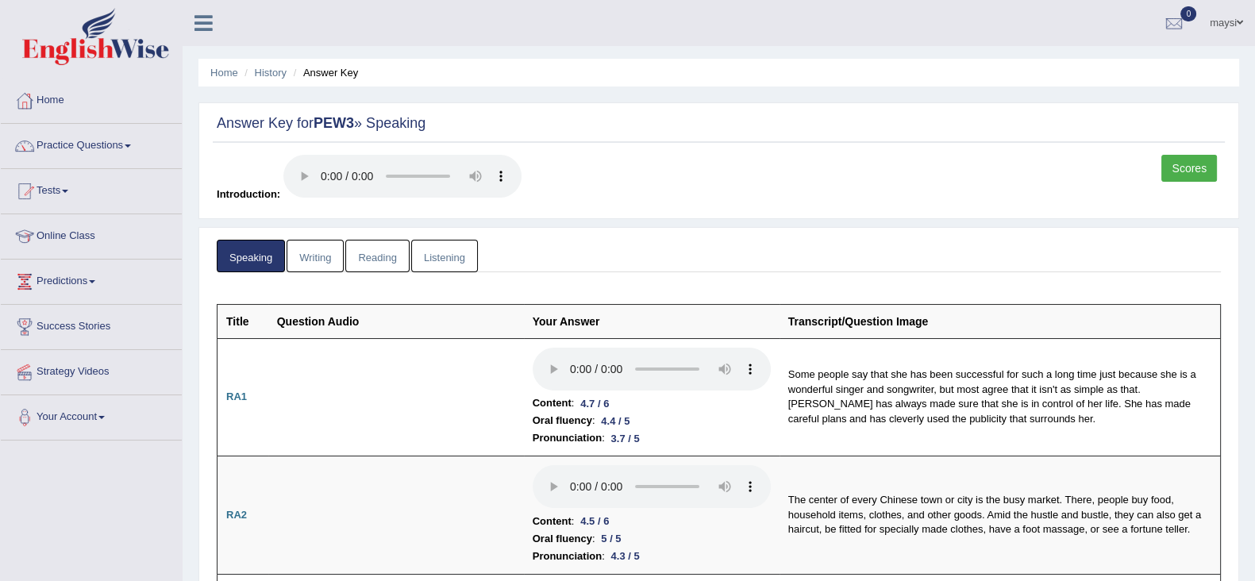
click at [59, 93] on link "Home" at bounding box center [91, 99] width 181 height 40
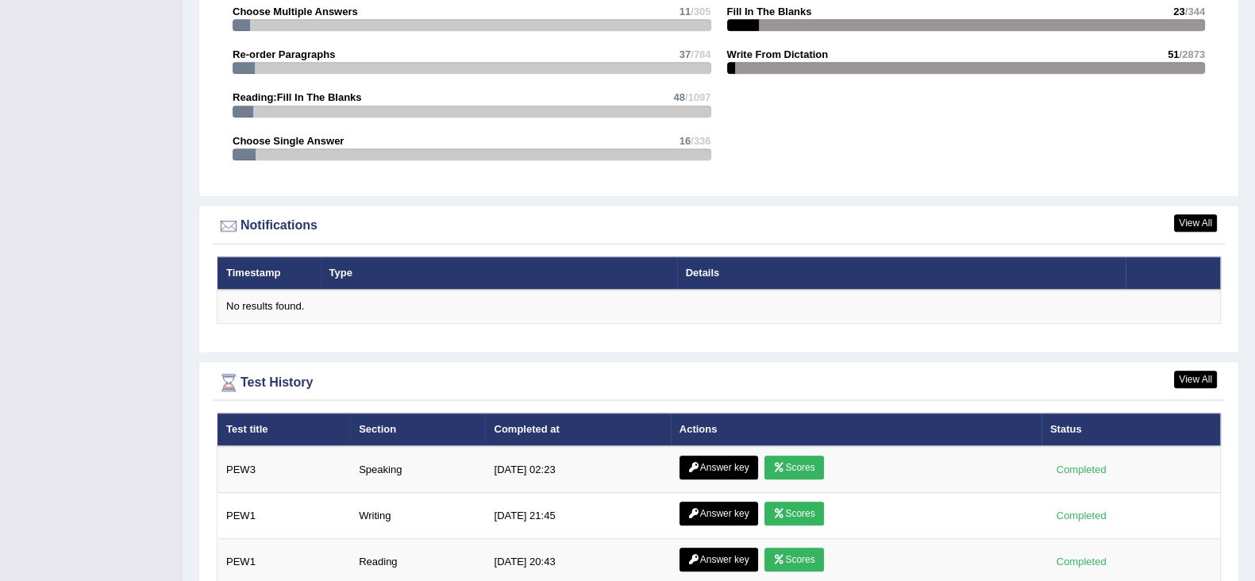
scroll to position [1906, 0]
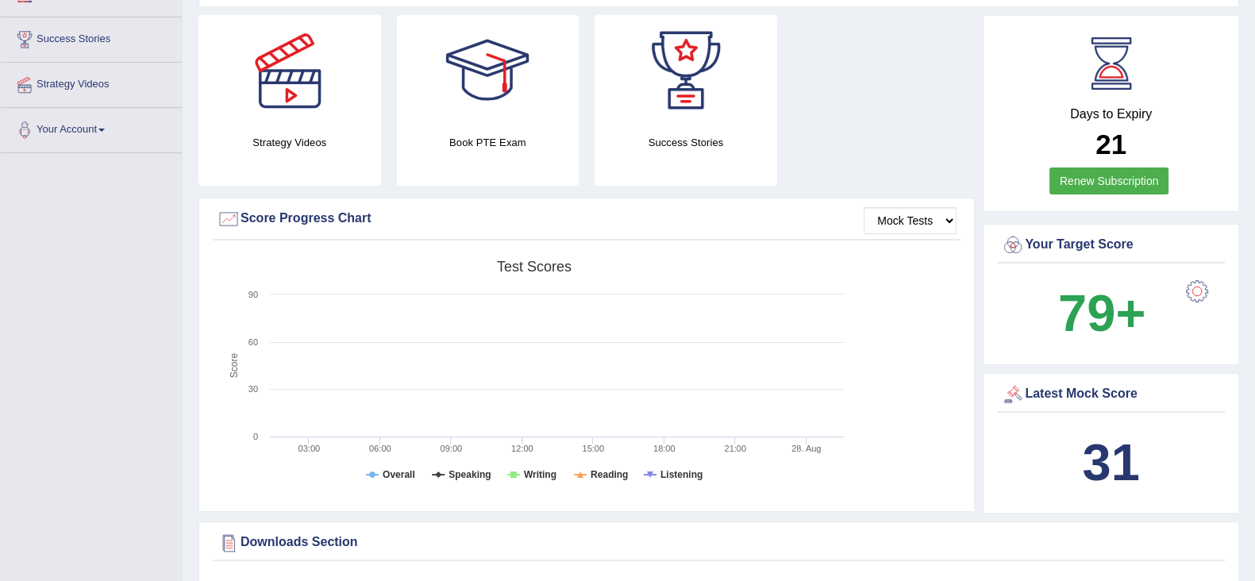
scroll to position [0, 0]
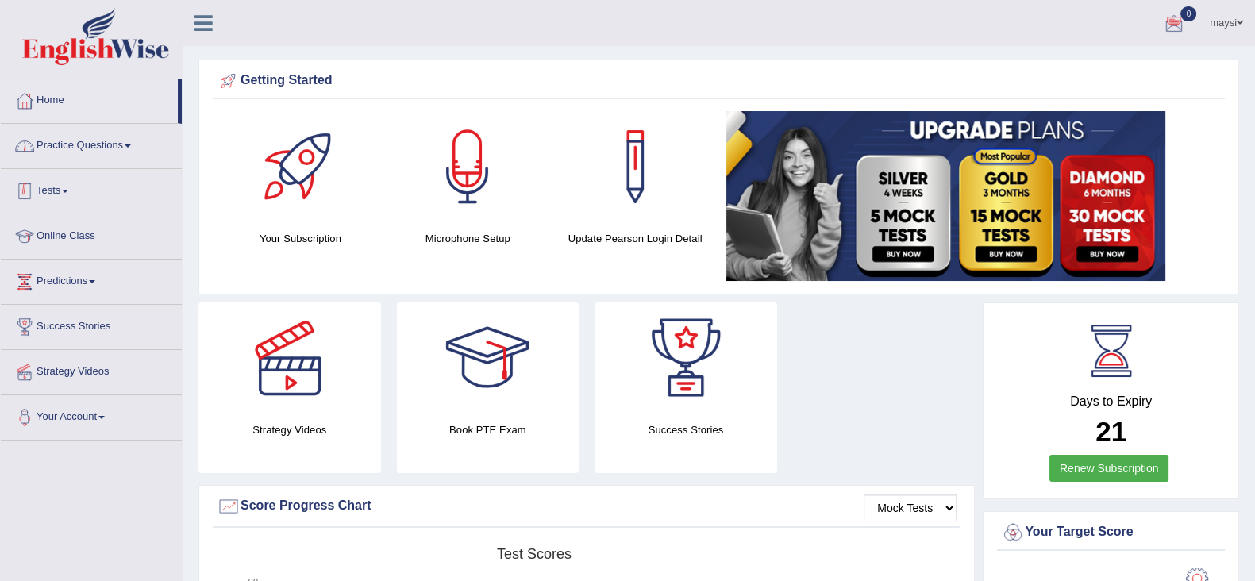
click at [71, 193] on link "Tests" at bounding box center [91, 189] width 181 height 40
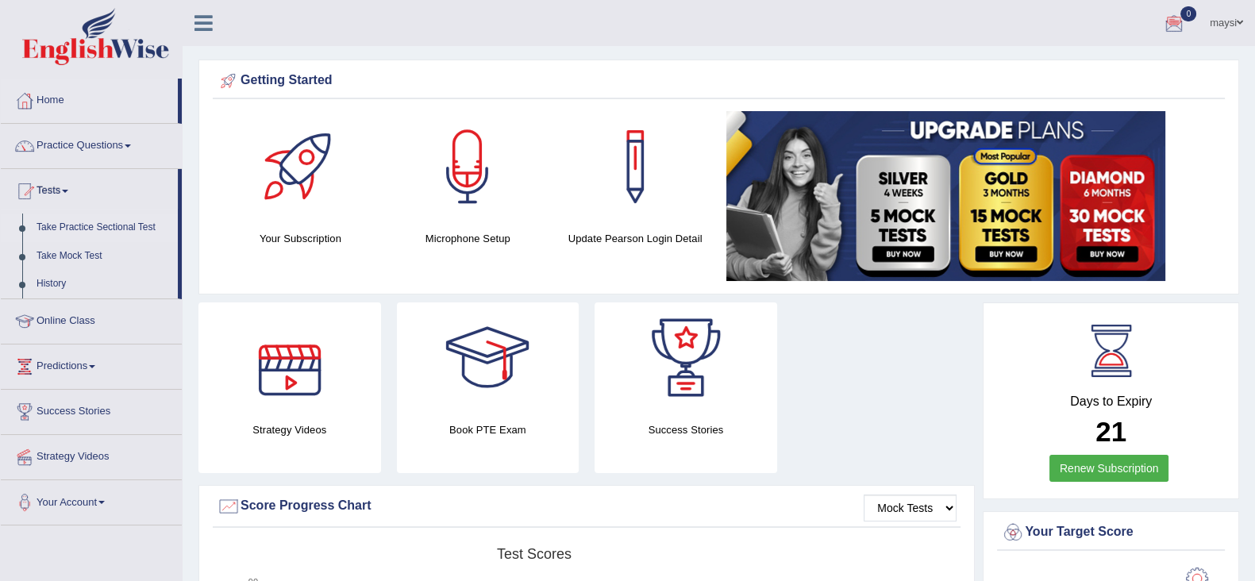
click at [129, 228] on link "Take Practice Sectional Test" at bounding box center [103, 228] width 148 height 29
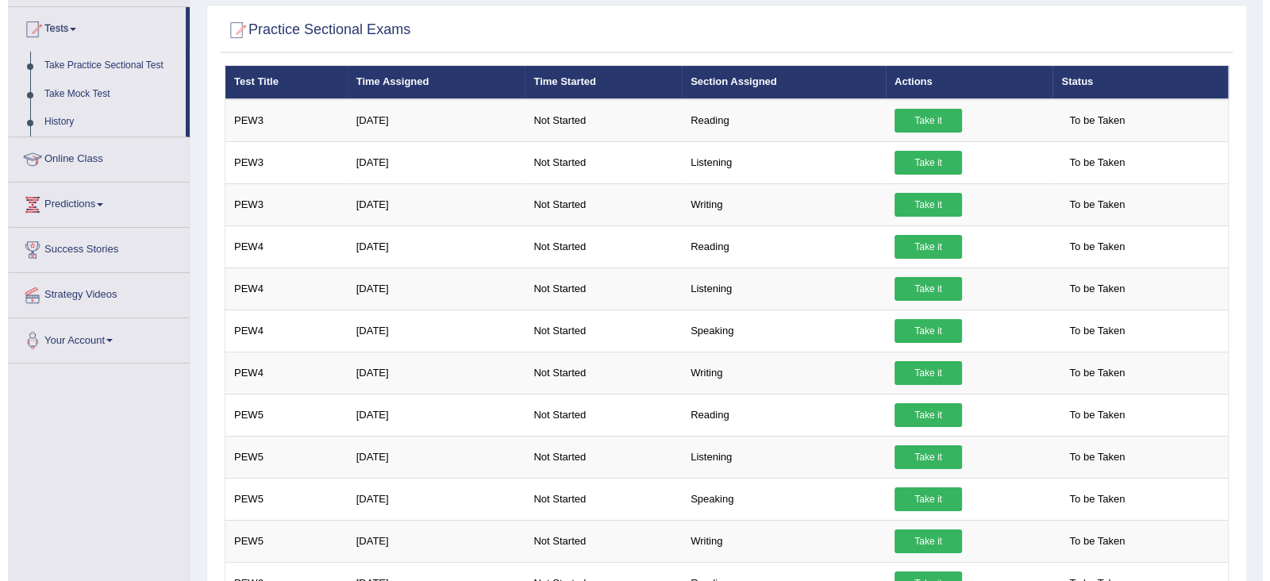
scroll to position [163, 0]
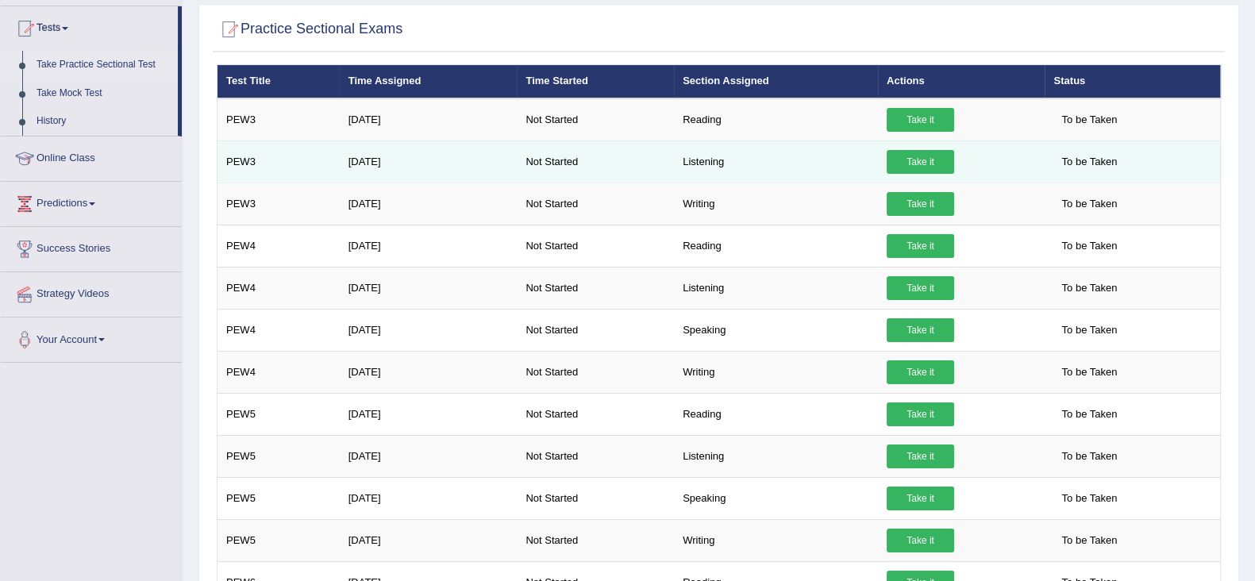
click at [898, 161] on link "Take it" at bounding box center [920, 162] width 67 height 24
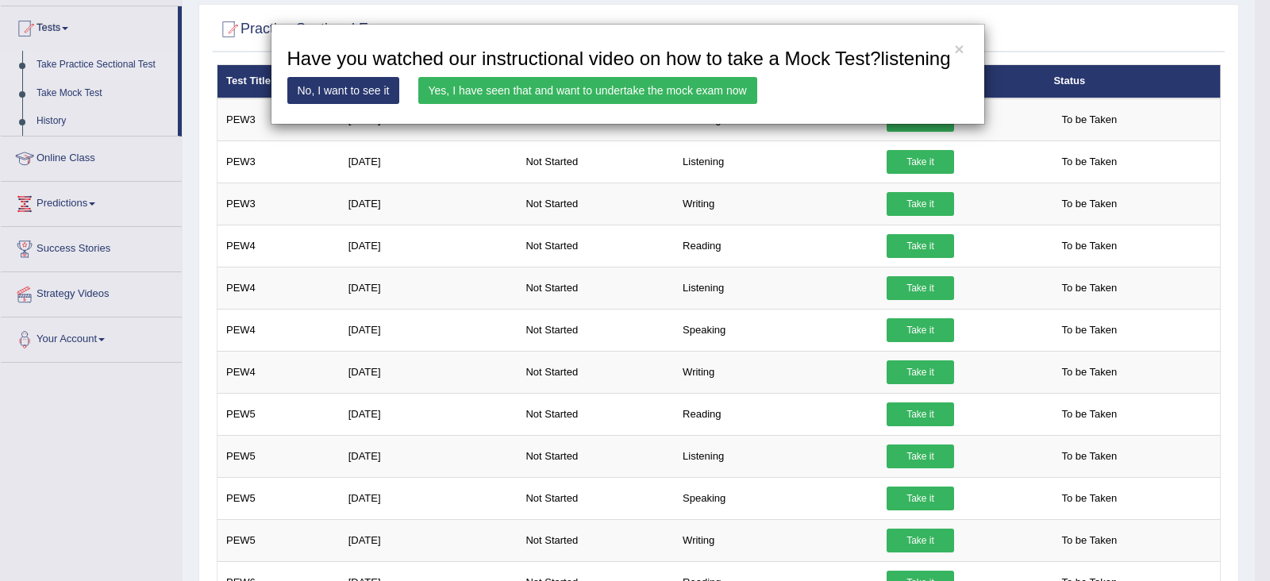
click at [545, 87] on link "Yes, I have seen that and want to undertake the mock exam now" at bounding box center [587, 90] width 339 height 27
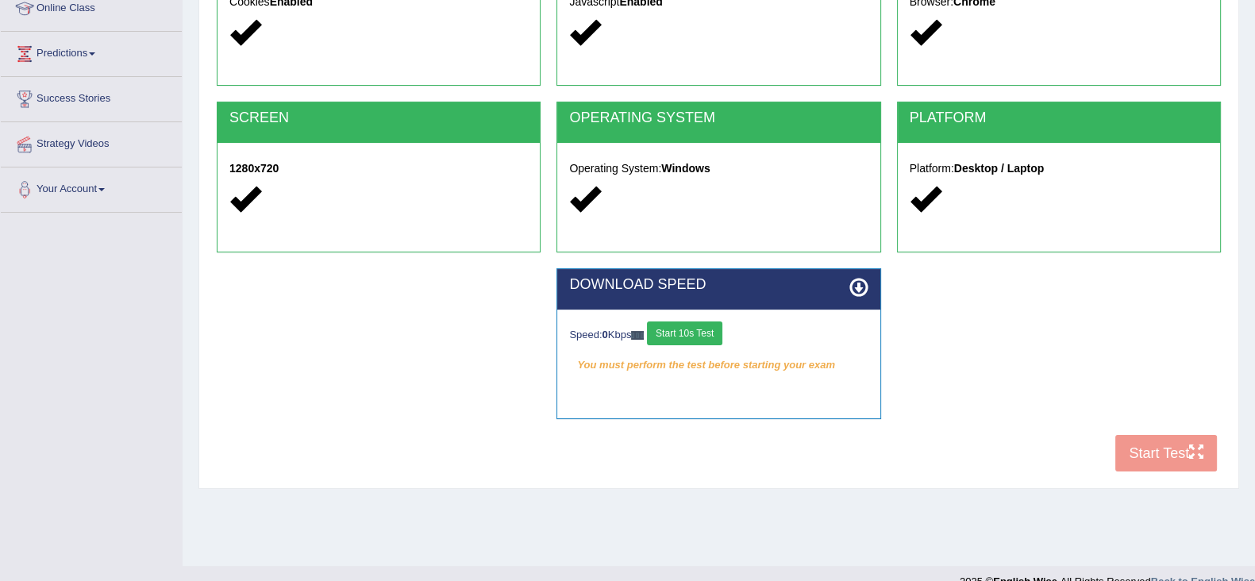
scroll to position [229, 0]
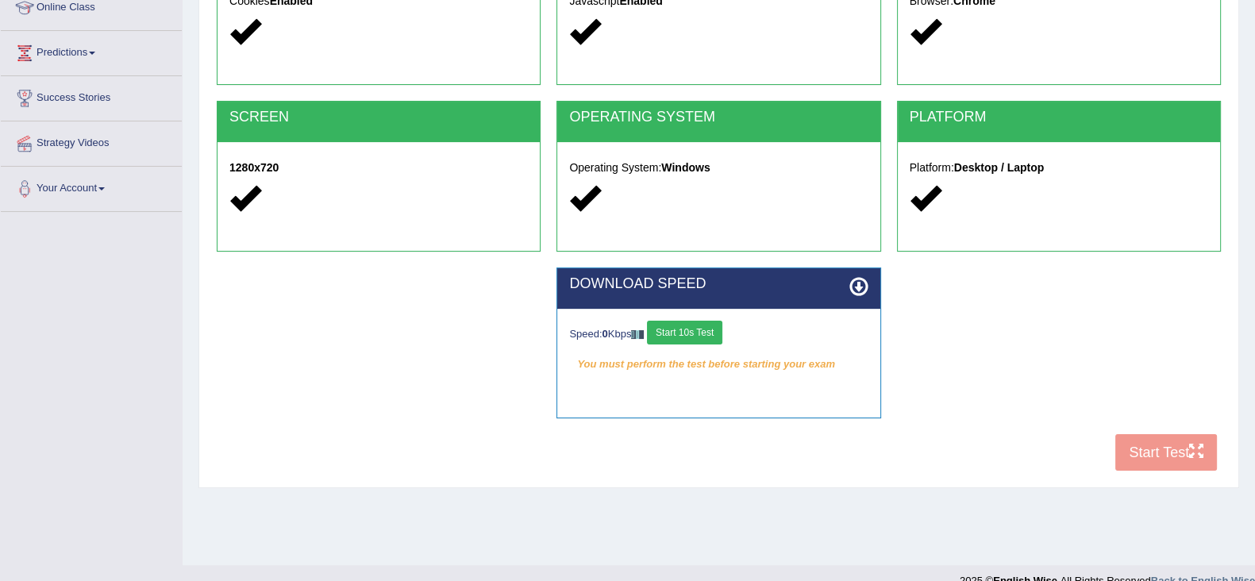
click at [696, 332] on button "Start 10s Test" at bounding box center [684, 333] width 75 height 24
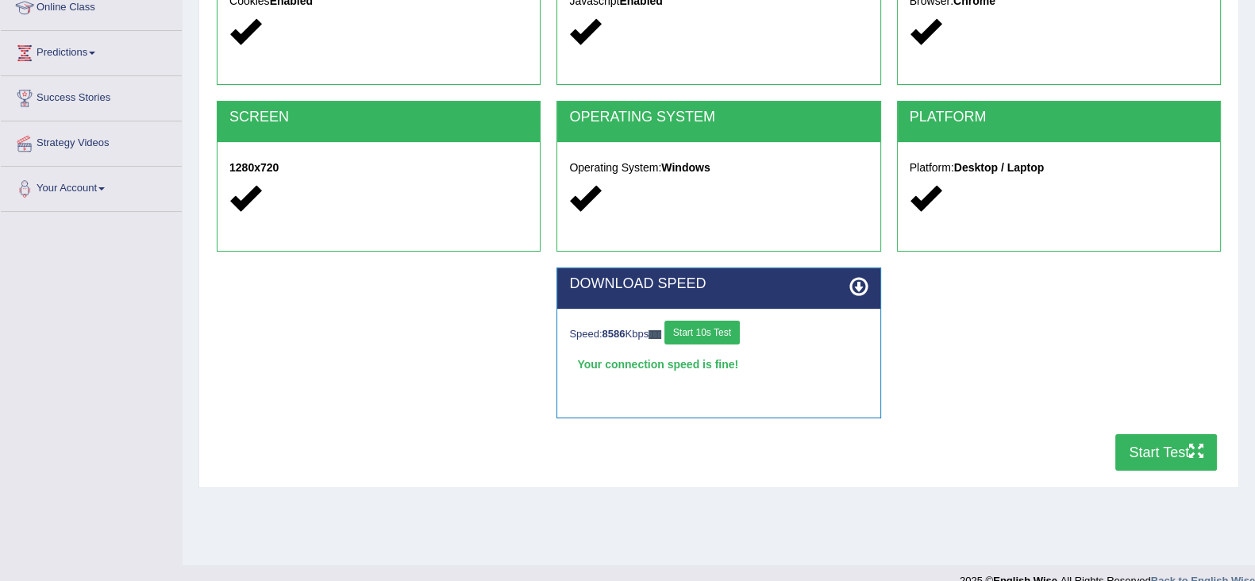
click at [1139, 446] on button "Start Test" at bounding box center [1167, 452] width 102 height 37
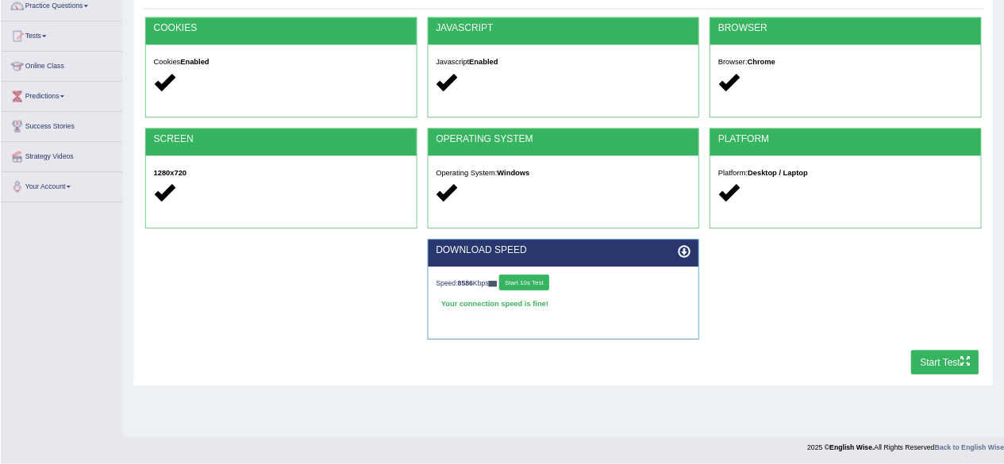
scroll to position [0, 0]
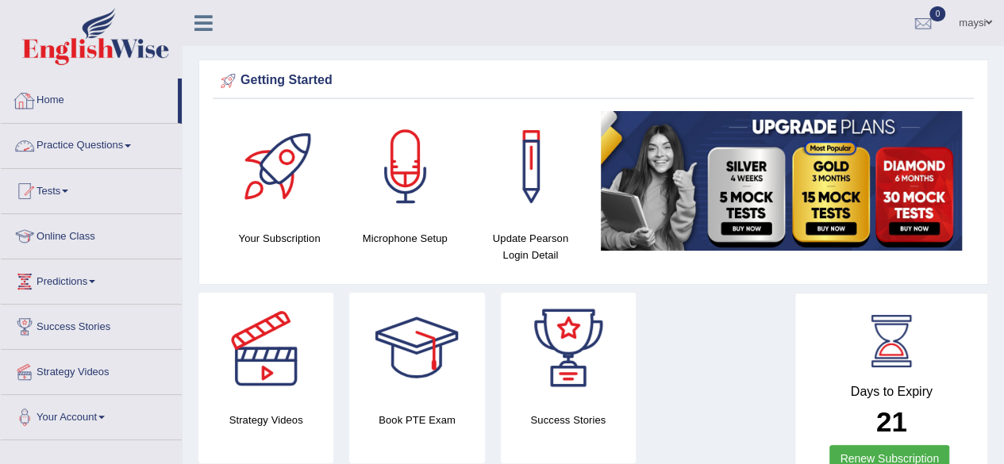
click at [79, 141] on link "Practice Questions" at bounding box center [91, 144] width 181 height 40
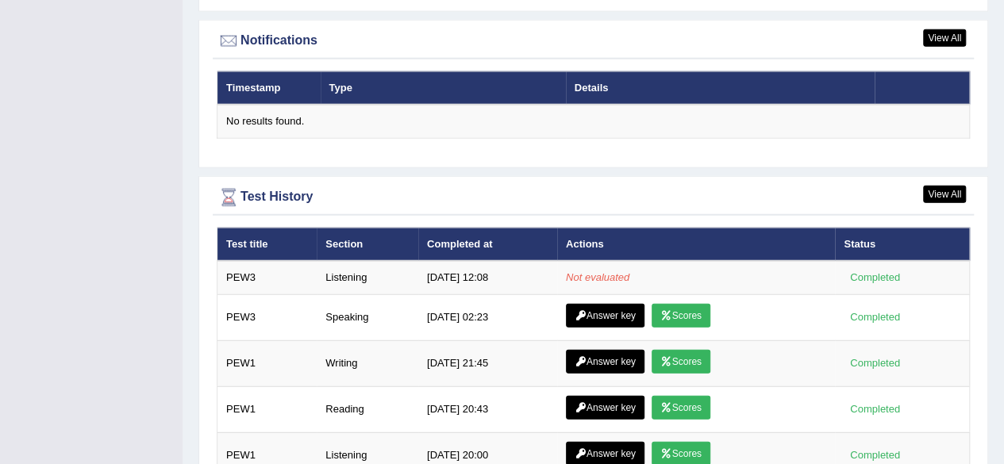
scroll to position [1939, 0]
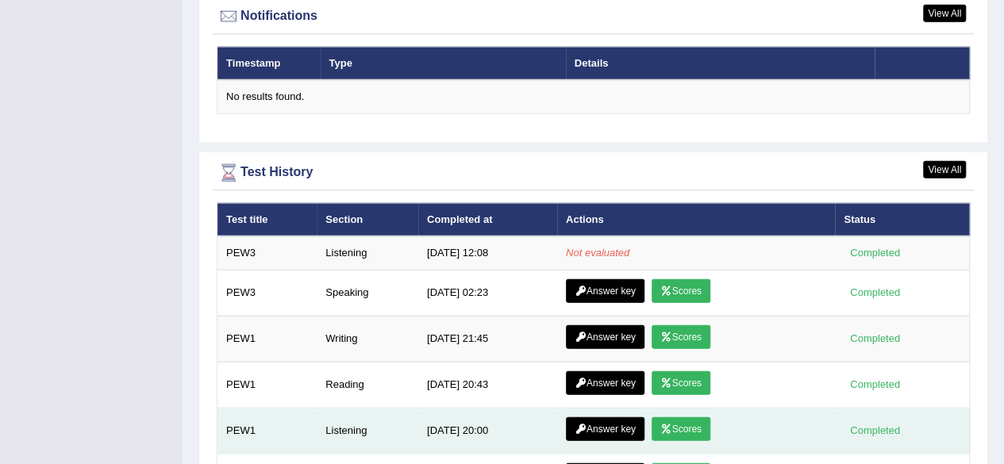
click at [680, 428] on link "Scores" at bounding box center [681, 430] width 59 height 24
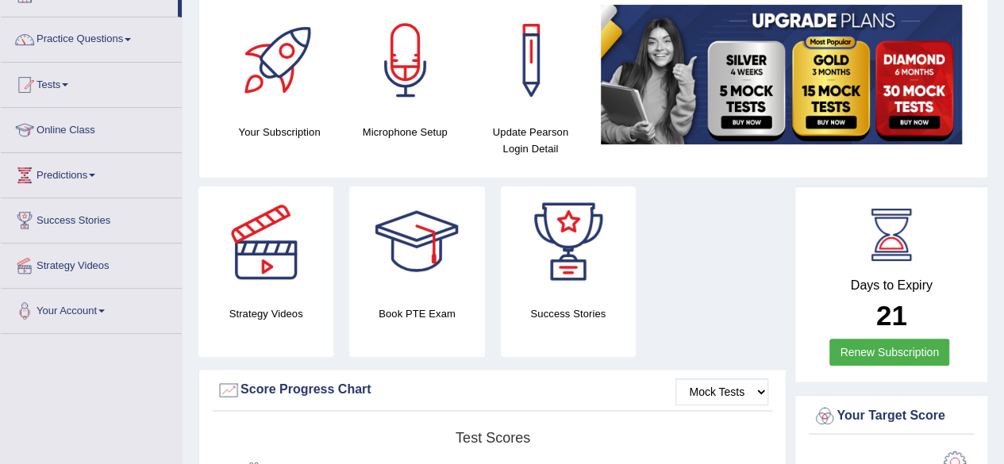
scroll to position [46, 0]
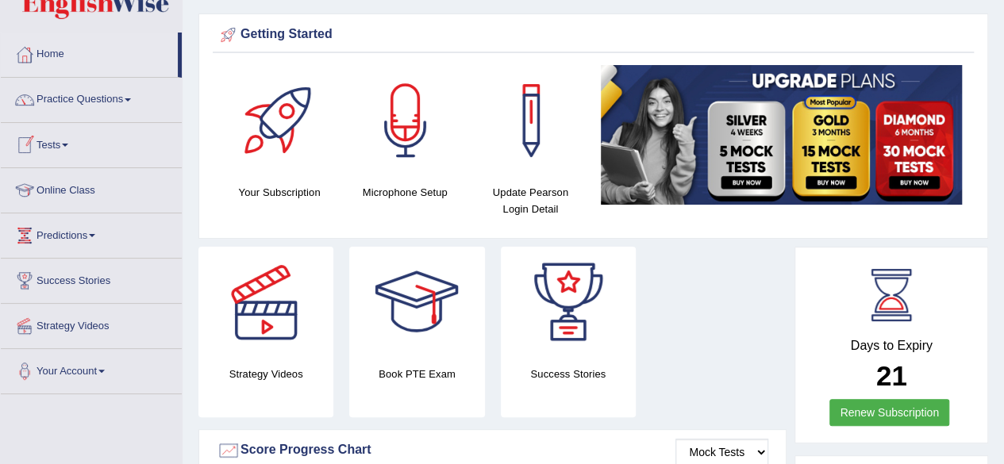
click at [70, 139] on link "Tests" at bounding box center [91, 143] width 181 height 40
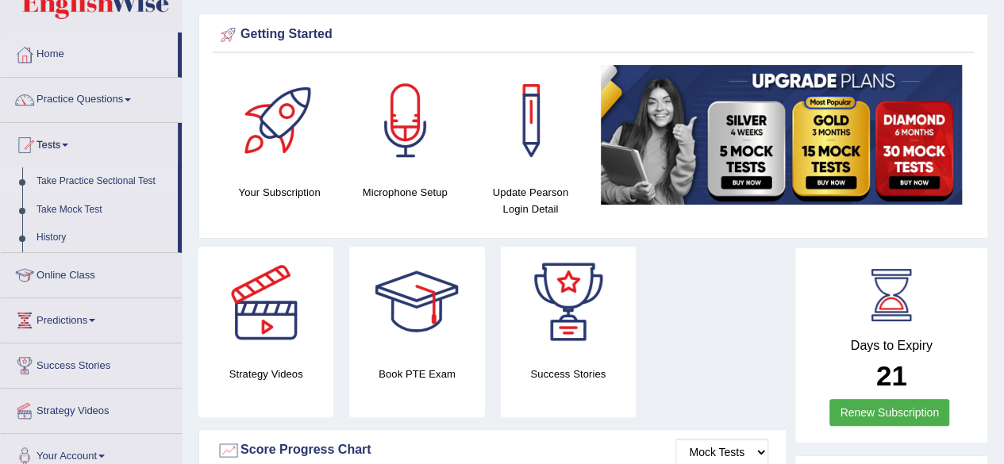
click at [98, 179] on link "Take Practice Sectional Test" at bounding box center [103, 182] width 148 height 29
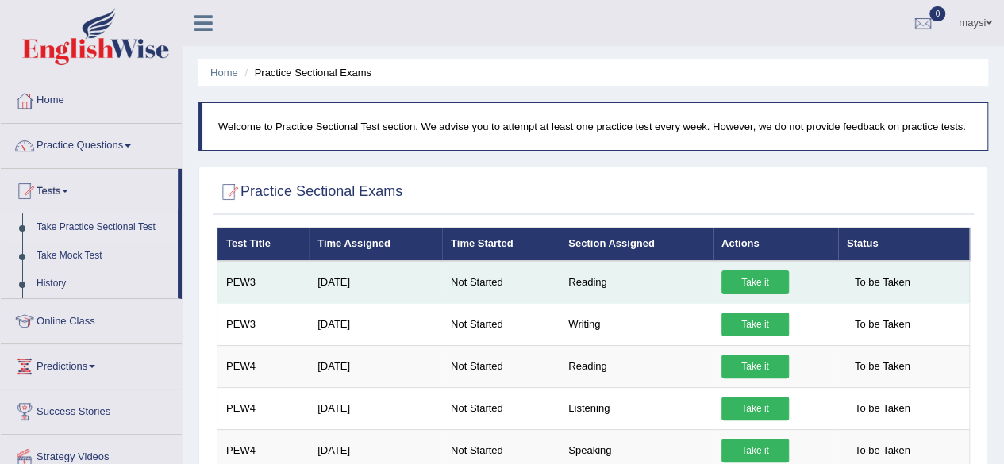
click at [727, 293] on link "Take it" at bounding box center [755, 283] width 67 height 24
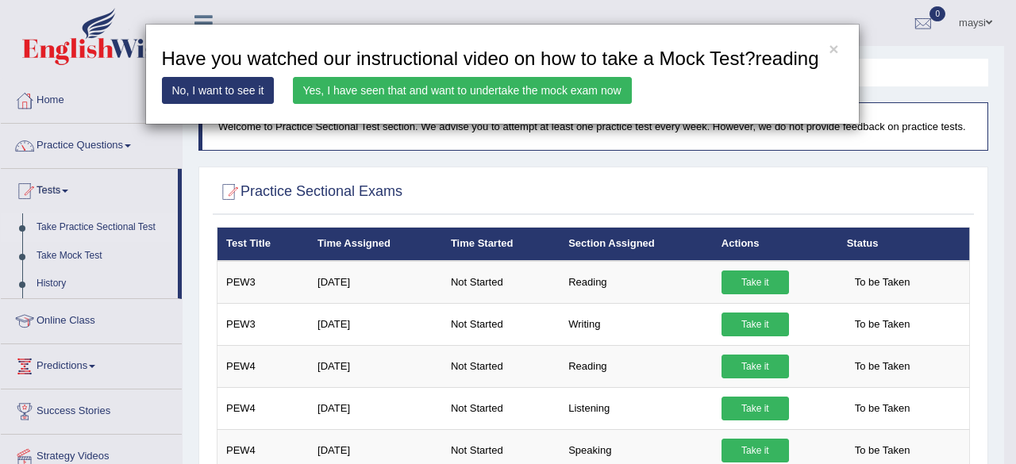
click at [413, 90] on link "Yes, I have seen that and want to undertake the mock exam now" at bounding box center [462, 90] width 339 height 27
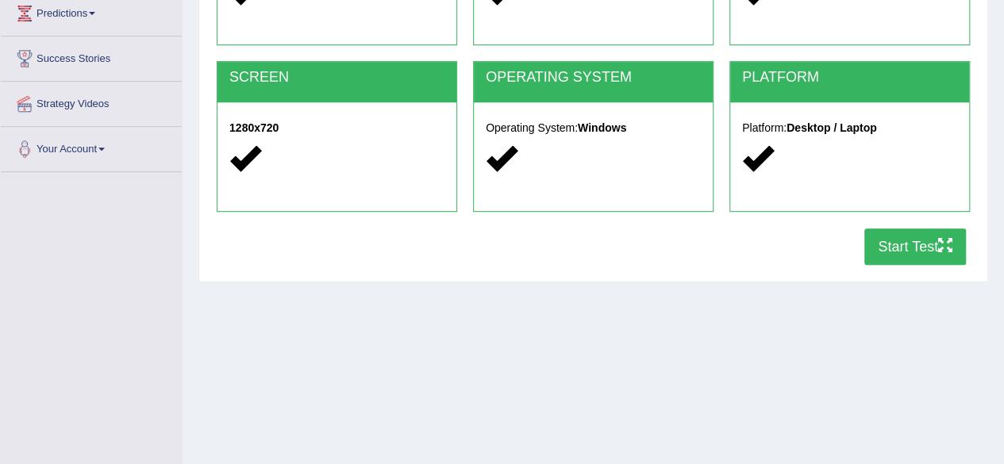
scroll to position [277, 0]
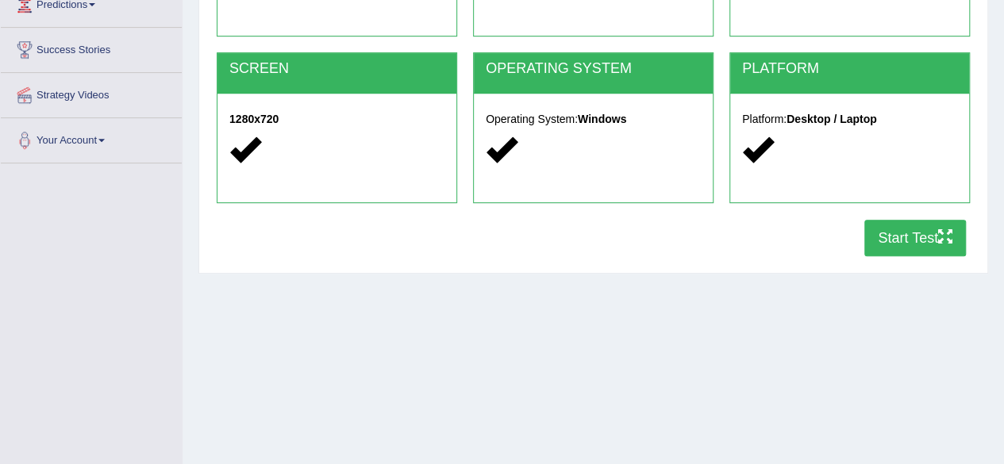
click at [878, 249] on button "Start Test" at bounding box center [916, 238] width 102 height 37
